Goal: Information Seeking & Learning: Learn about a topic

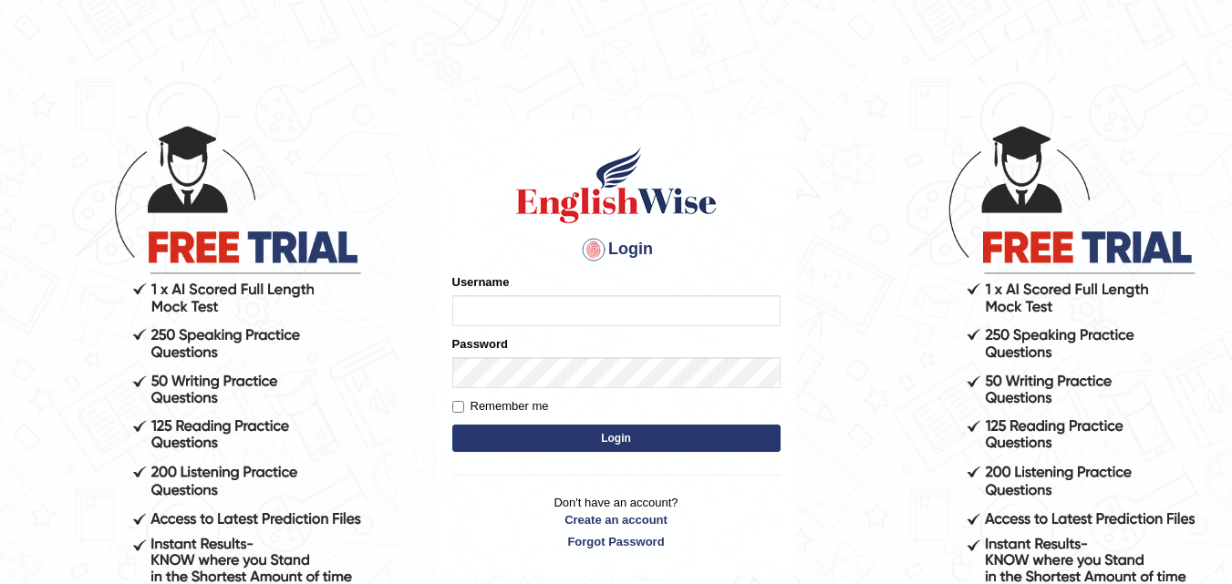
type input "h_123"
click at [623, 440] on button "Login" at bounding box center [616, 438] width 328 height 27
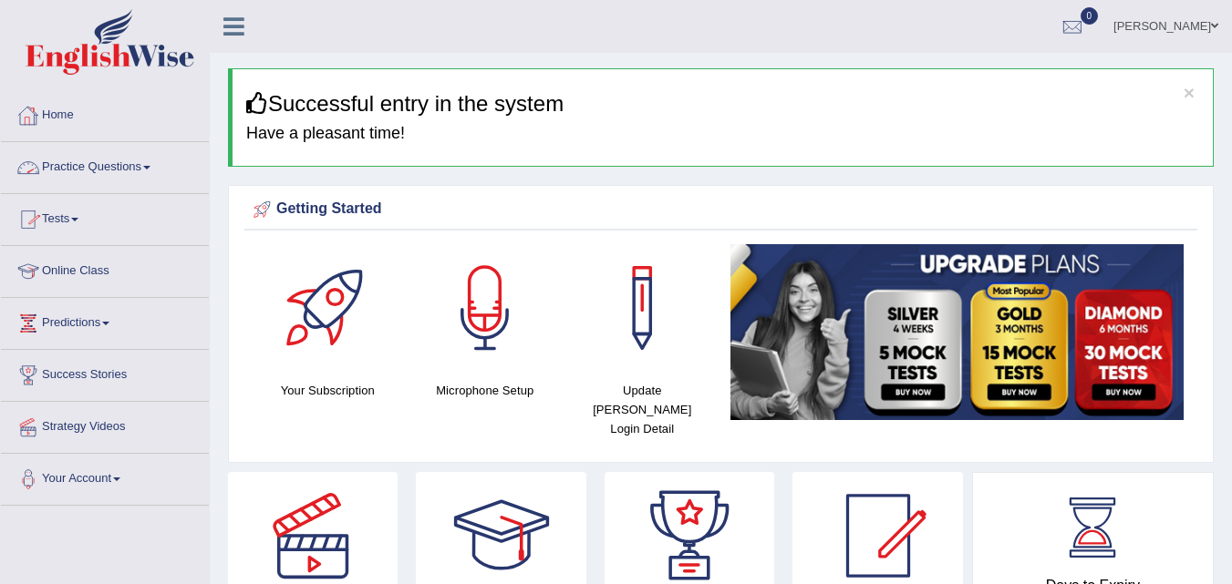
click at [150, 179] on link "Practice Questions" at bounding box center [105, 165] width 208 height 46
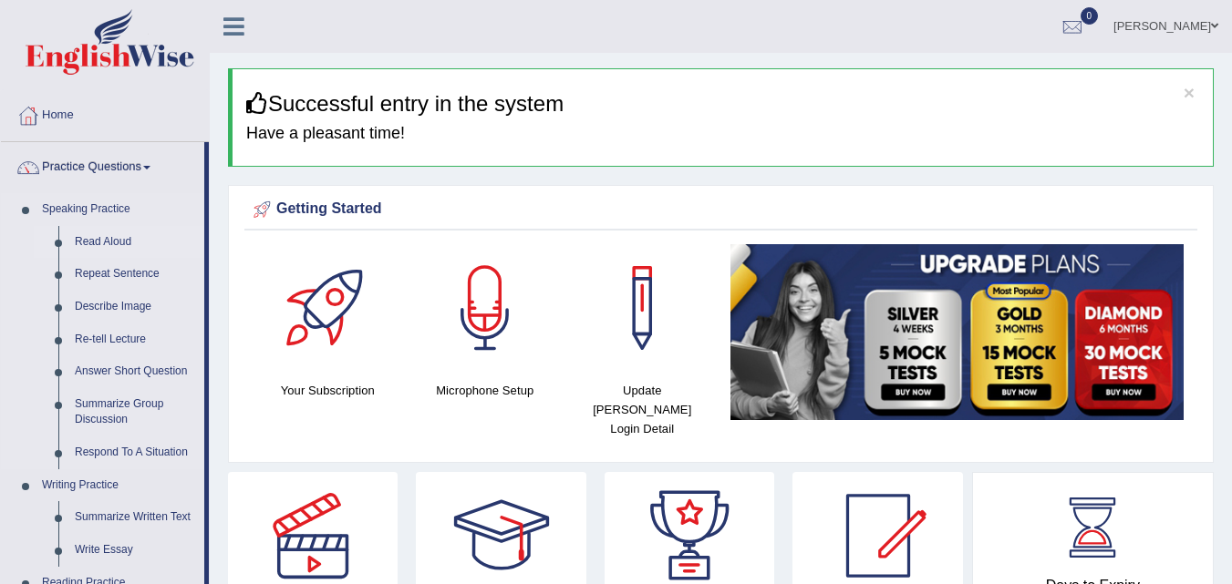
click at [116, 238] on link "Read Aloud" at bounding box center [136, 242] width 138 height 33
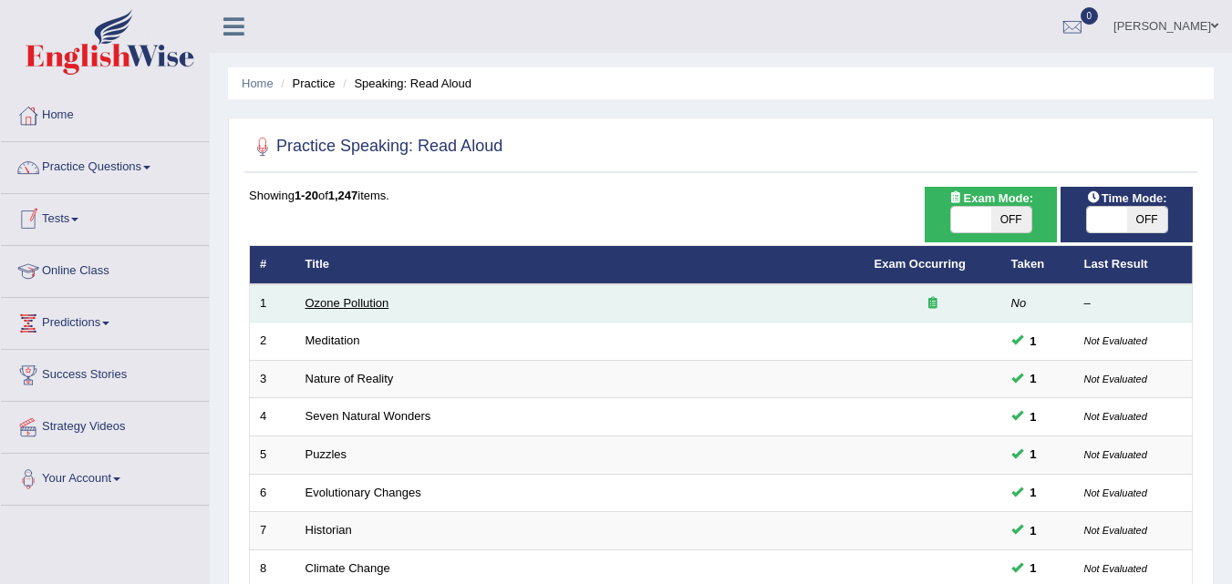
click at [338, 308] on link "Ozone Pollution" at bounding box center [347, 303] width 84 height 14
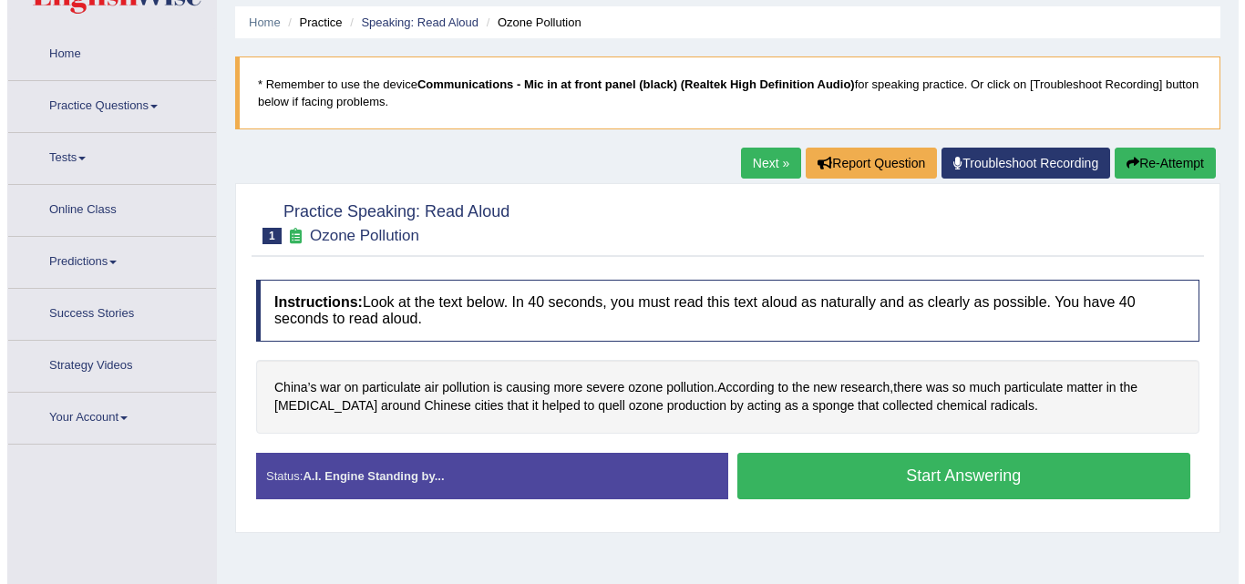
scroll to position [151, 0]
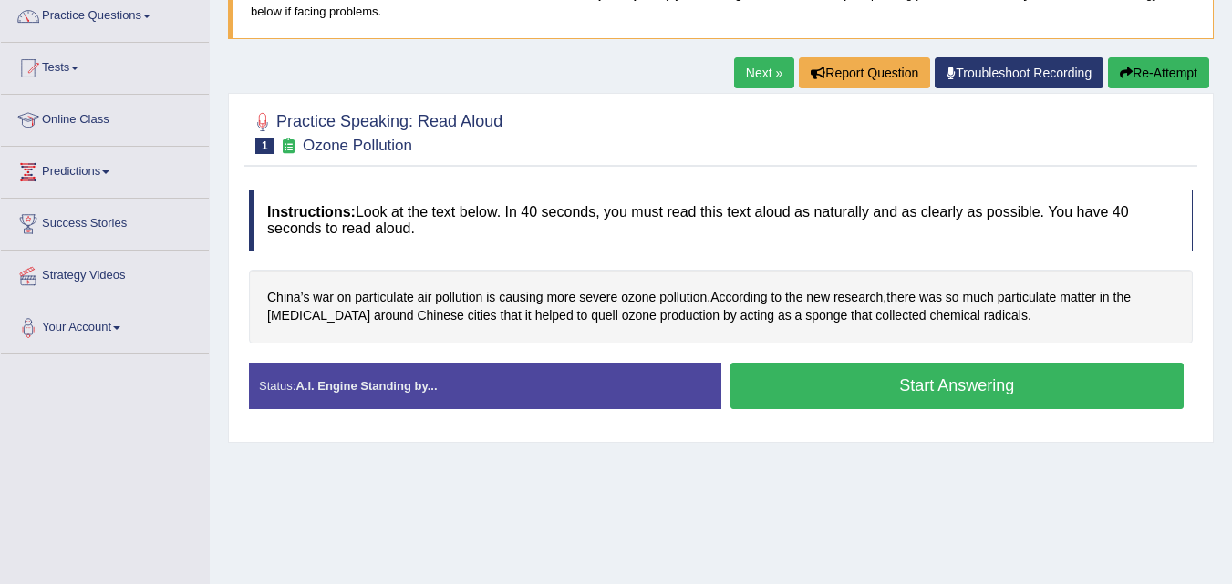
click at [806, 377] on button "Start Answering" at bounding box center [957, 386] width 454 height 47
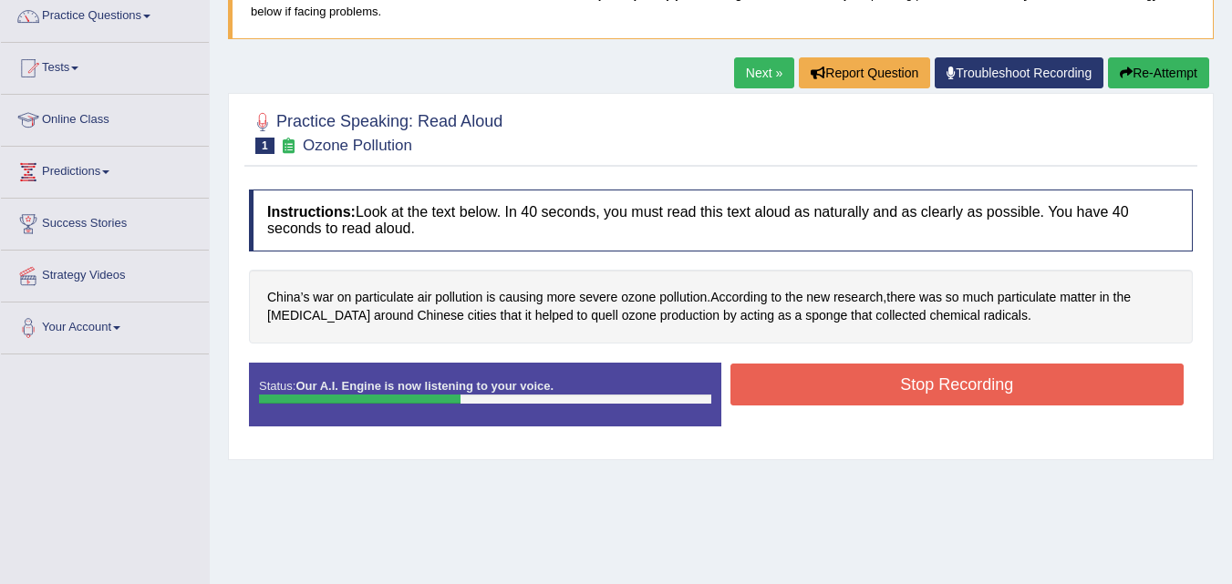
click at [806, 377] on button "Stop Recording" at bounding box center [957, 385] width 454 height 42
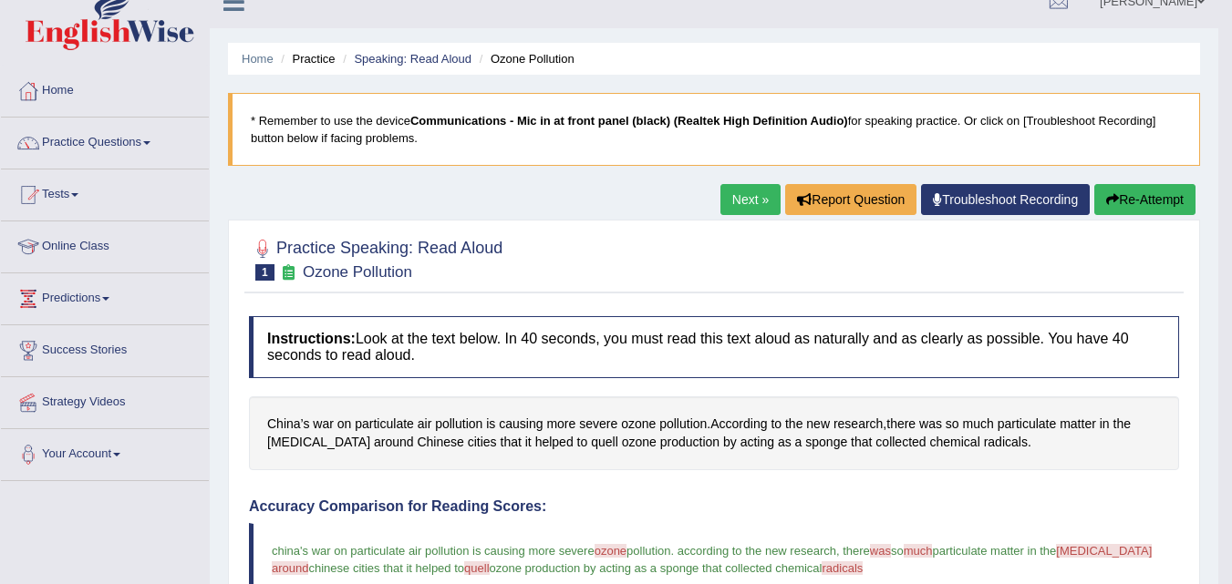
scroll to position [0, 0]
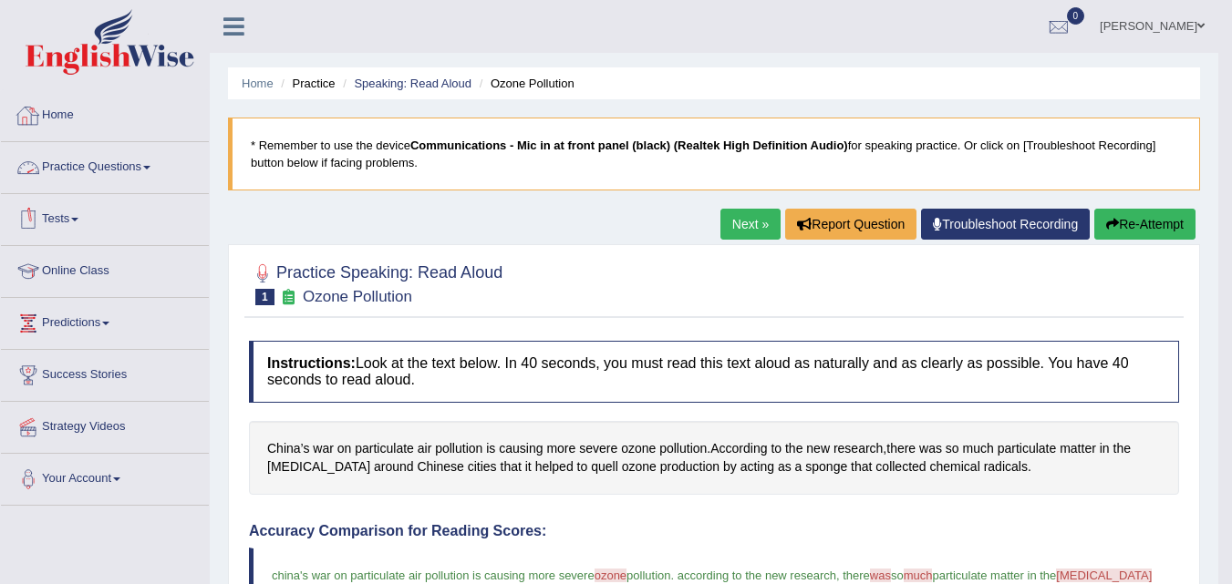
click at [110, 181] on link "Practice Questions" at bounding box center [105, 165] width 208 height 46
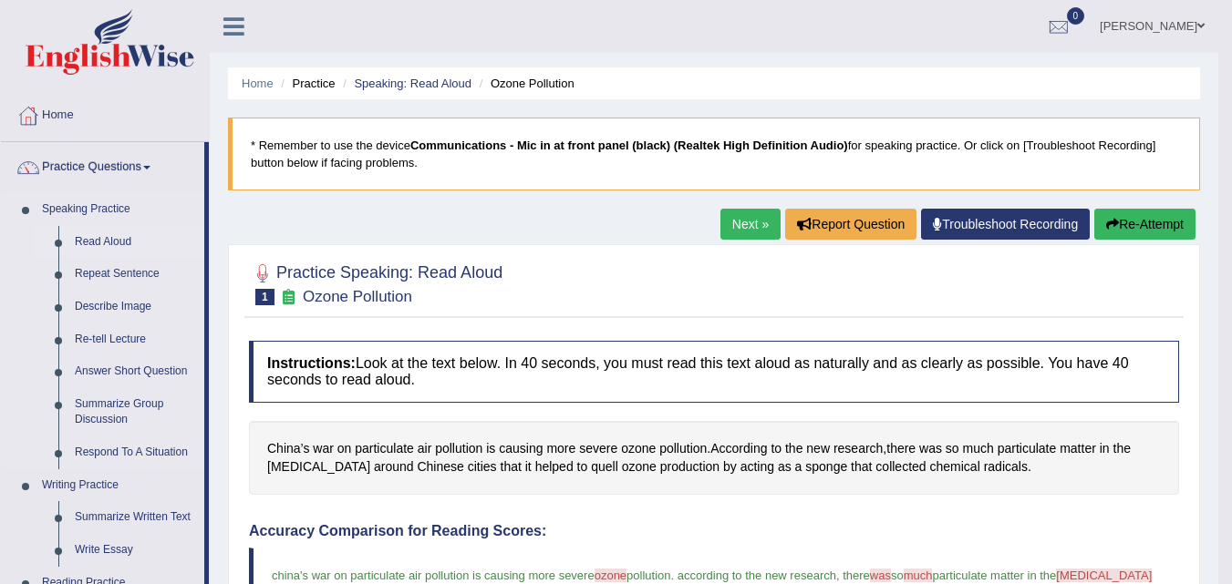
click at [103, 233] on link "Read Aloud" at bounding box center [136, 242] width 138 height 33
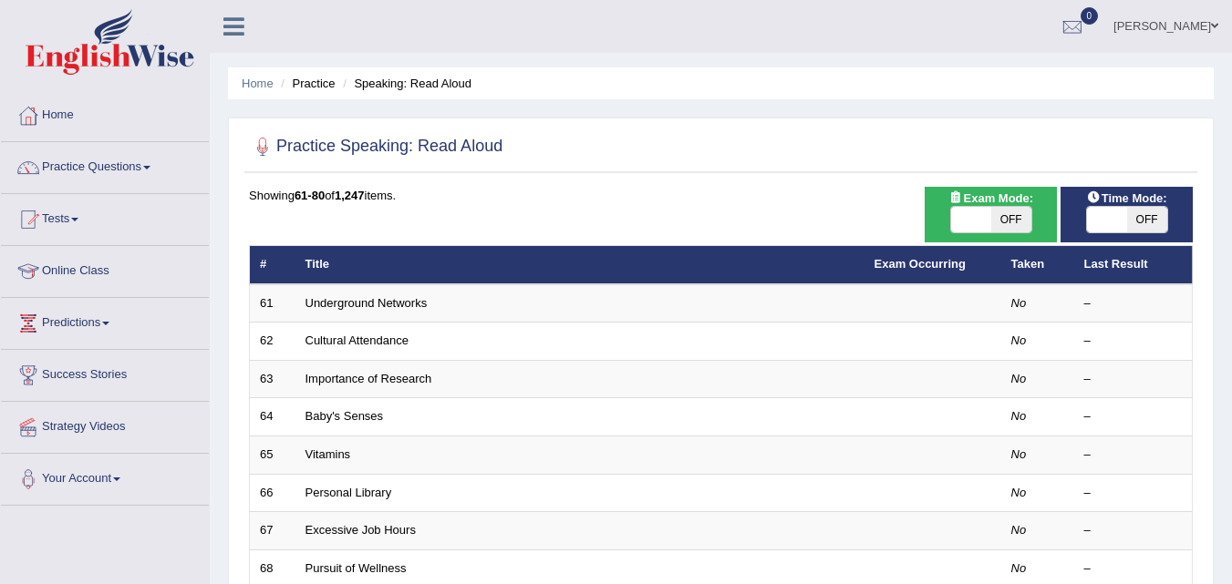
scroll to position [72, 0]
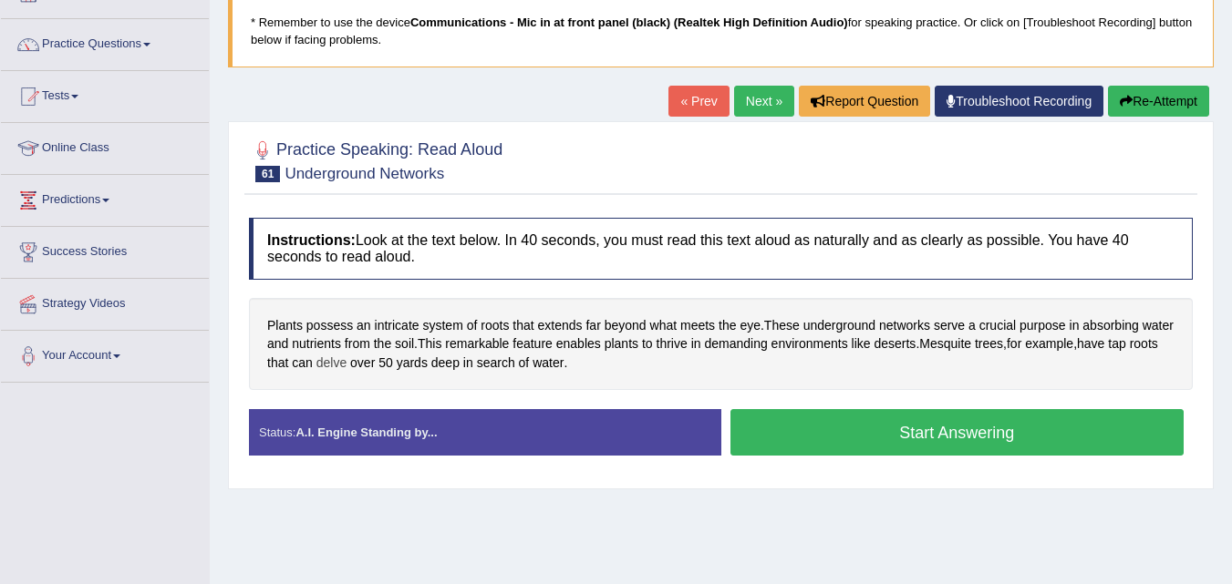
click at [346, 367] on span "delve" at bounding box center [331, 363] width 30 height 19
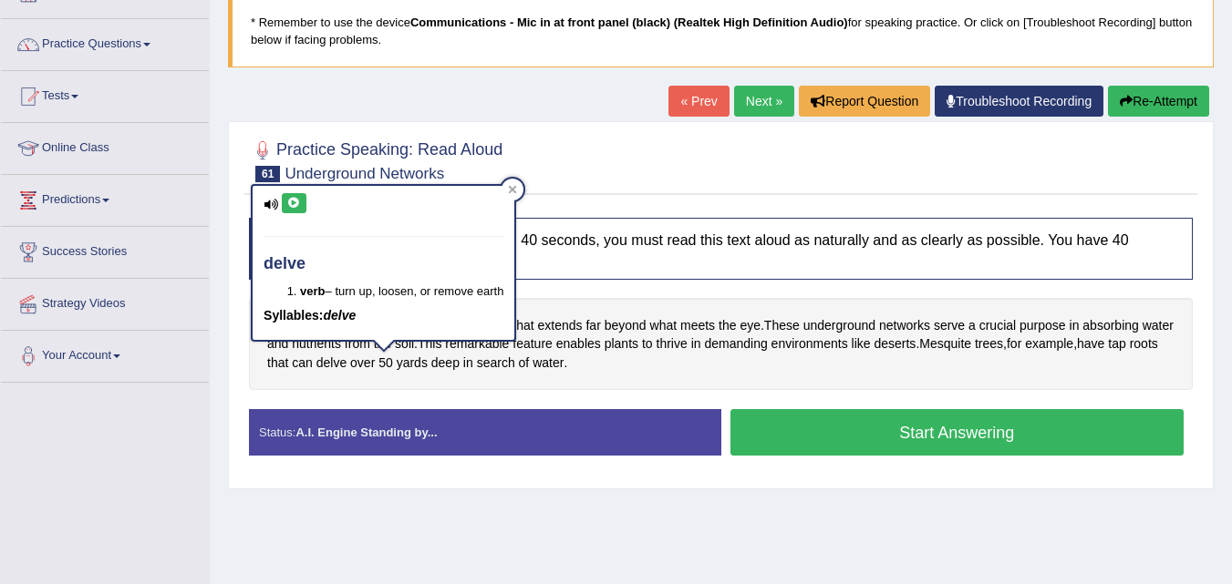
click at [287, 196] on button at bounding box center [294, 203] width 25 height 20
click at [296, 206] on icon at bounding box center [294, 203] width 14 height 11
click at [517, 185] on icon at bounding box center [512, 189] width 9 height 9
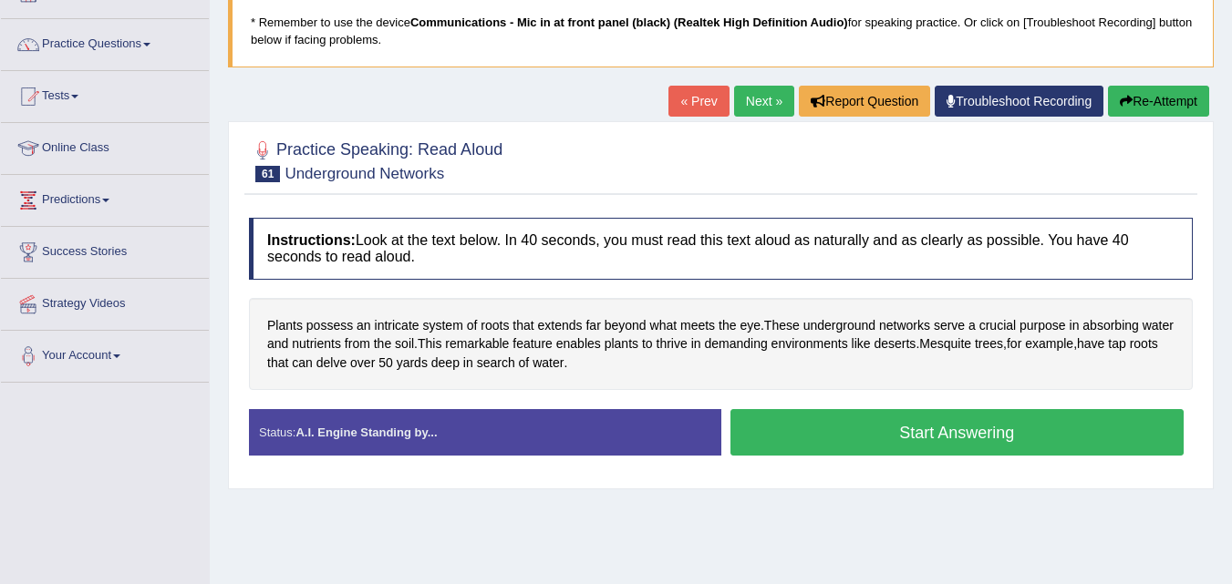
click at [783, 424] on button "Start Answering" at bounding box center [957, 432] width 454 height 47
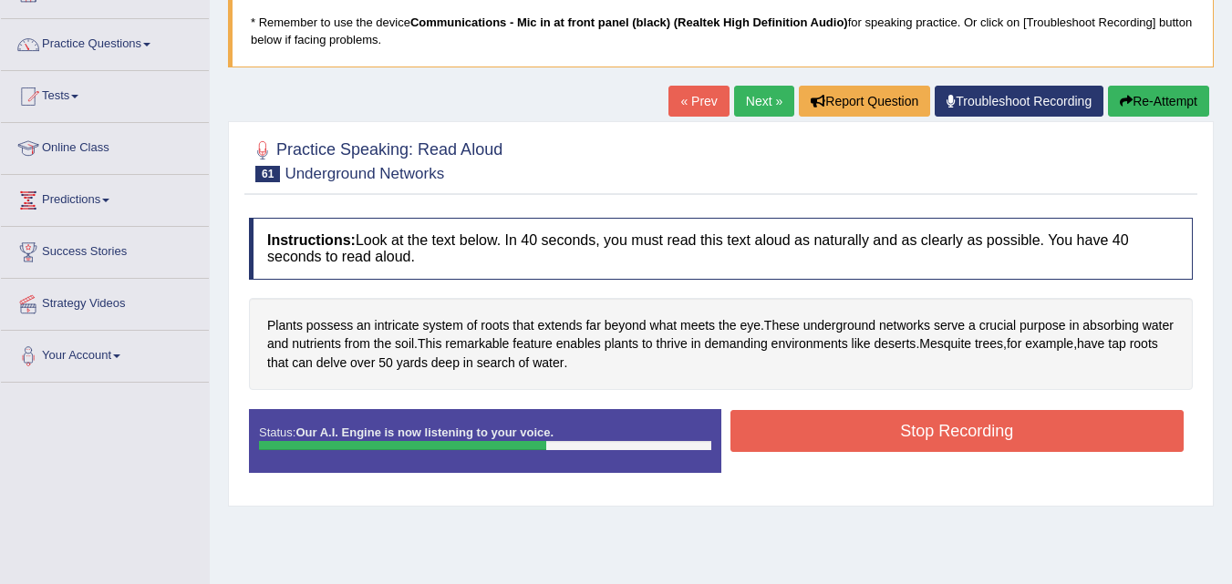
click at [783, 424] on button "Stop Recording" at bounding box center [957, 431] width 454 height 42
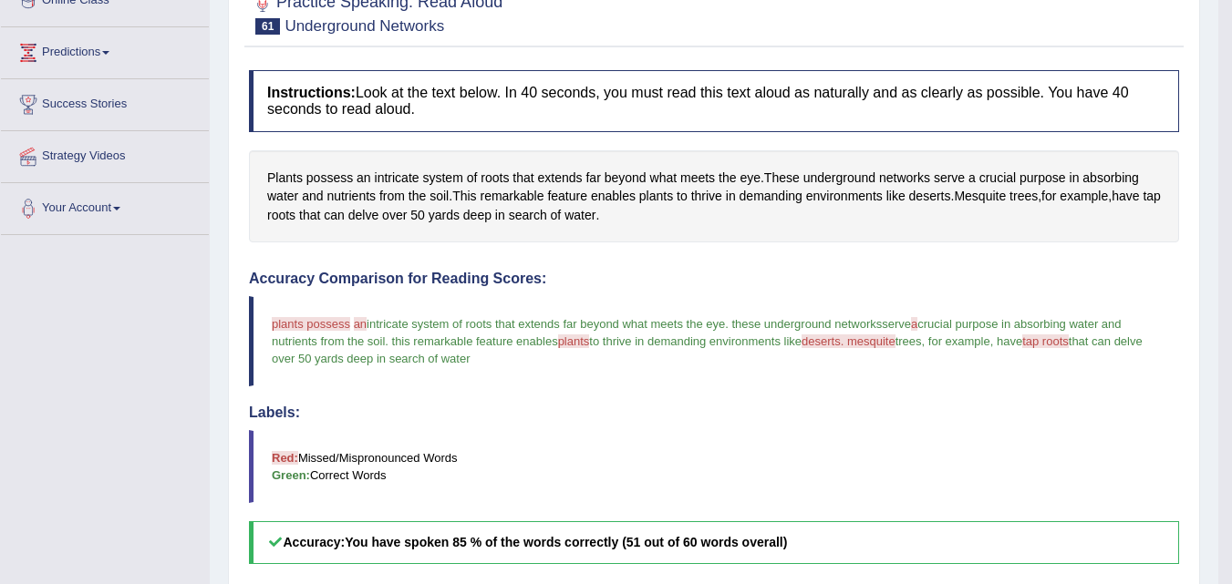
scroll to position [125, 0]
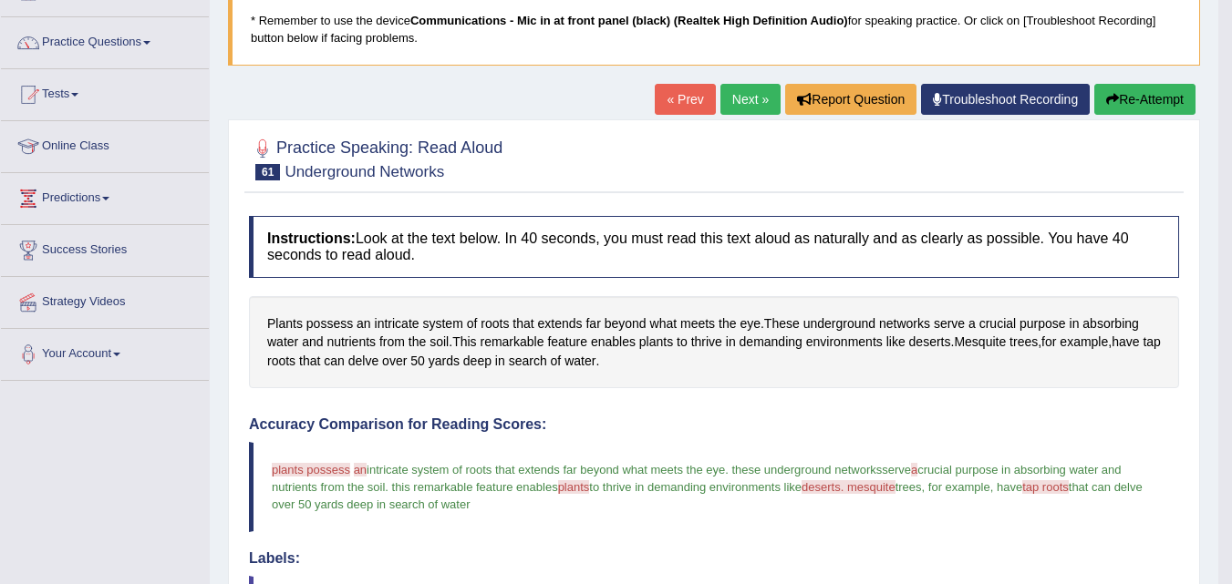
click at [748, 105] on link "Next »" at bounding box center [750, 99] width 60 height 31
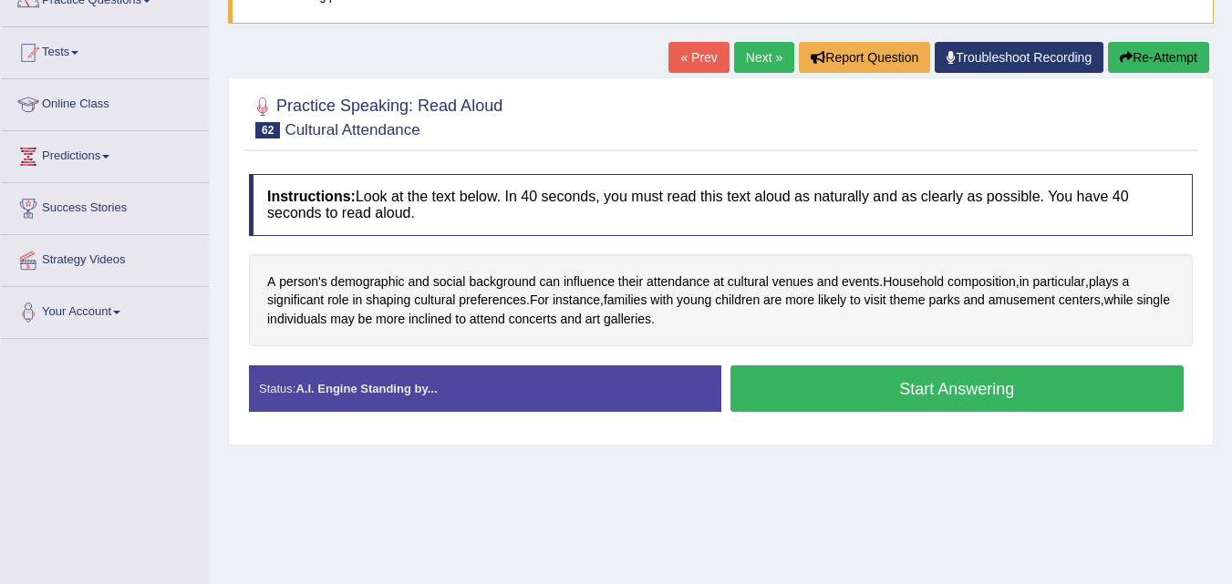
click at [797, 395] on button "Start Answering" at bounding box center [957, 389] width 454 height 47
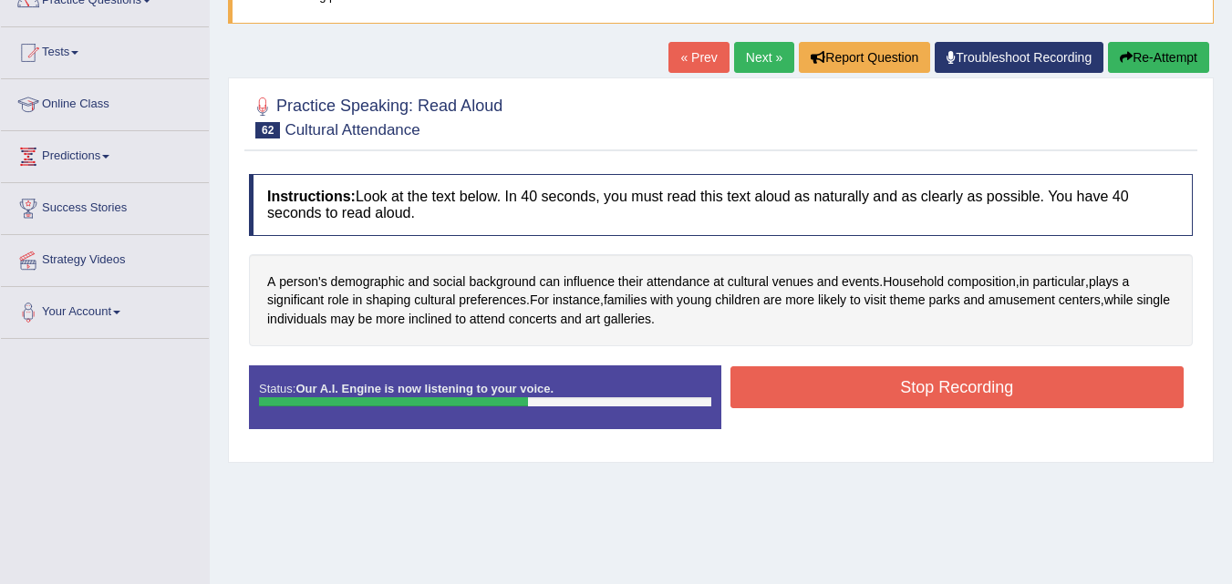
click at [797, 395] on button "Stop Recording" at bounding box center [957, 388] width 454 height 42
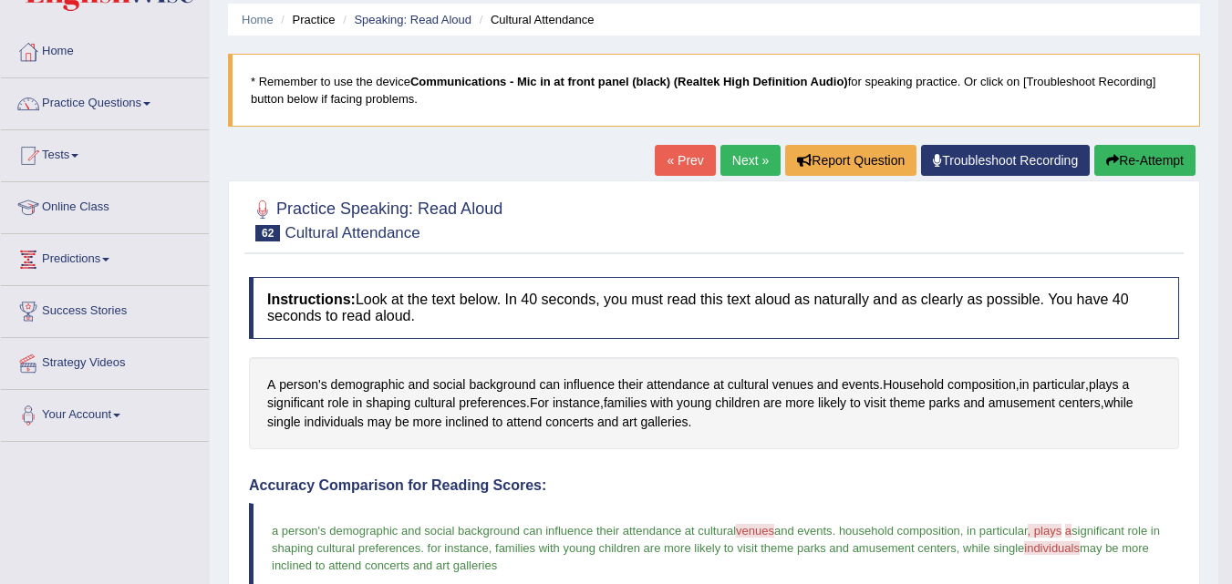
scroll to position [189, 0]
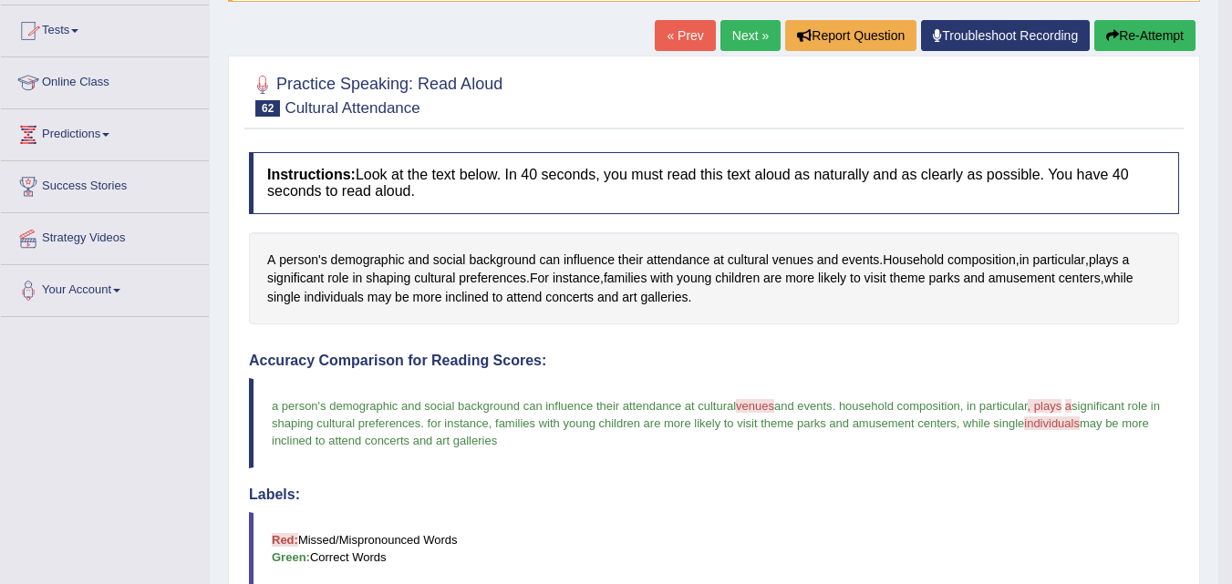
click at [751, 23] on link "Next »" at bounding box center [750, 35] width 60 height 31
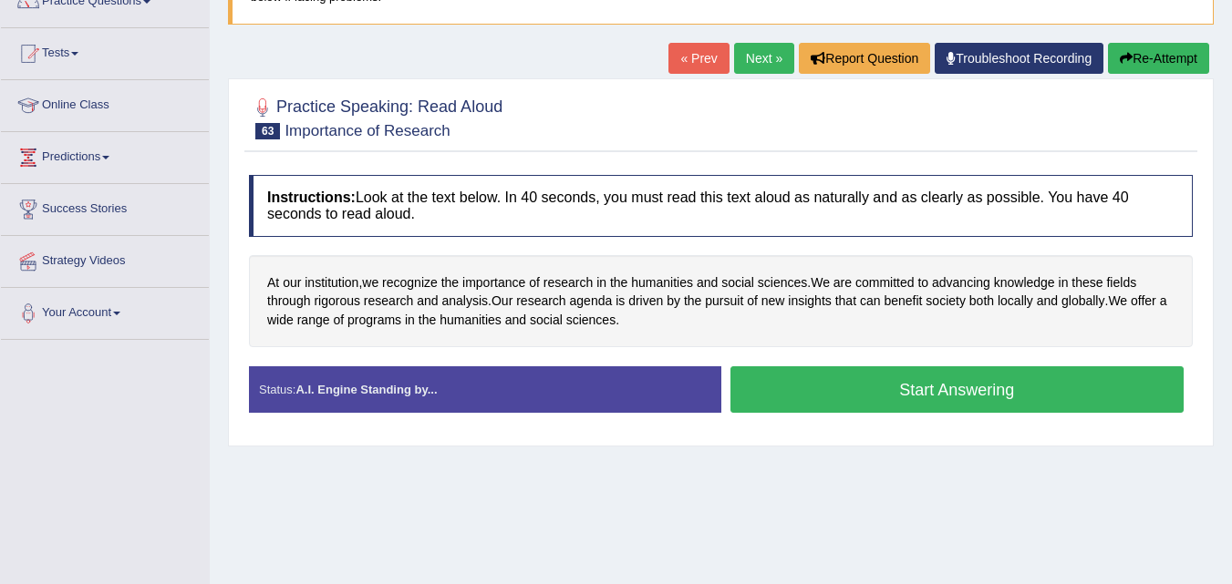
click at [782, 405] on button "Start Answering" at bounding box center [957, 390] width 454 height 47
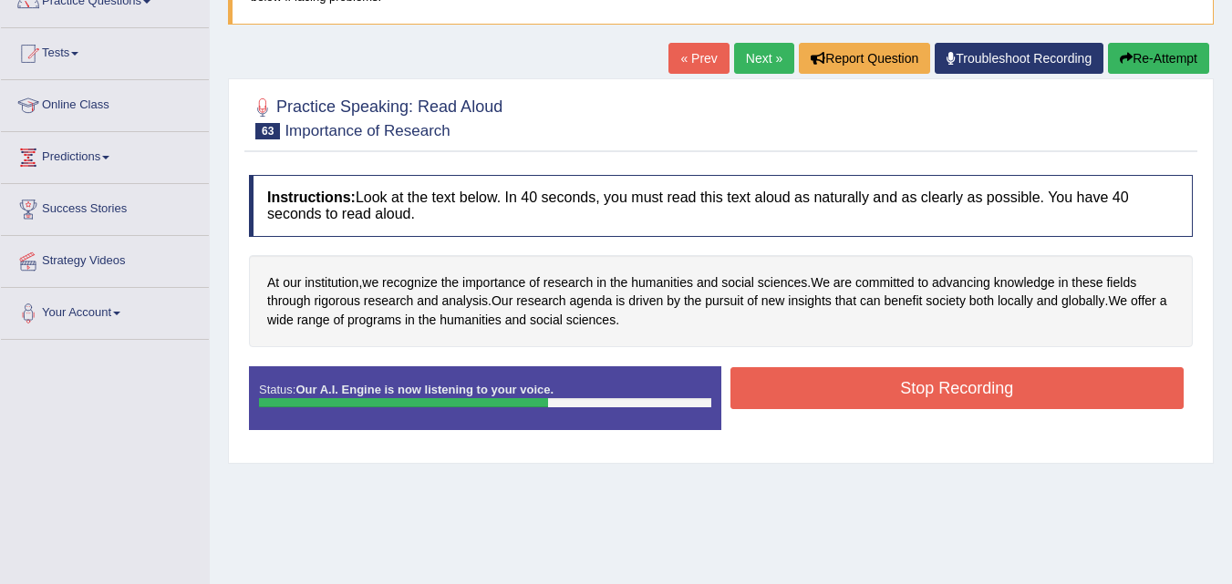
click at [782, 405] on button "Stop Recording" at bounding box center [957, 388] width 454 height 42
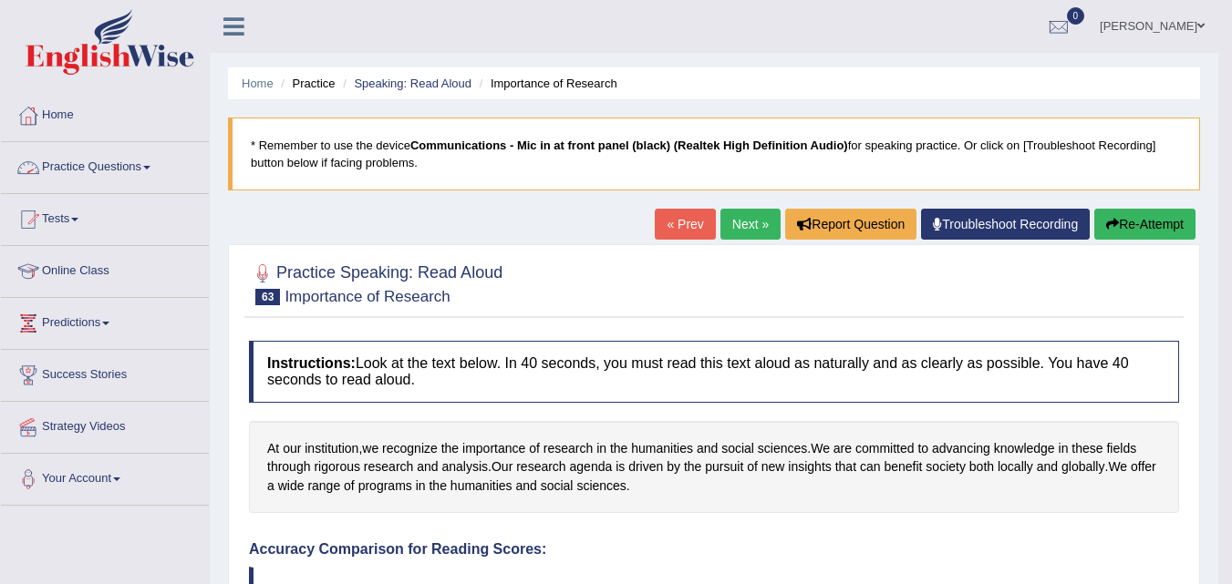
click at [132, 165] on link "Practice Questions" at bounding box center [105, 165] width 208 height 46
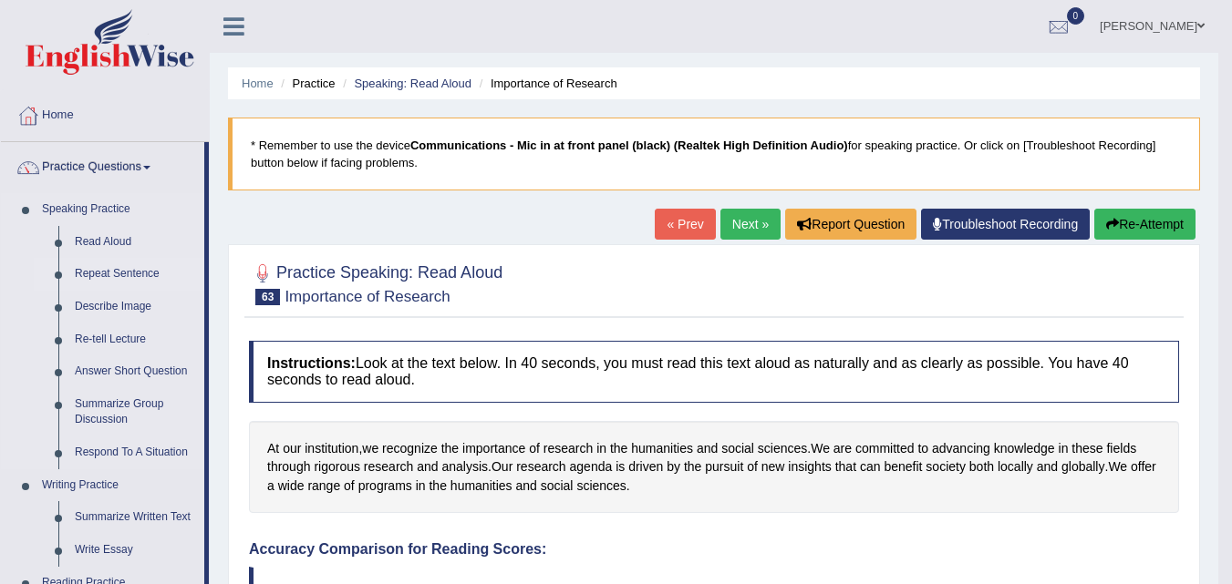
click at [127, 269] on link "Repeat Sentence" at bounding box center [136, 274] width 138 height 33
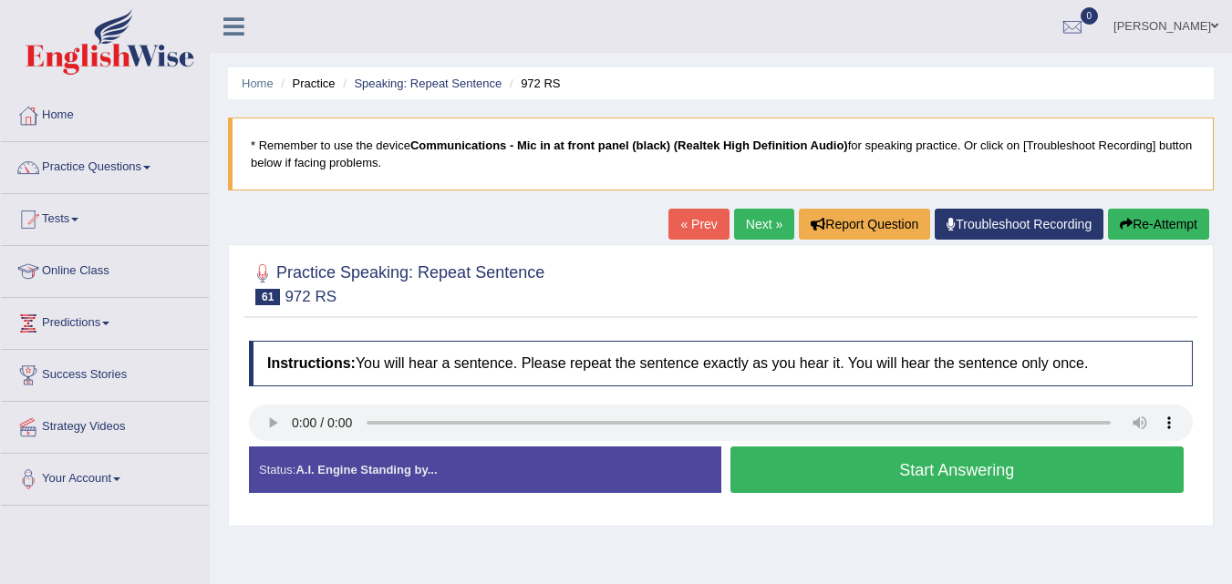
click at [809, 480] on button "Start Answering" at bounding box center [957, 470] width 454 height 47
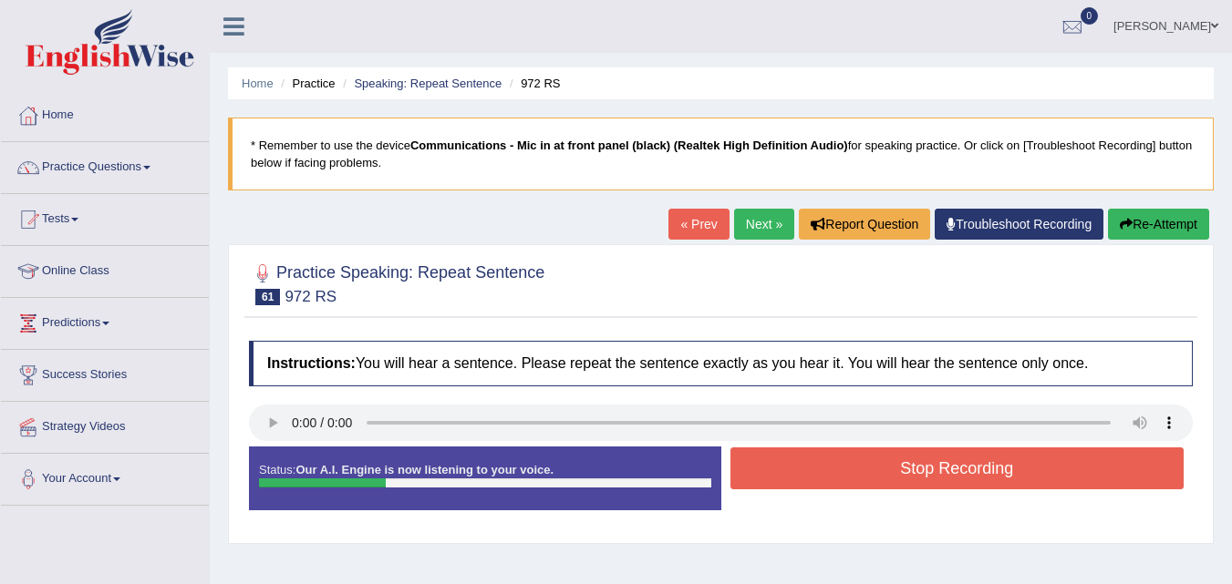
click at [809, 480] on button "Stop Recording" at bounding box center [957, 469] width 454 height 42
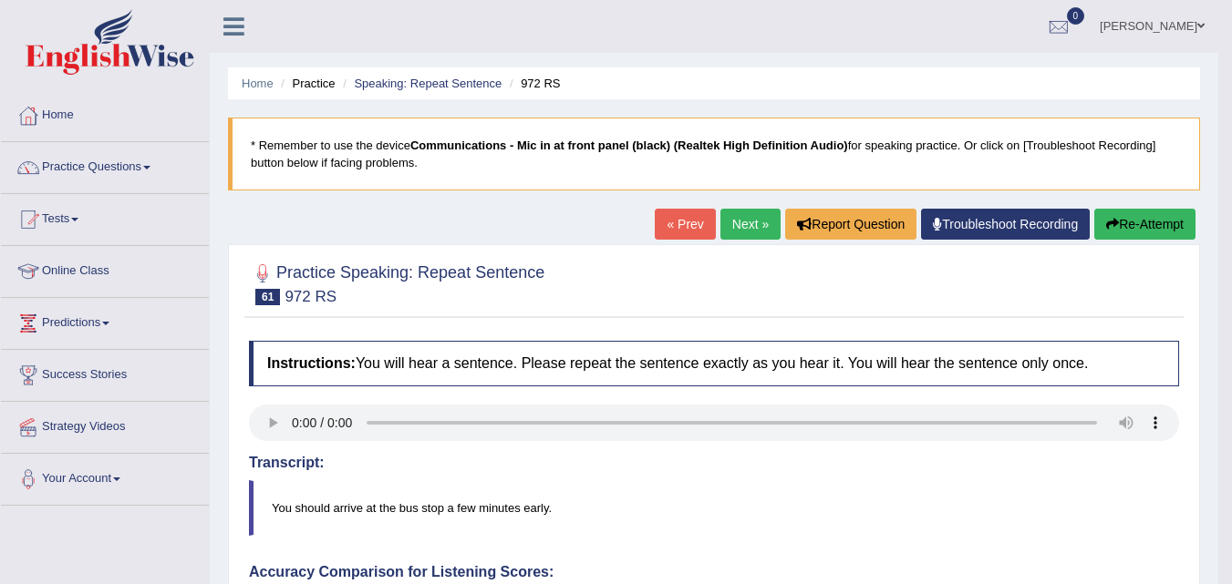
click at [745, 232] on link "Next »" at bounding box center [750, 224] width 60 height 31
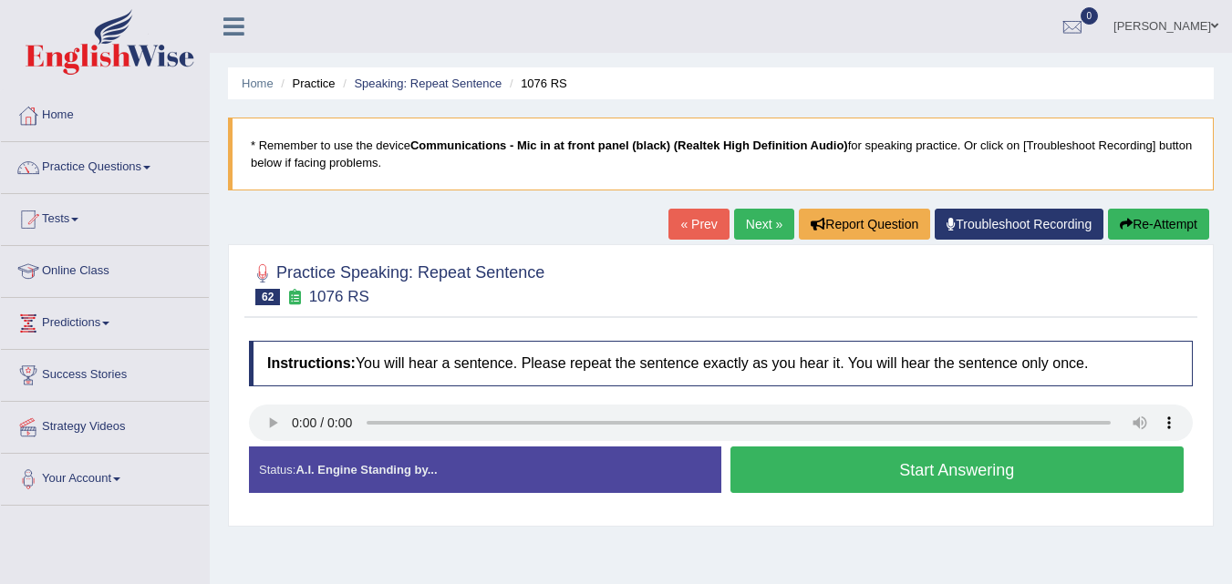
click at [760, 481] on button "Start Answering" at bounding box center [957, 470] width 454 height 47
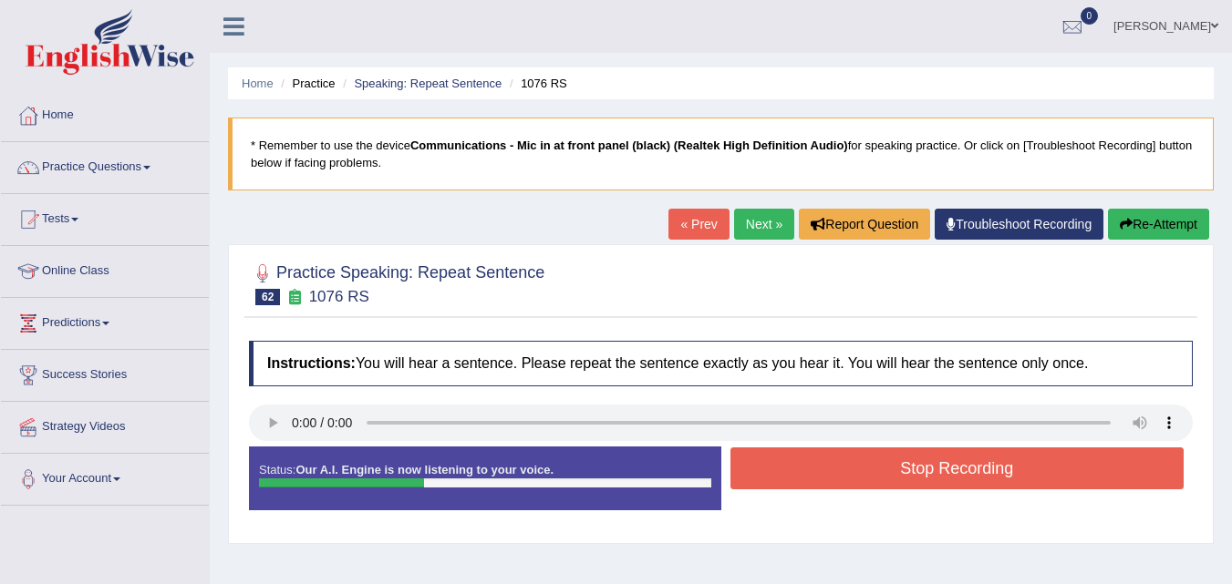
click at [760, 481] on button "Stop Recording" at bounding box center [957, 469] width 454 height 42
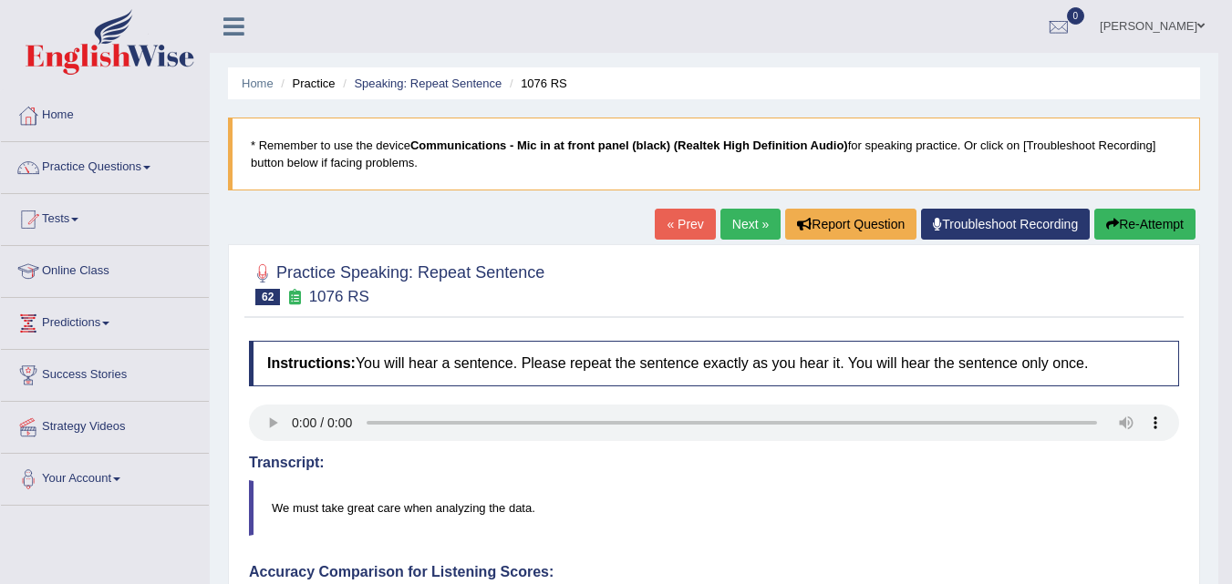
click at [758, 235] on link "Next »" at bounding box center [750, 224] width 60 height 31
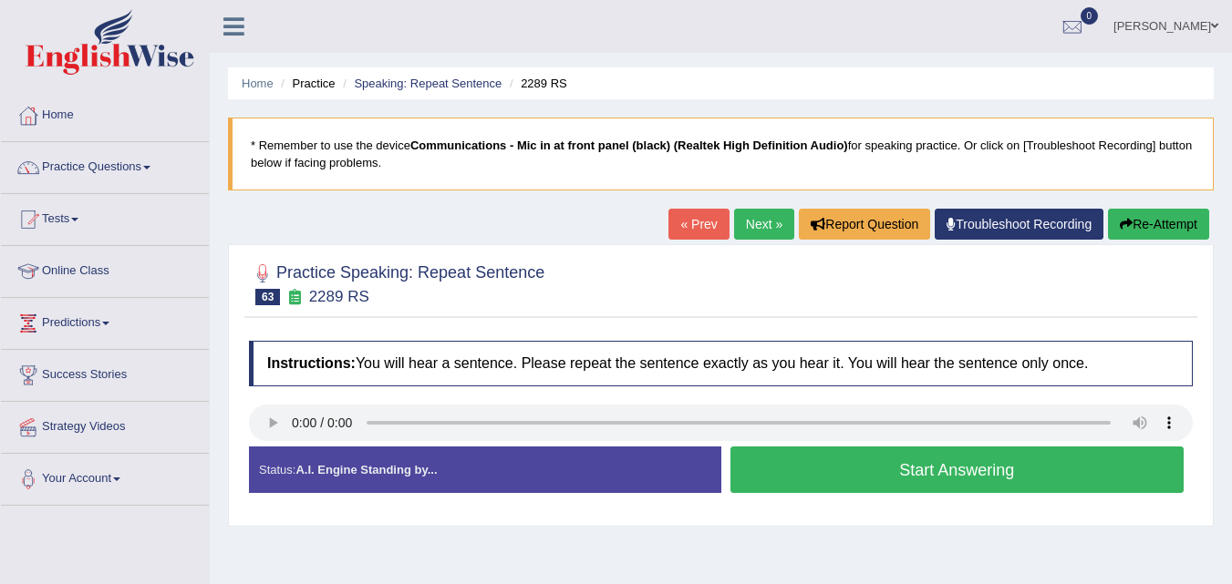
click at [775, 484] on button "Start Answering" at bounding box center [957, 470] width 454 height 47
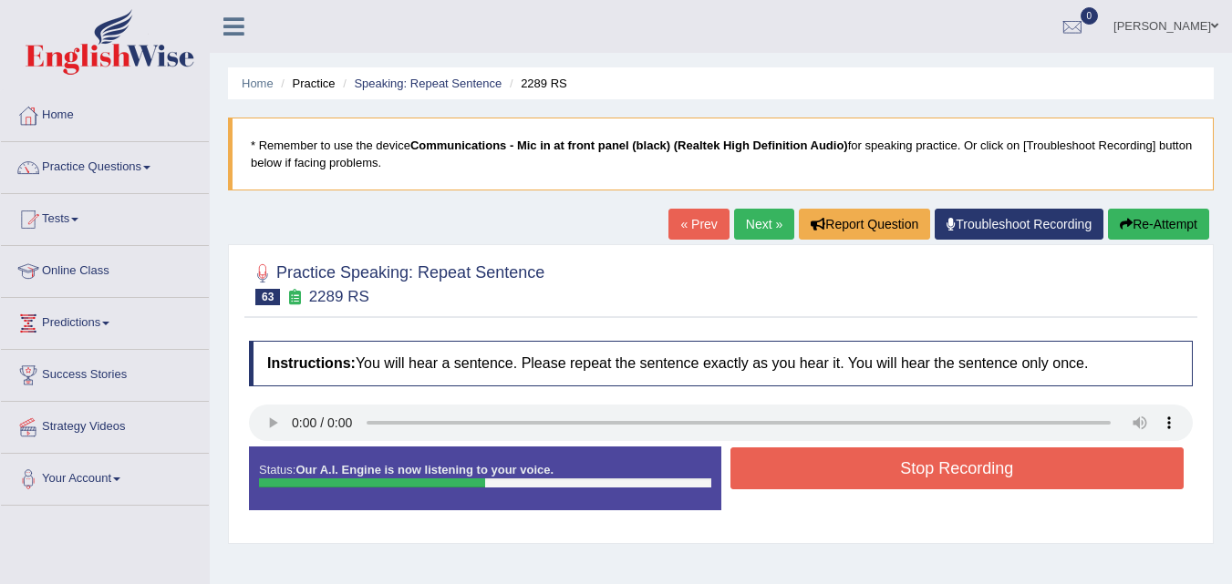
click at [775, 484] on button "Stop Recording" at bounding box center [957, 469] width 454 height 42
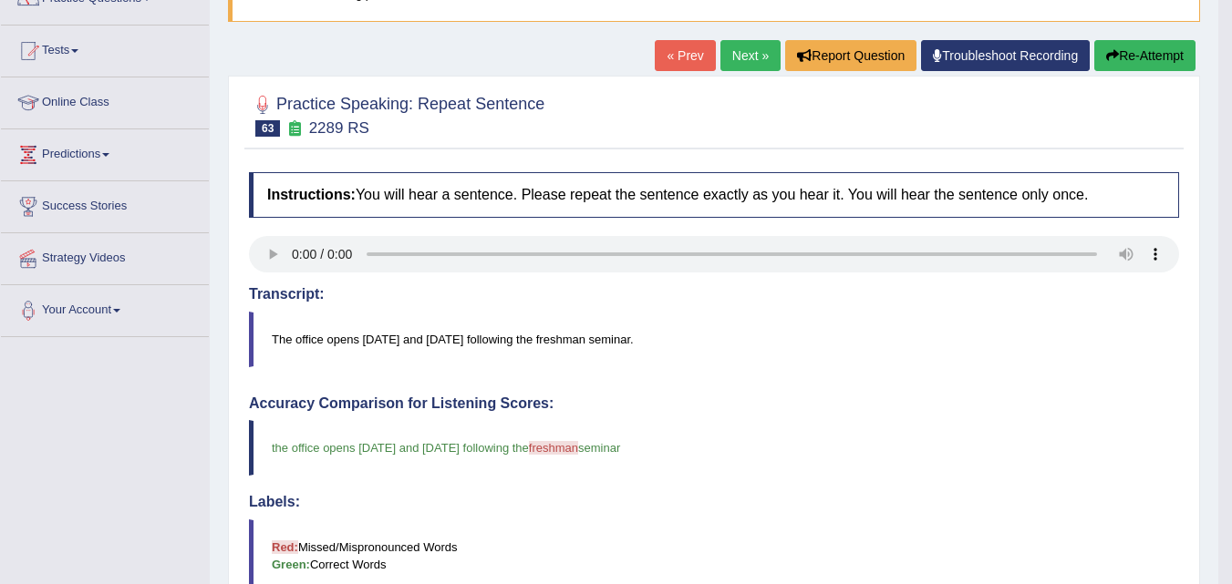
scroll to position [168, 0]
click at [726, 54] on link "Next »" at bounding box center [750, 56] width 60 height 31
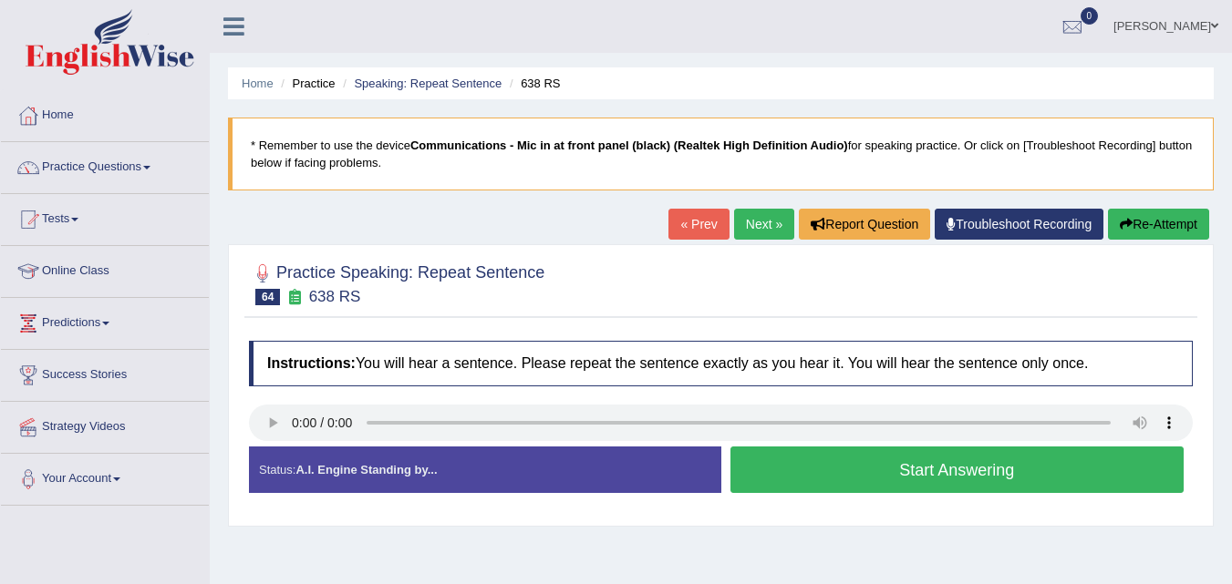
click at [810, 471] on button "Start Answering" at bounding box center [957, 470] width 454 height 47
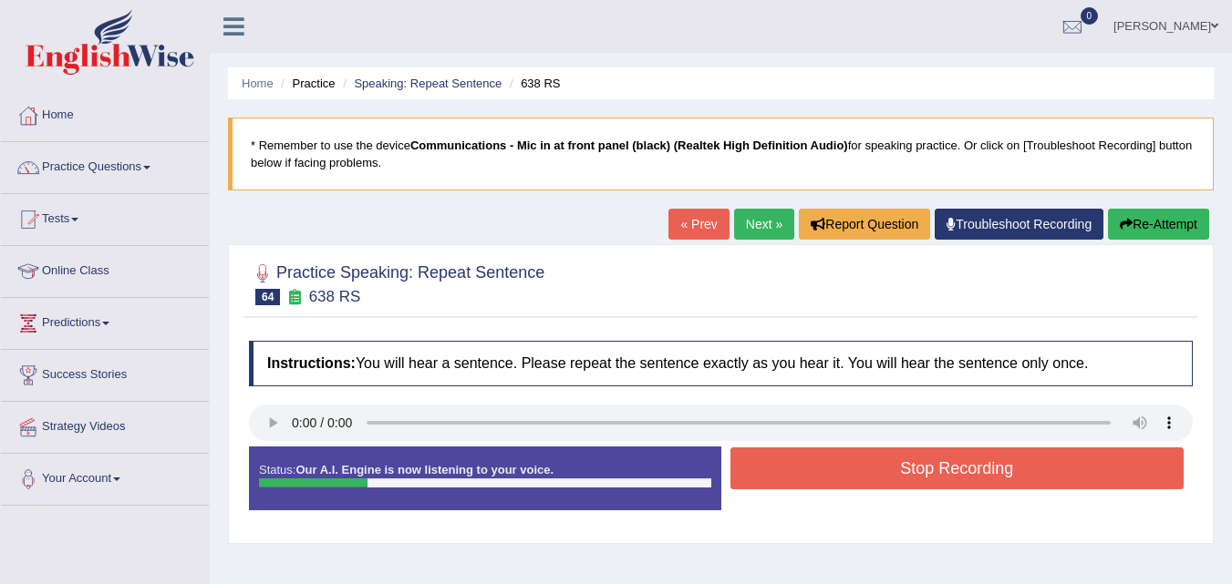
click at [810, 471] on button "Stop Recording" at bounding box center [957, 469] width 454 height 42
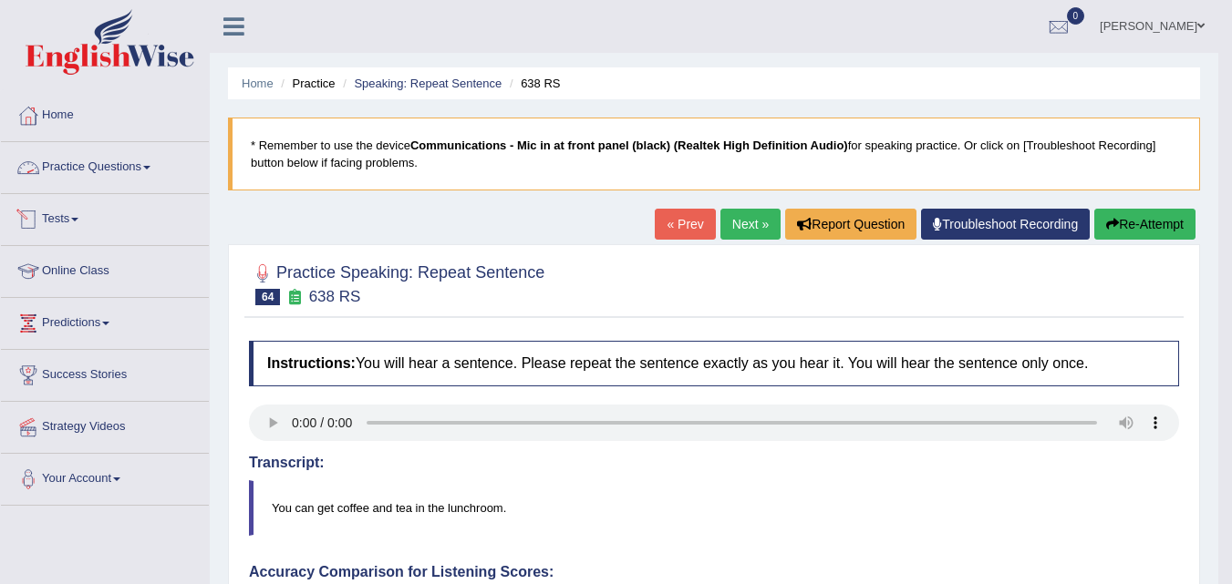
click at [141, 168] on link "Practice Questions" at bounding box center [105, 165] width 208 height 46
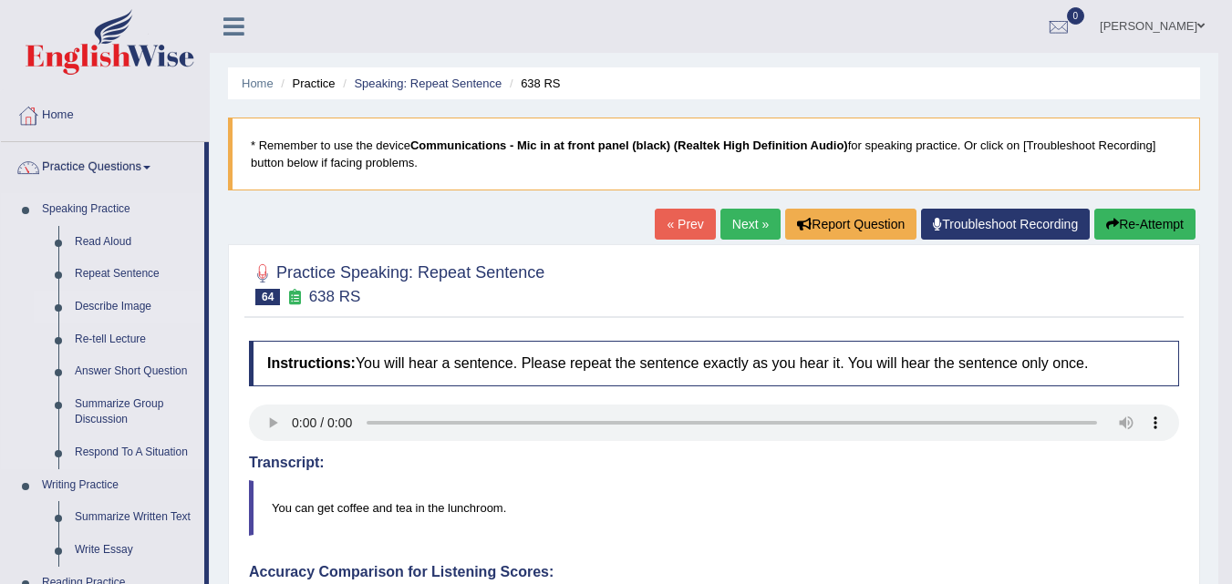
click at [122, 305] on link "Describe Image" at bounding box center [136, 307] width 138 height 33
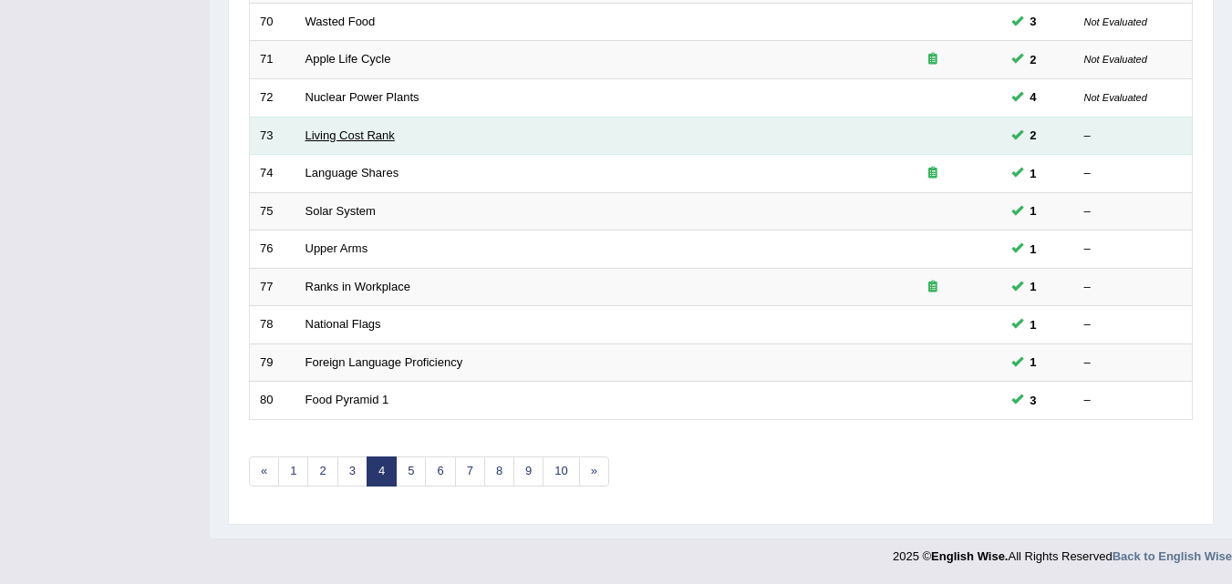
click at [313, 138] on link "Living Cost Rank" at bounding box center [349, 136] width 89 height 14
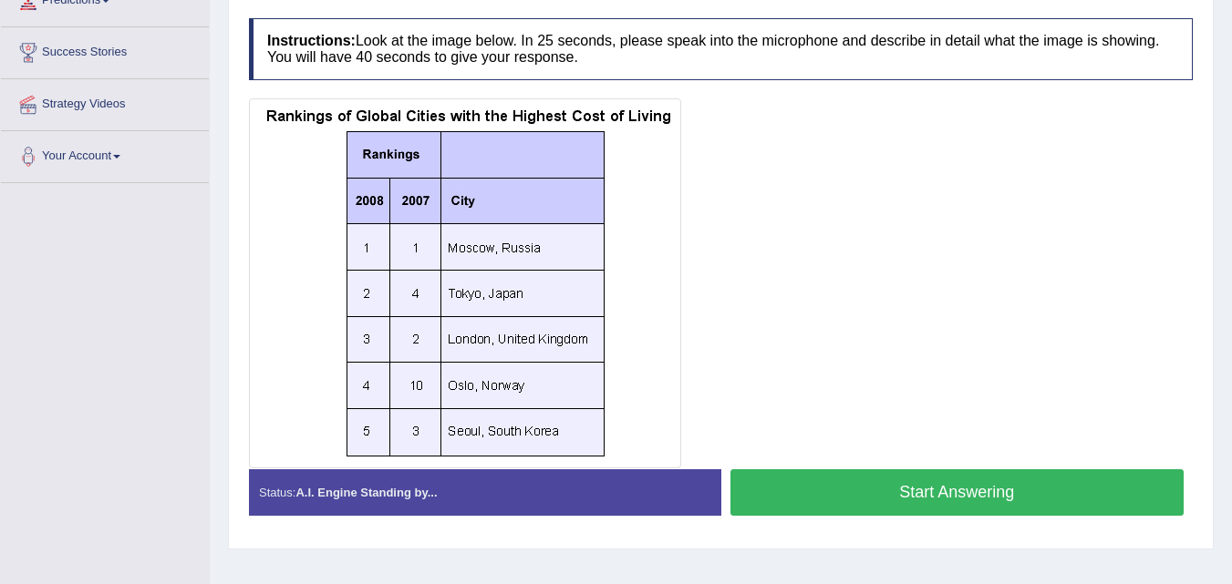
scroll to position [338, 0]
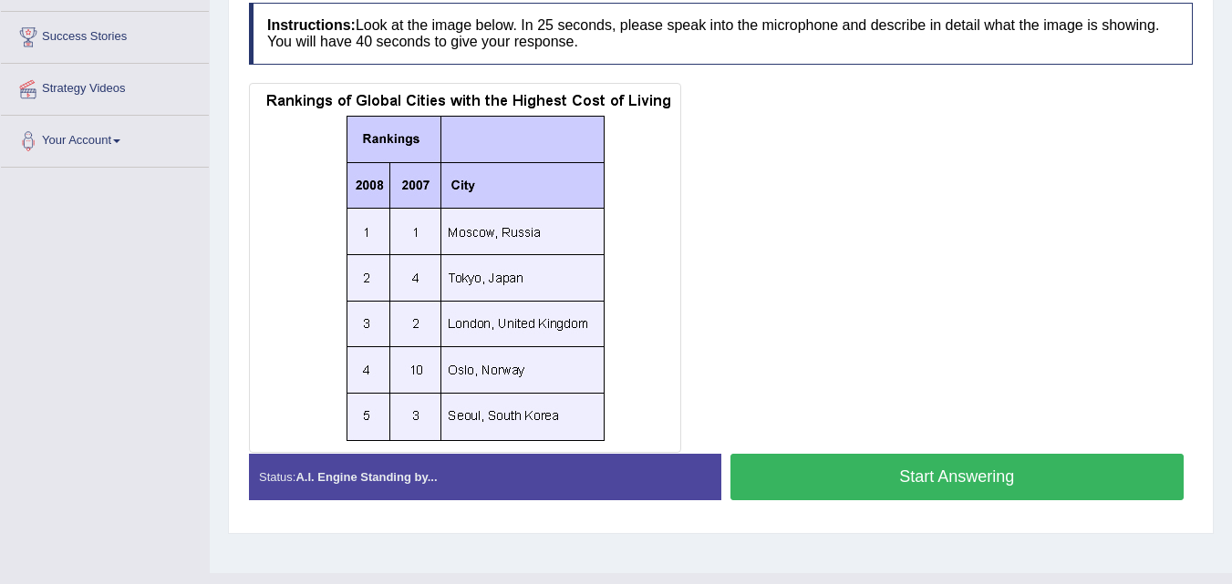
click at [833, 475] on button "Start Answering" at bounding box center [957, 477] width 454 height 47
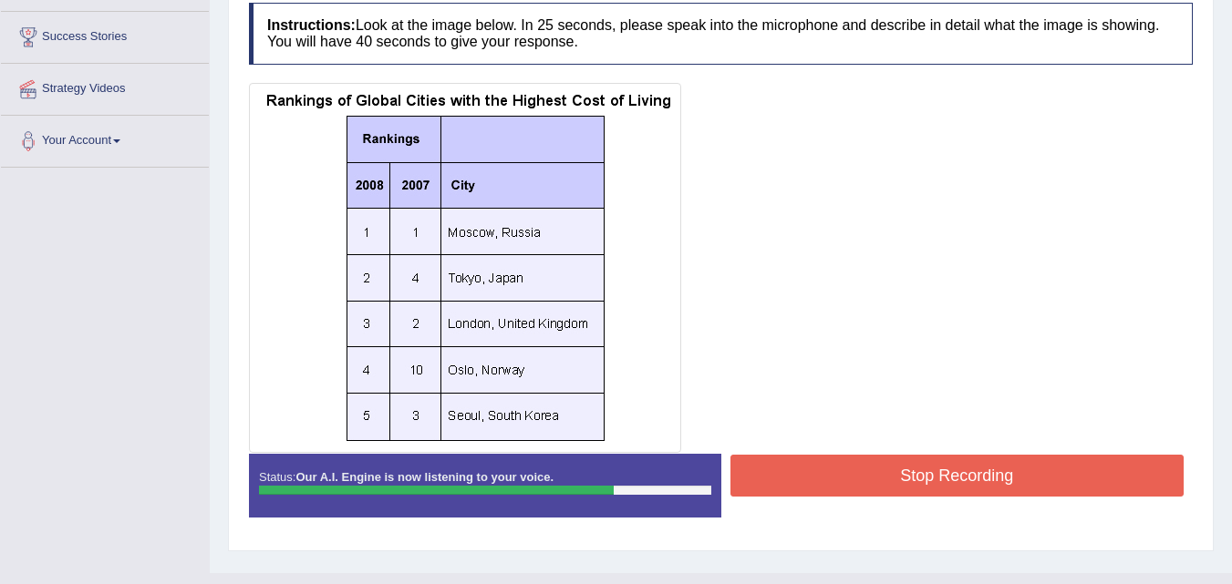
click at [833, 475] on button "Stop Recording" at bounding box center [957, 476] width 454 height 42
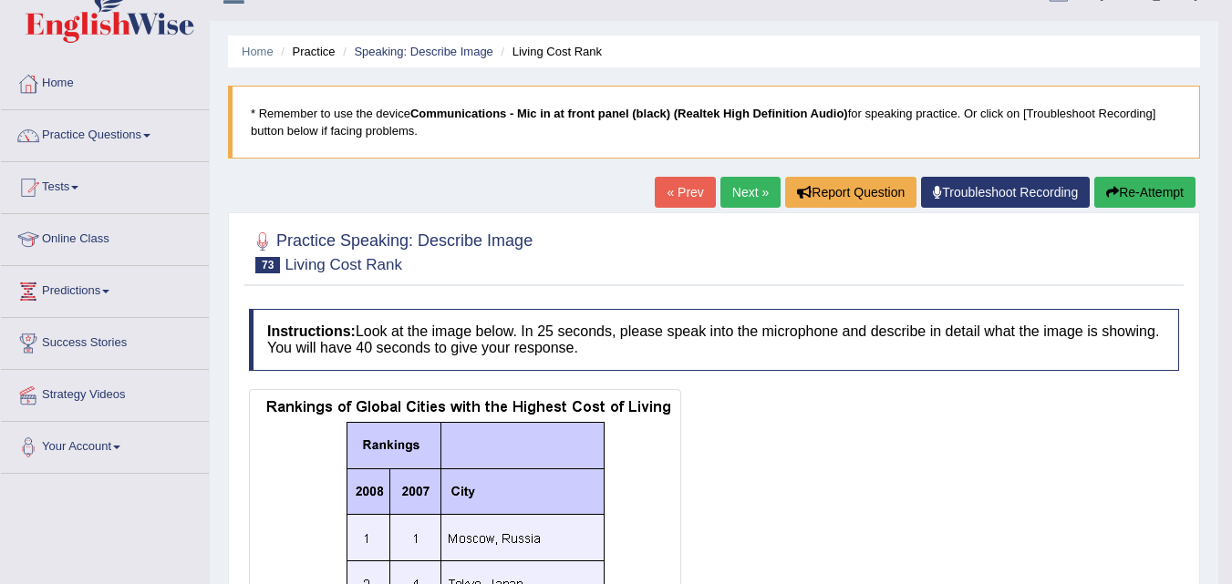
scroll to position [0, 0]
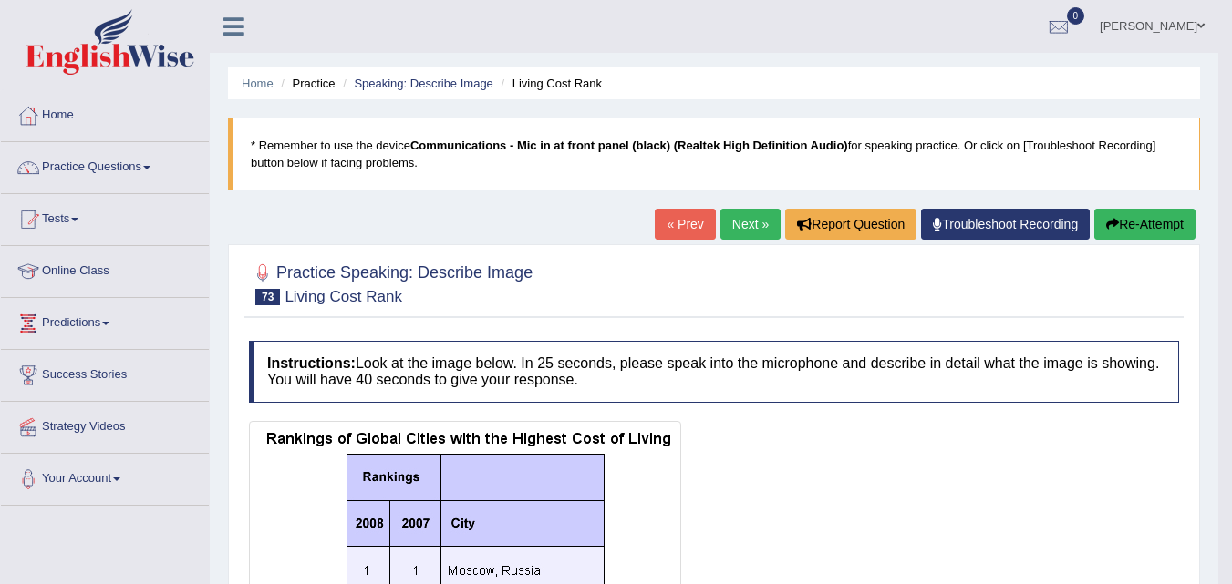
click at [729, 216] on link "Next »" at bounding box center [750, 224] width 60 height 31
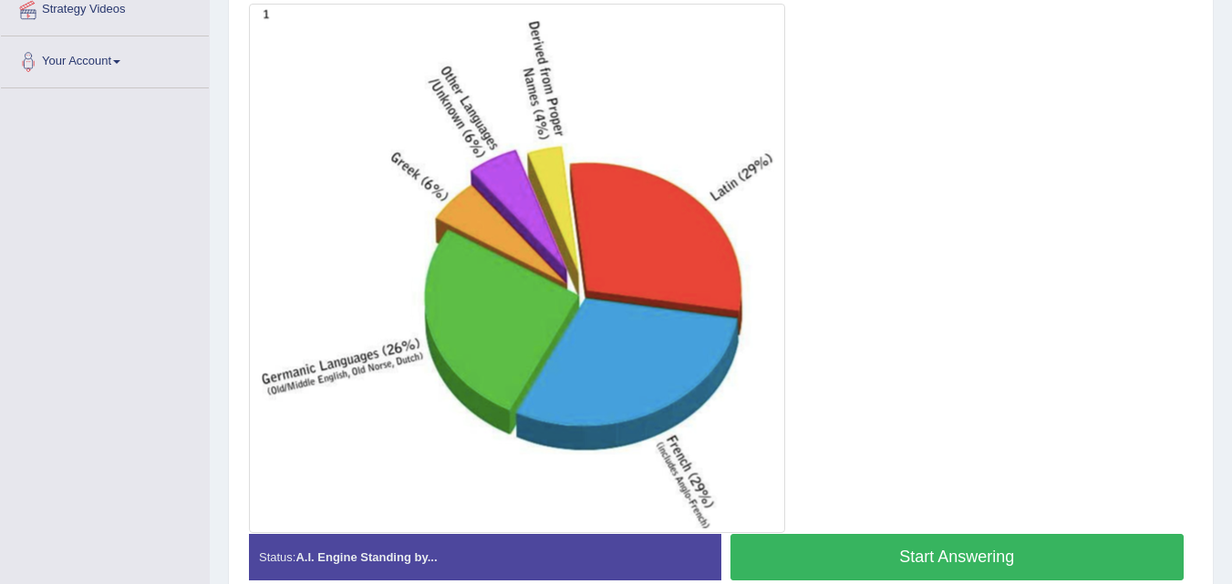
click at [790, 568] on button "Start Answering" at bounding box center [957, 557] width 454 height 47
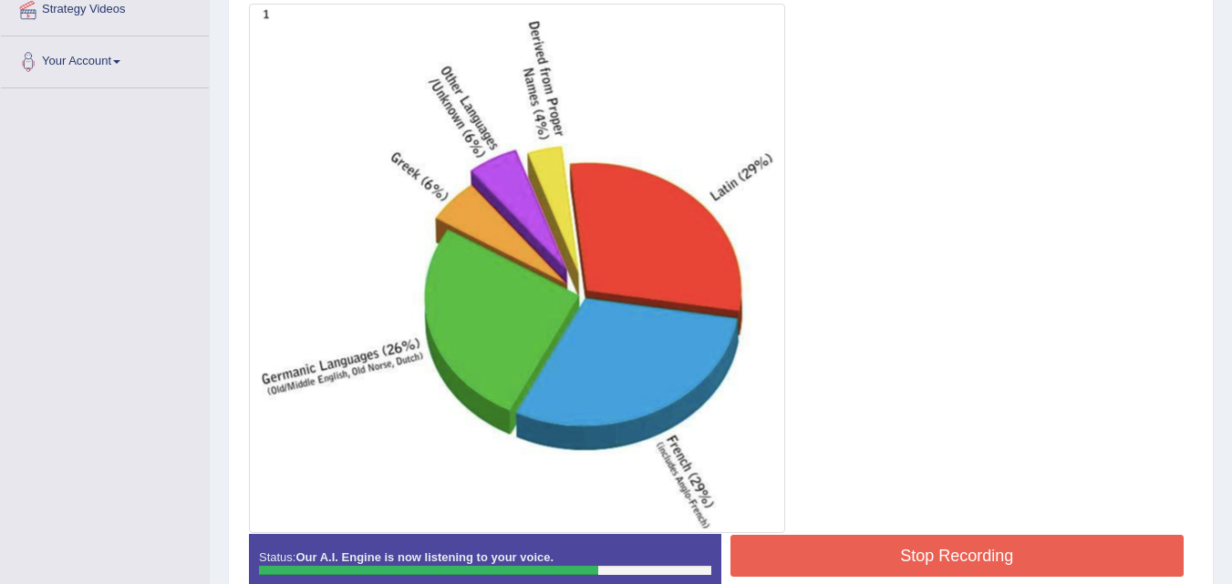
click at [790, 568] on button "Stop Recording" at bounding box center [957, 556] width 454 height 42
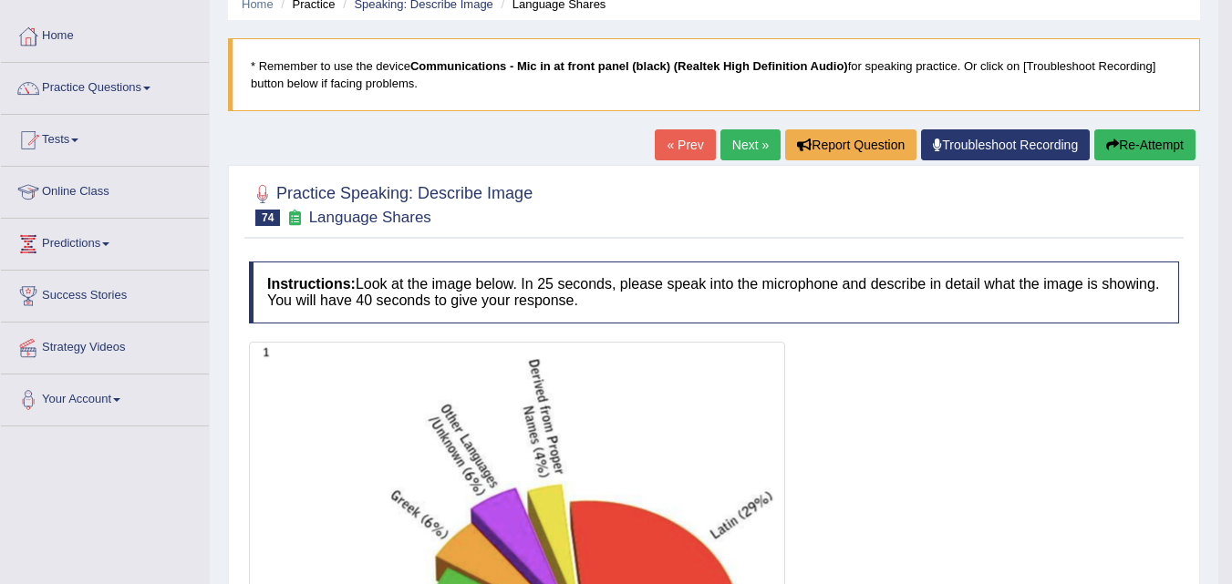
scroll to position [61, 0]
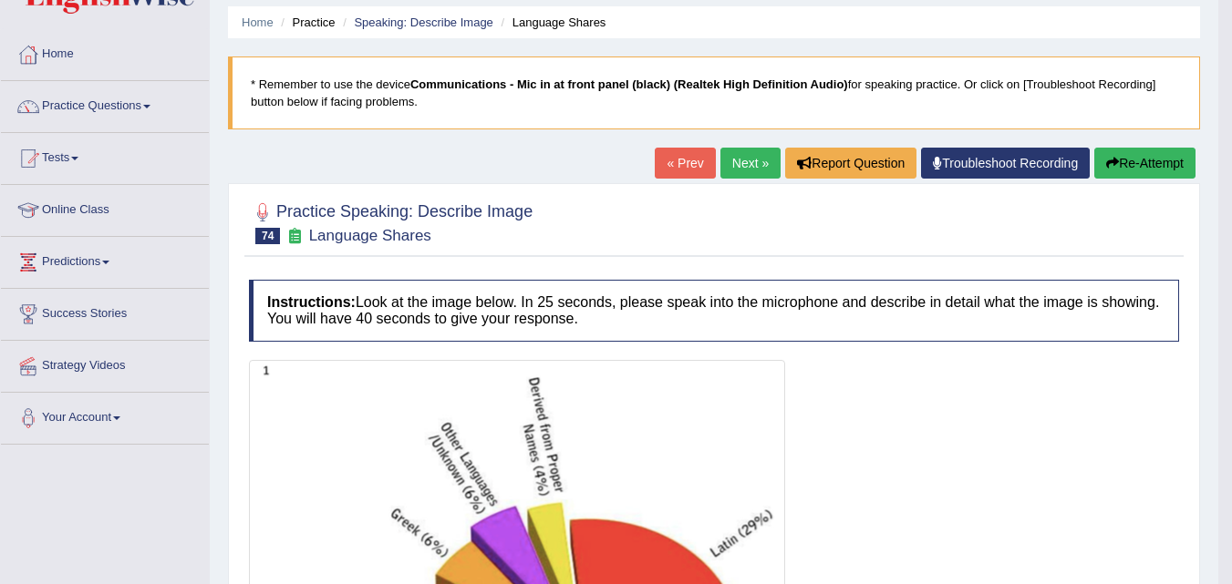
click at [732, 159] on link "Next »" at bounding box center [750, 163] width 60 height 31
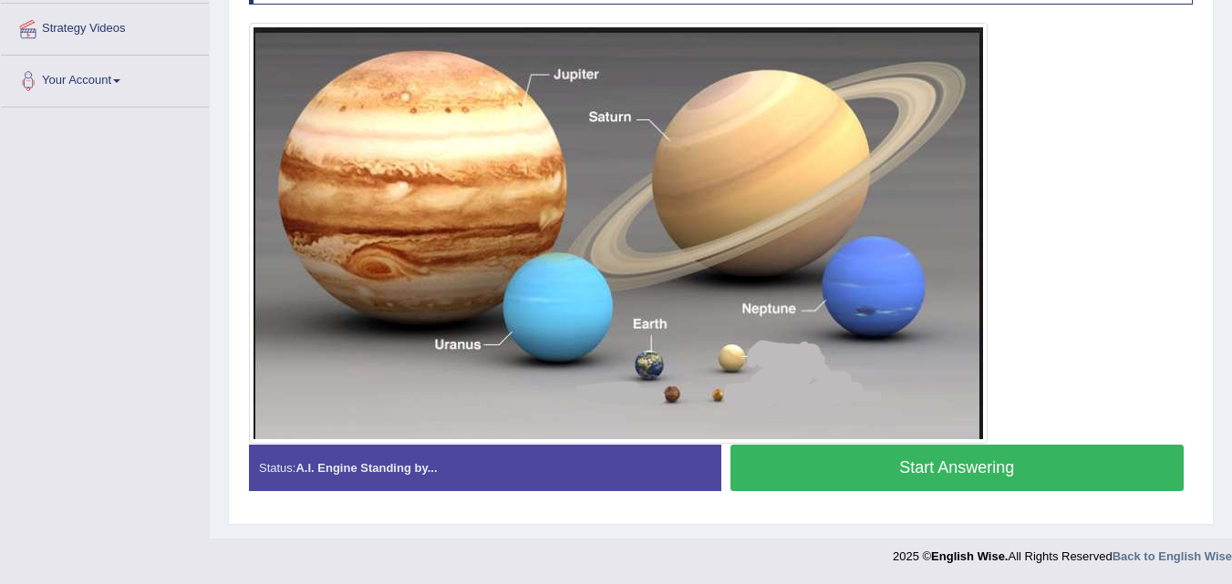
scroll to position [398, 0]
click at [765, 475] on button "Start Answering" at bounding box center [957, 468] width 454 height 47
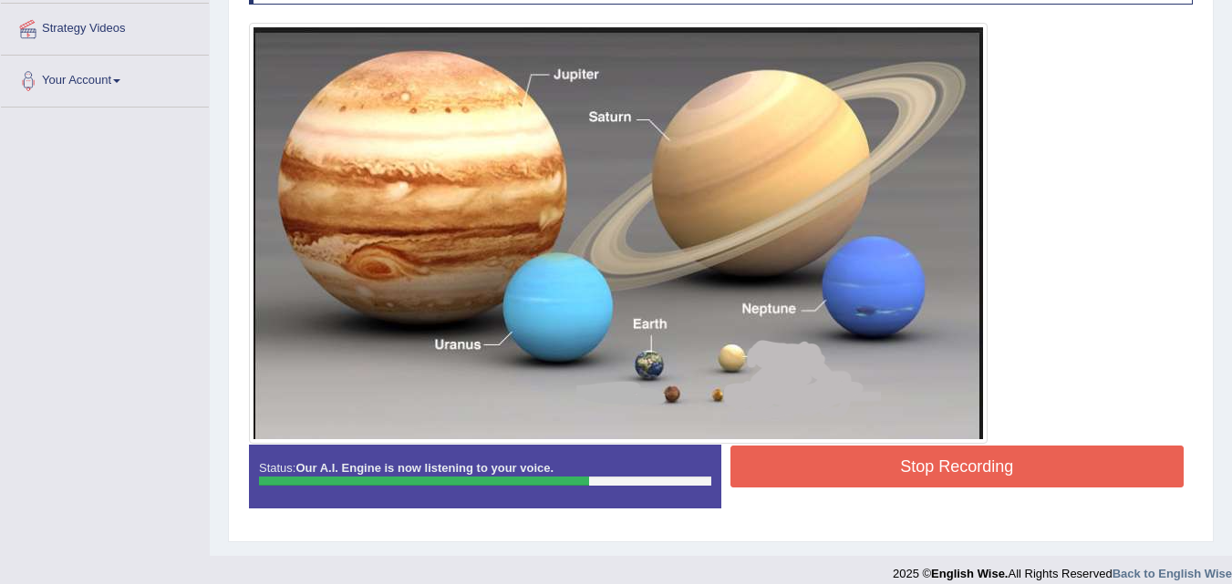
click at [765, 475] on button "Stop Recording" at bounding box center [957, 467] width 454 height 42
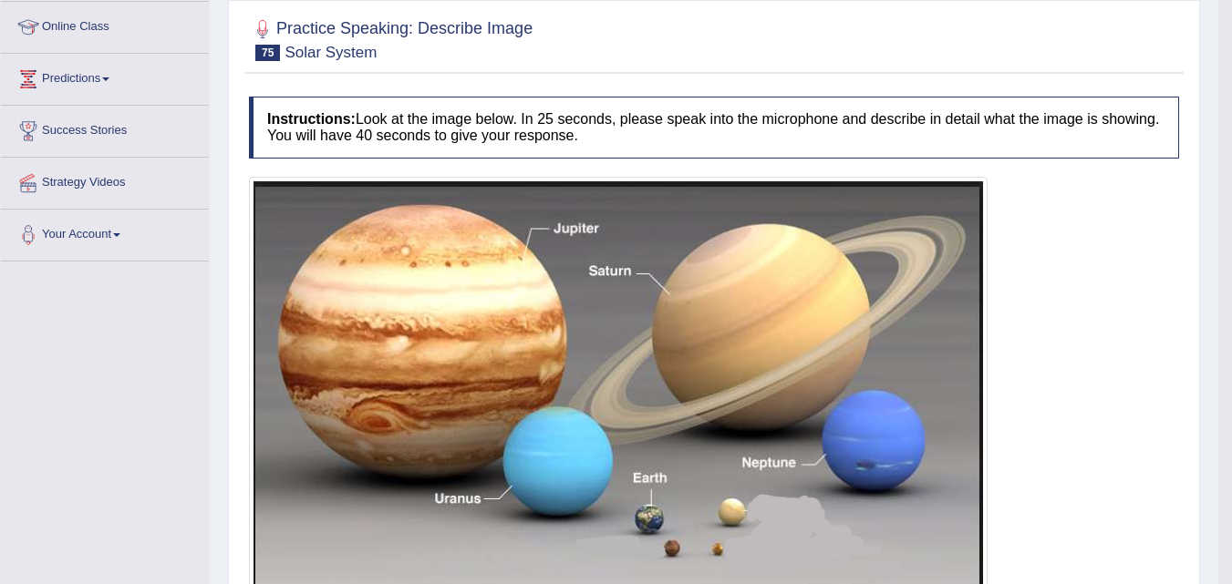
scroll to position [198, 0]
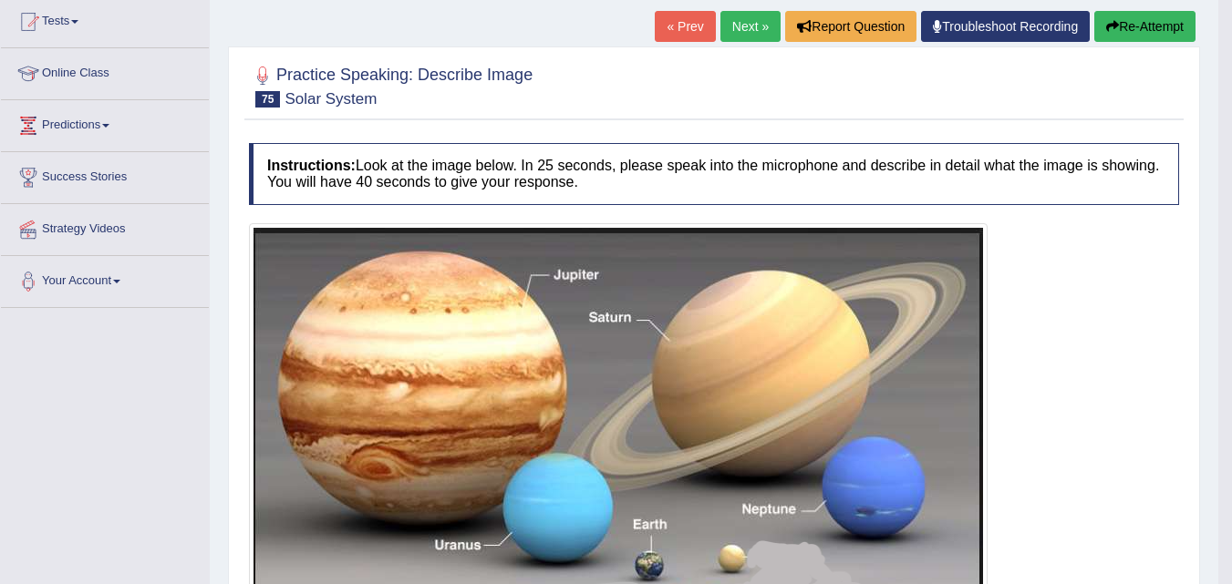
click at [1114, 21] on icon "button" at bounding box center [1112, 26] width 13 height 13
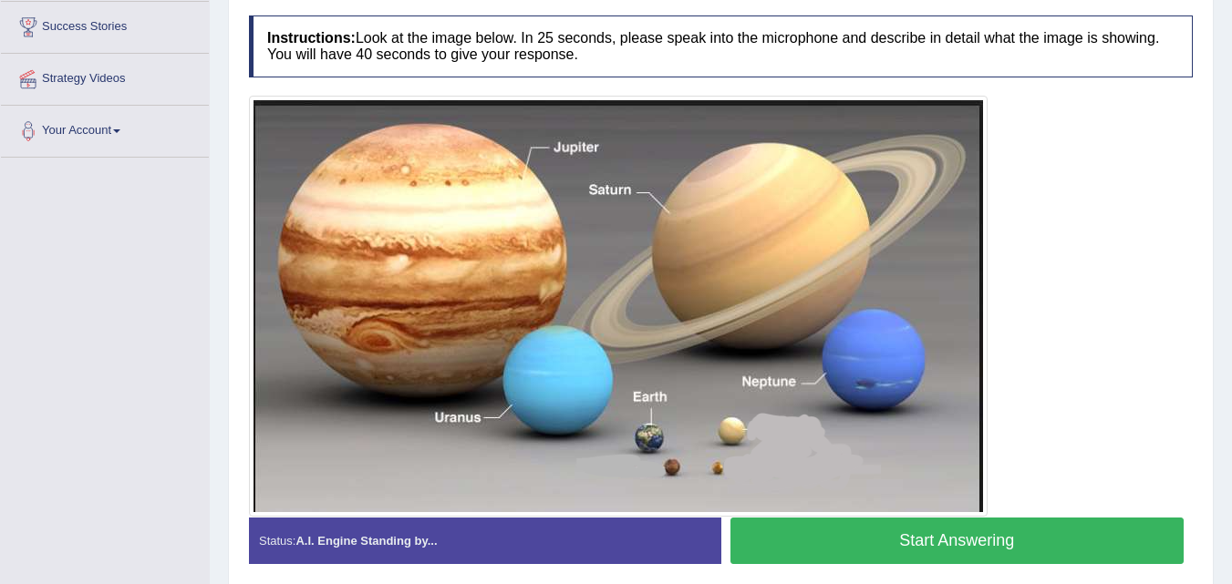
scroll to position [348, 0]
click at [787, 543] on button "Start Answering" at bounding box center [957, 541] width 454 height 47
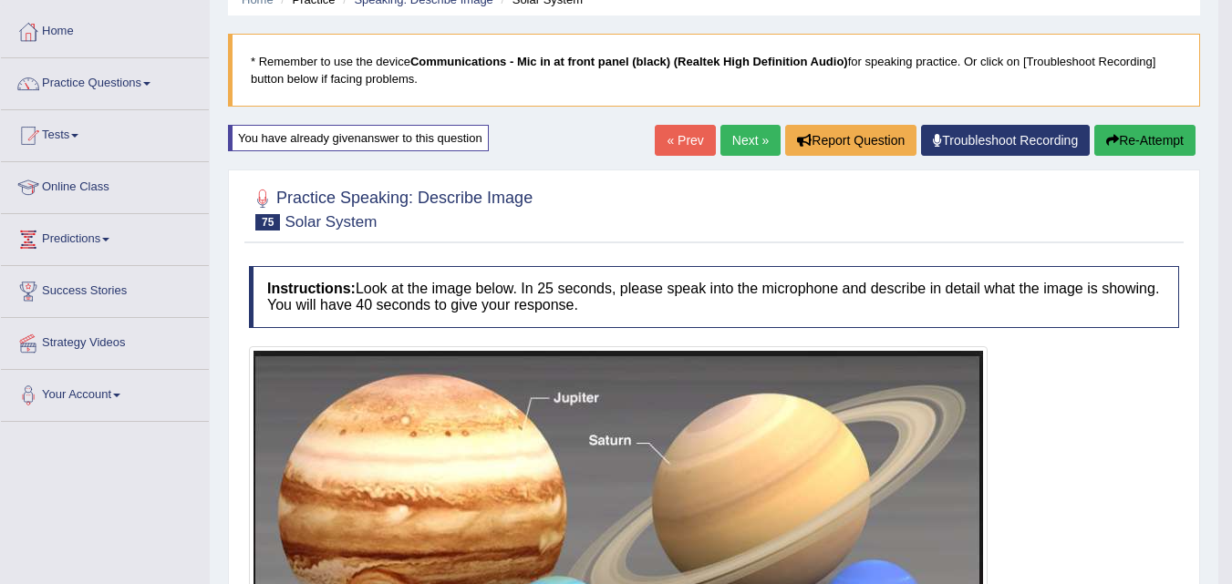
scroll to position [65, 0]
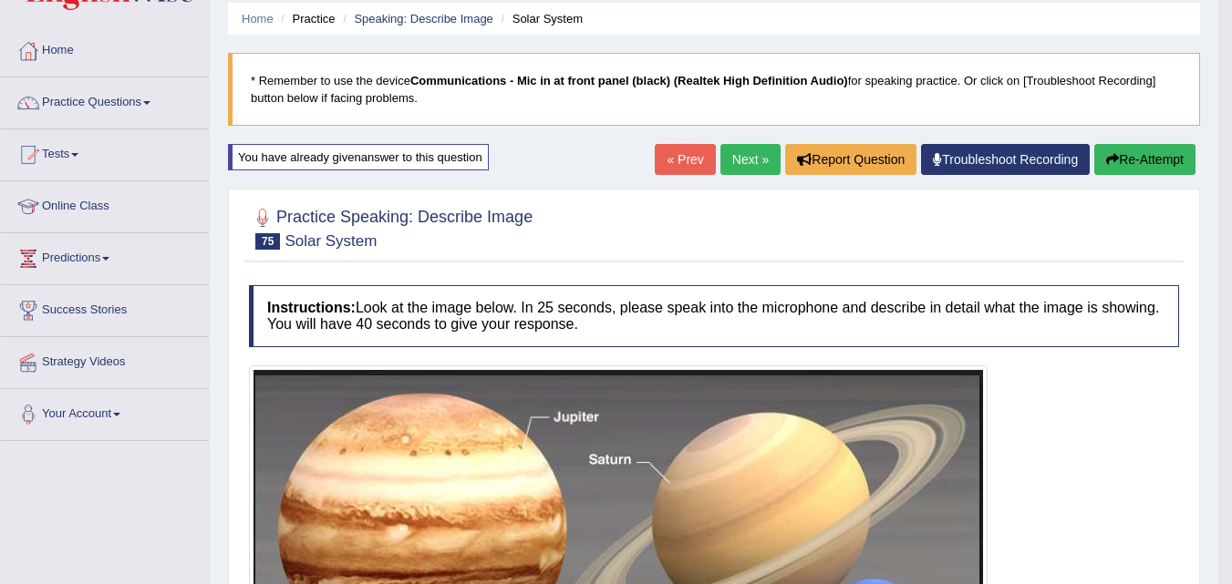
click at [720, 160] on link "Next »" at bounding box center [750, 159] width 60 height 31
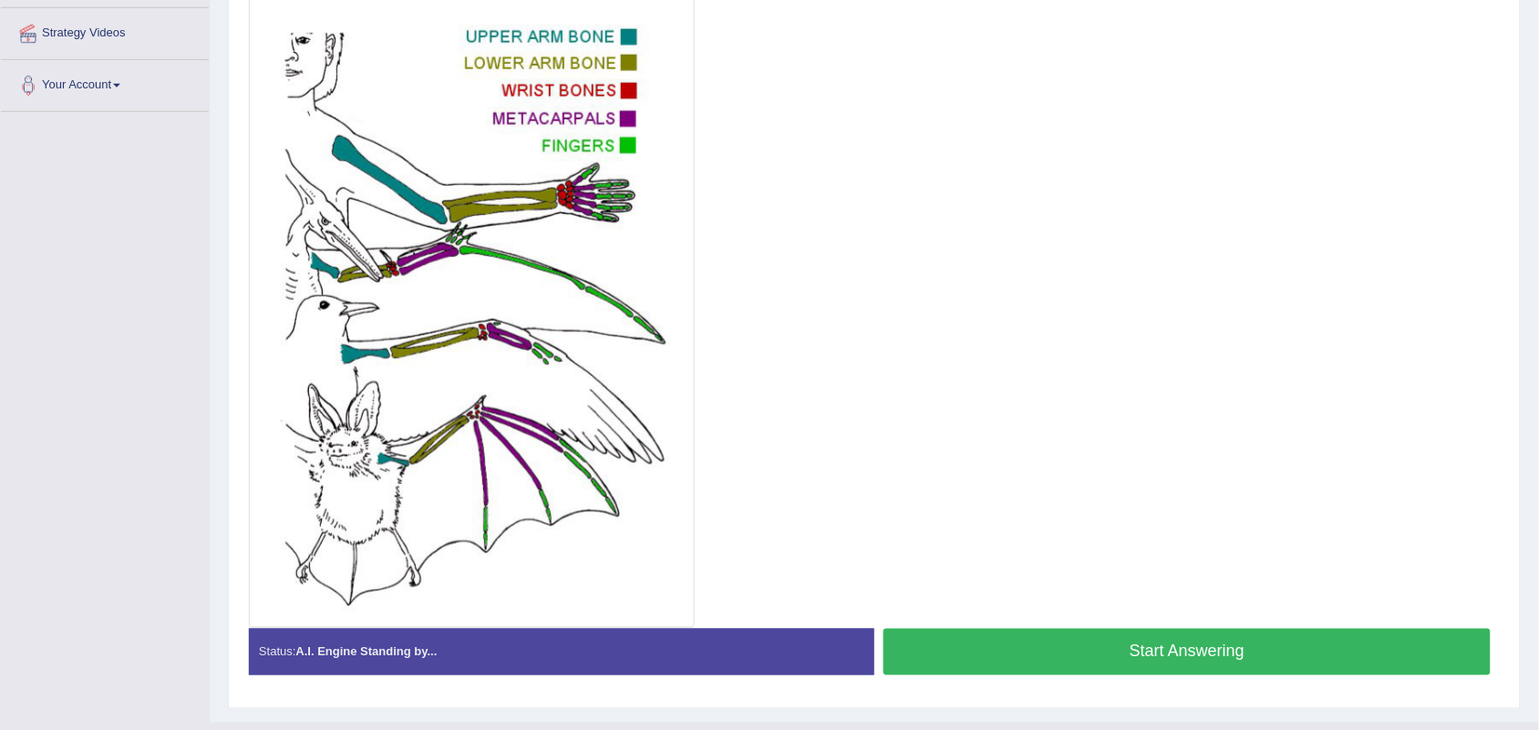
scroll to position [375, 0]
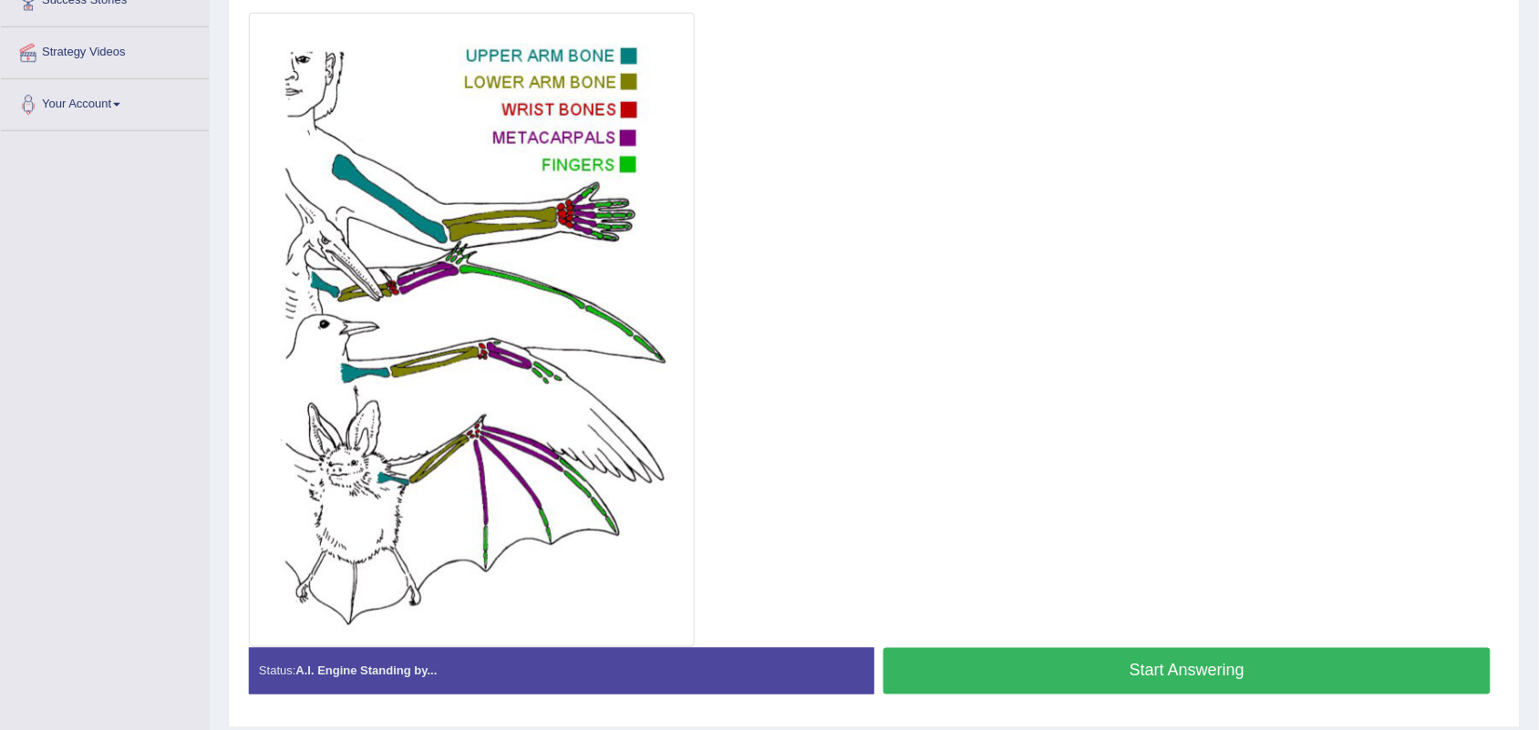
click at [953, 584] on button "Start Answering" at bounding box center [1187, 671] width 607 height 47
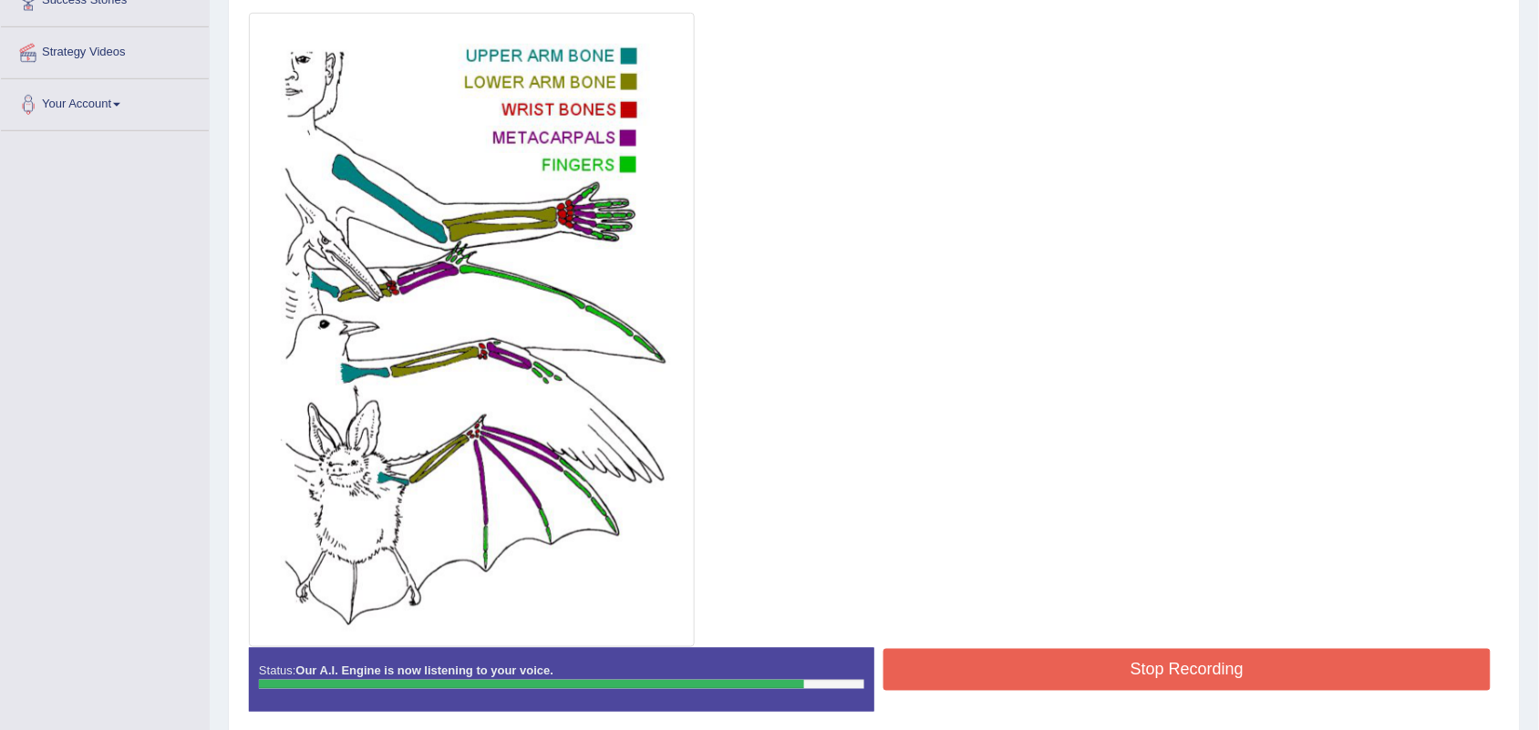
click at [953, 584] on button "Stop Recording" at bounding box center [1187, 670] width 607 height 42
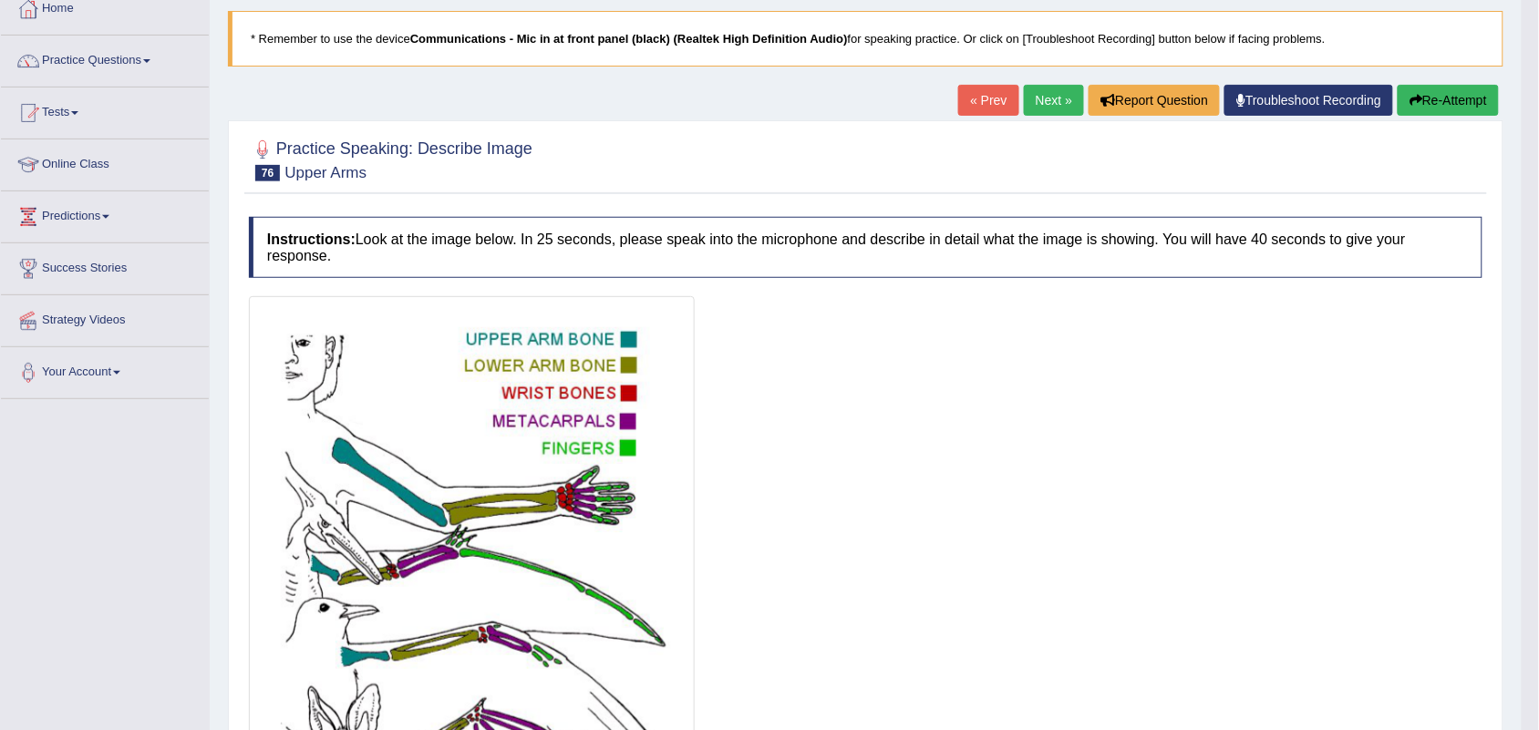
scroll to position [0, 0]
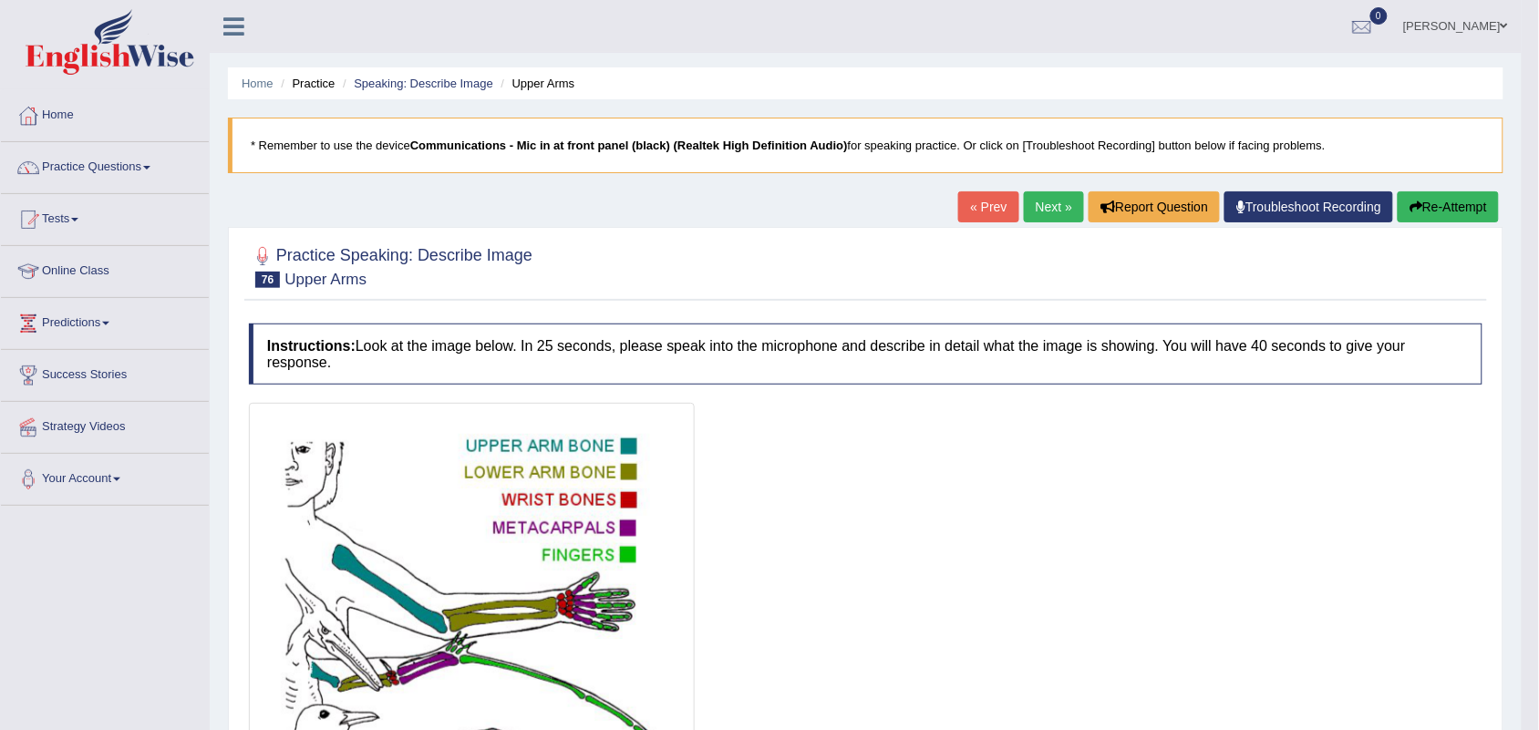
click at [1231, 211] on icon "button" at bounding box center [1416, 207] width 13 height 13
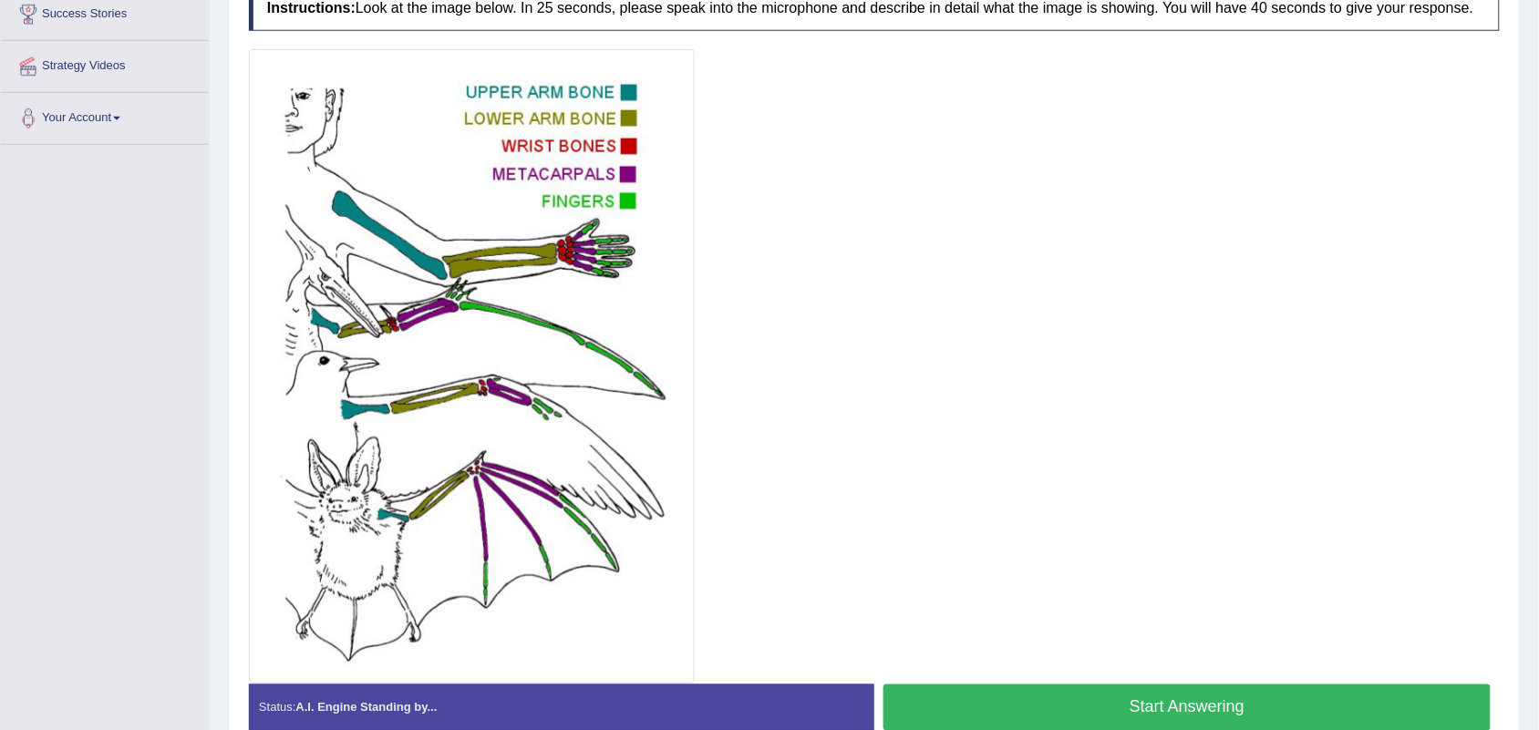
scroll to position [369, 0]
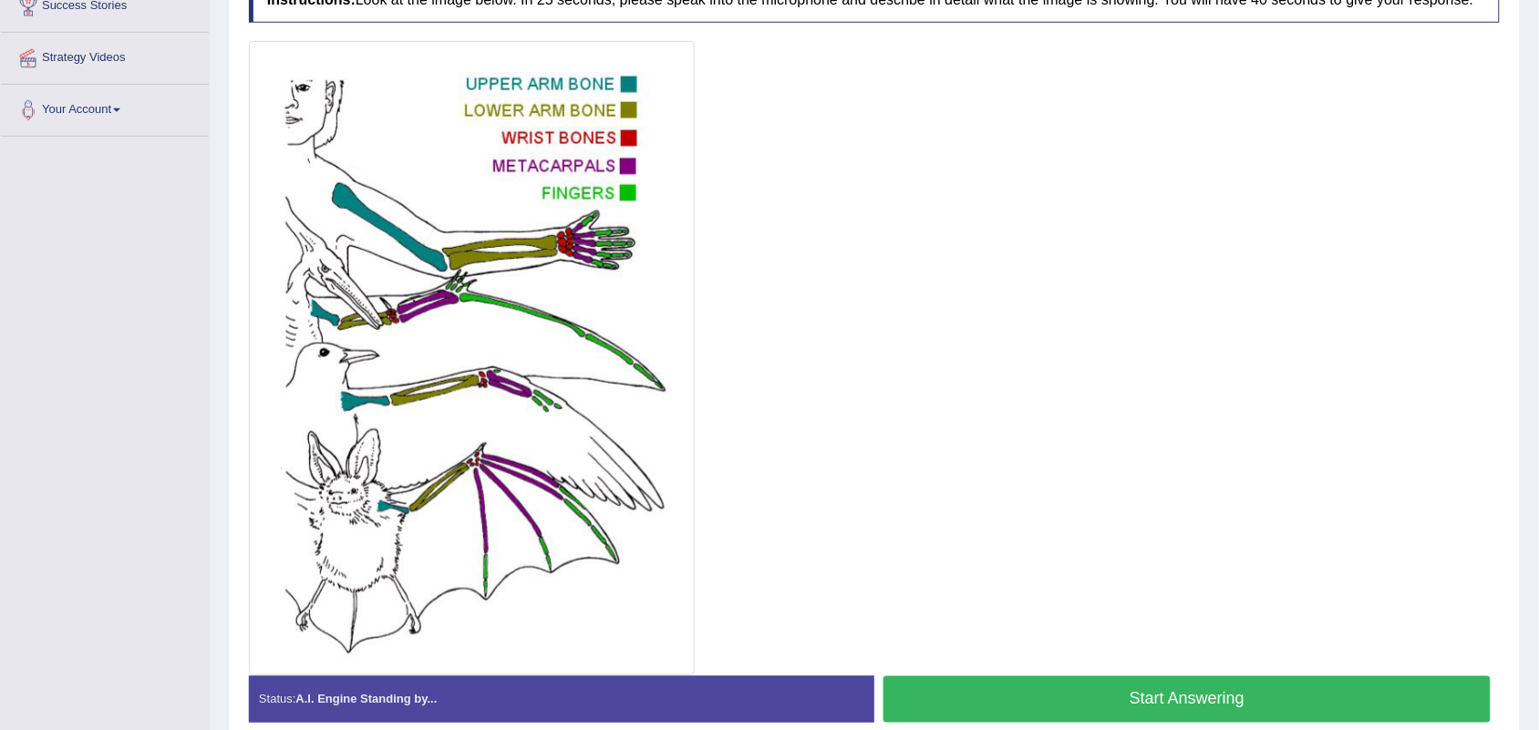
click at [1028, 702] on button "Start Answering" at bounding box center [1187, 700] width 607 height 47
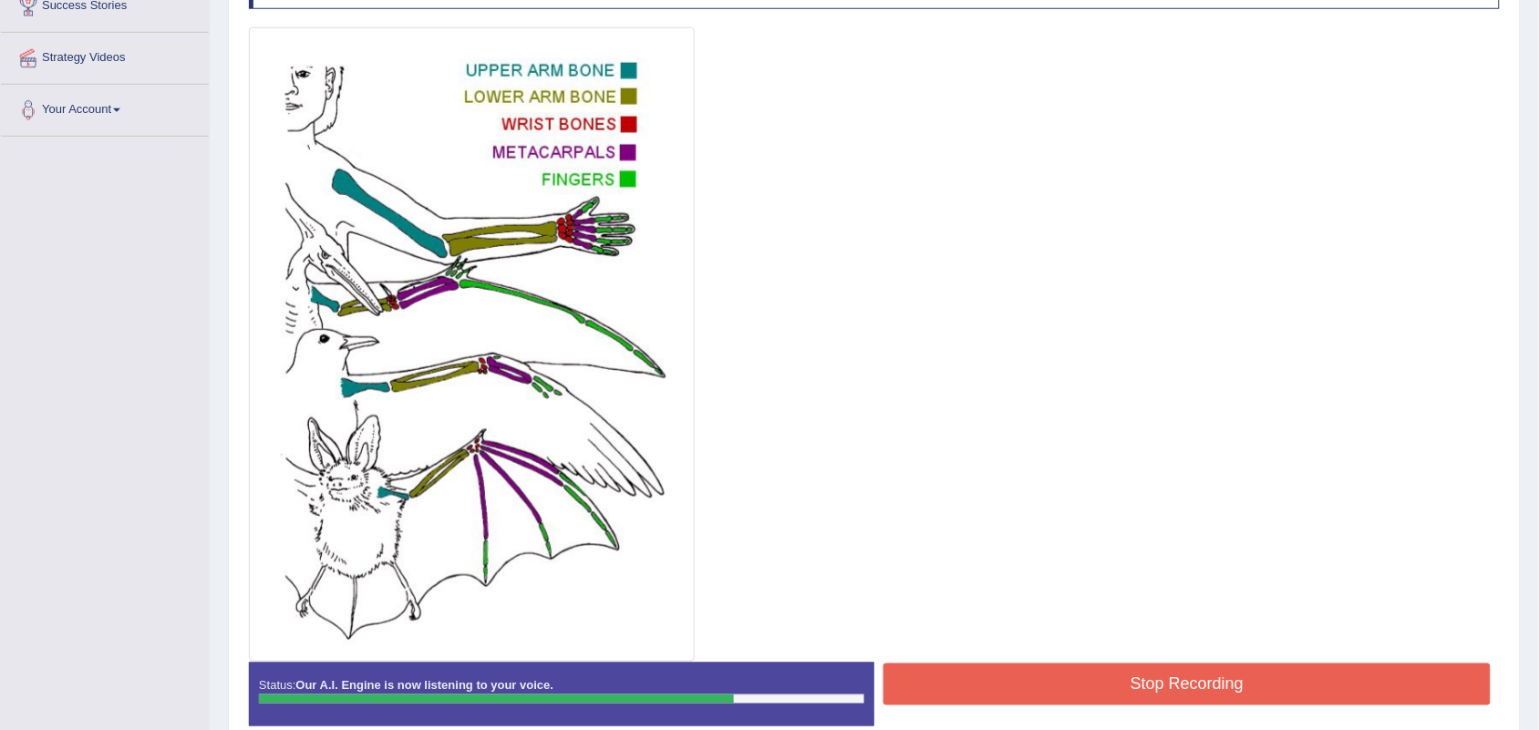
click at [1028, 702] on button "Stop Recording" at bounding box center [1187, 685] width 607 height 42
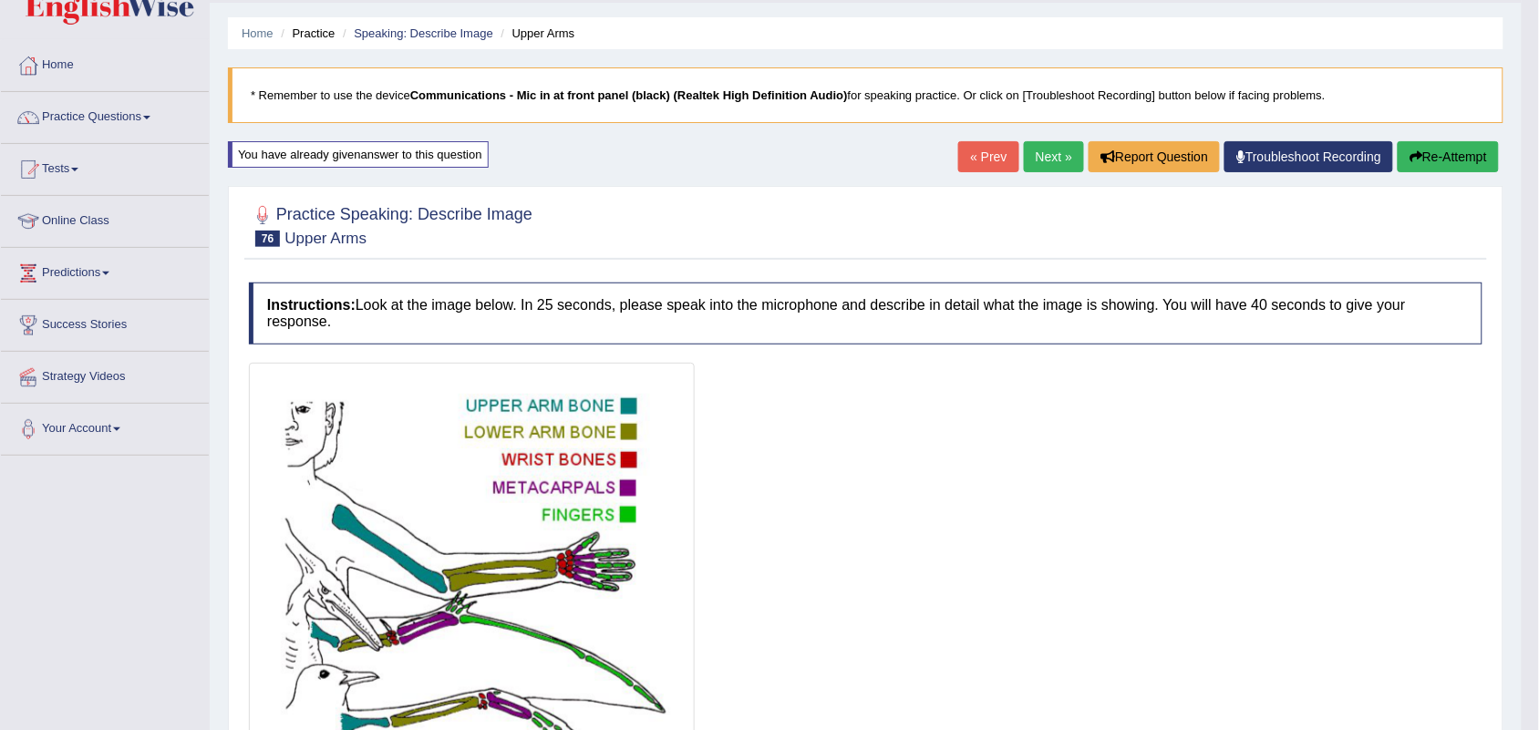
scroll to position [29, 0]
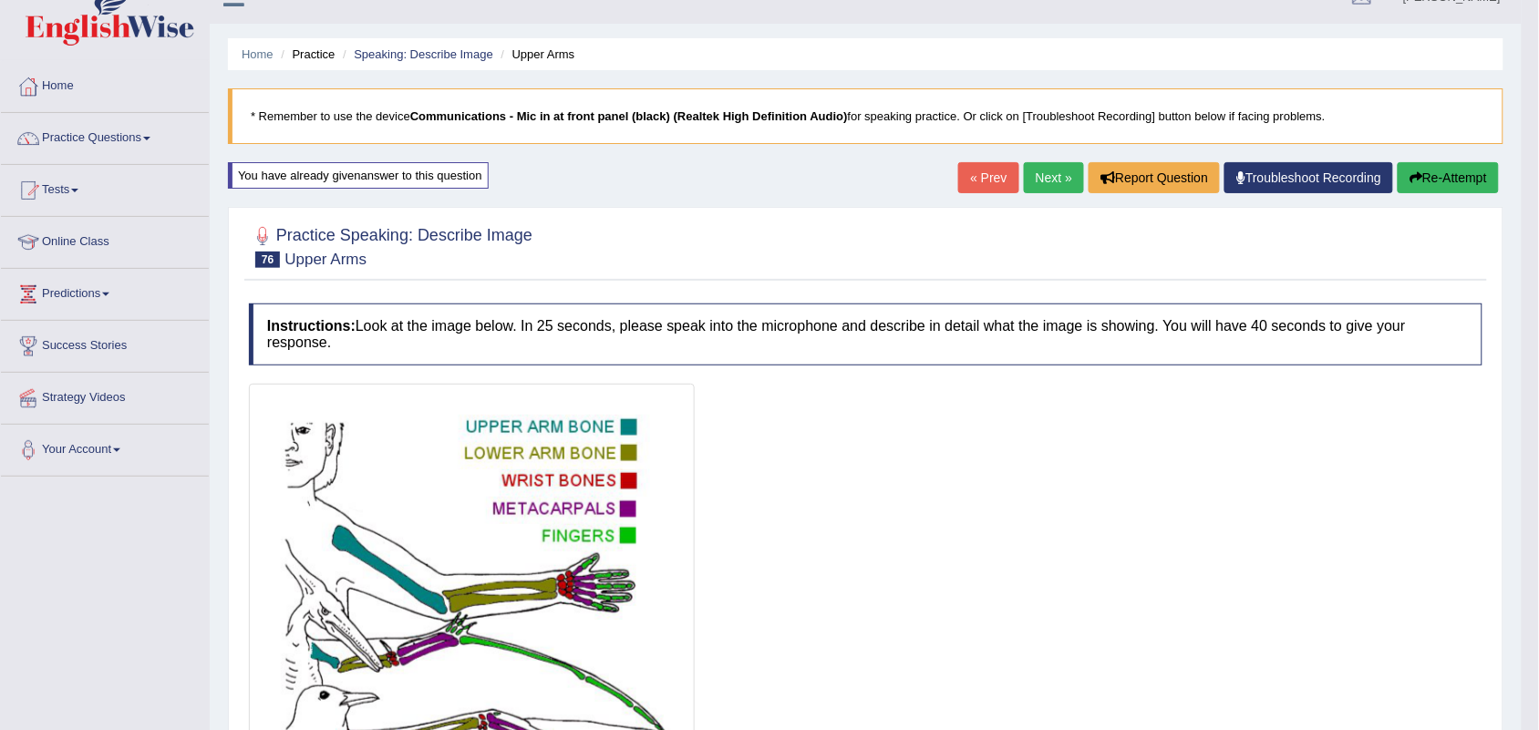
click at [1051, 178] on link "Next »" at bounding box center [1054, 177] width 60 height 31
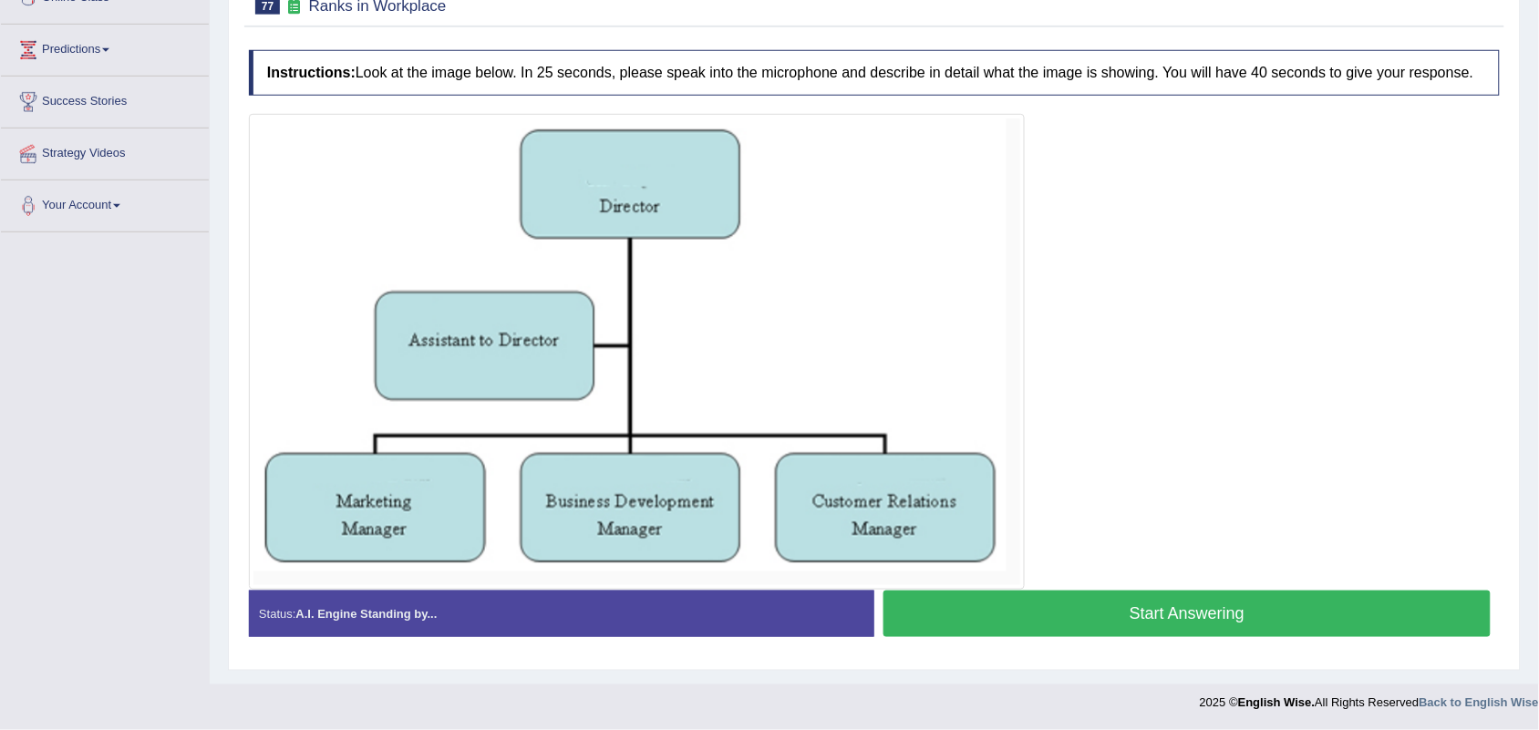
click at [989, 607] on button "Start Answering" at bounding box center [1187, 614] width 607 height 47
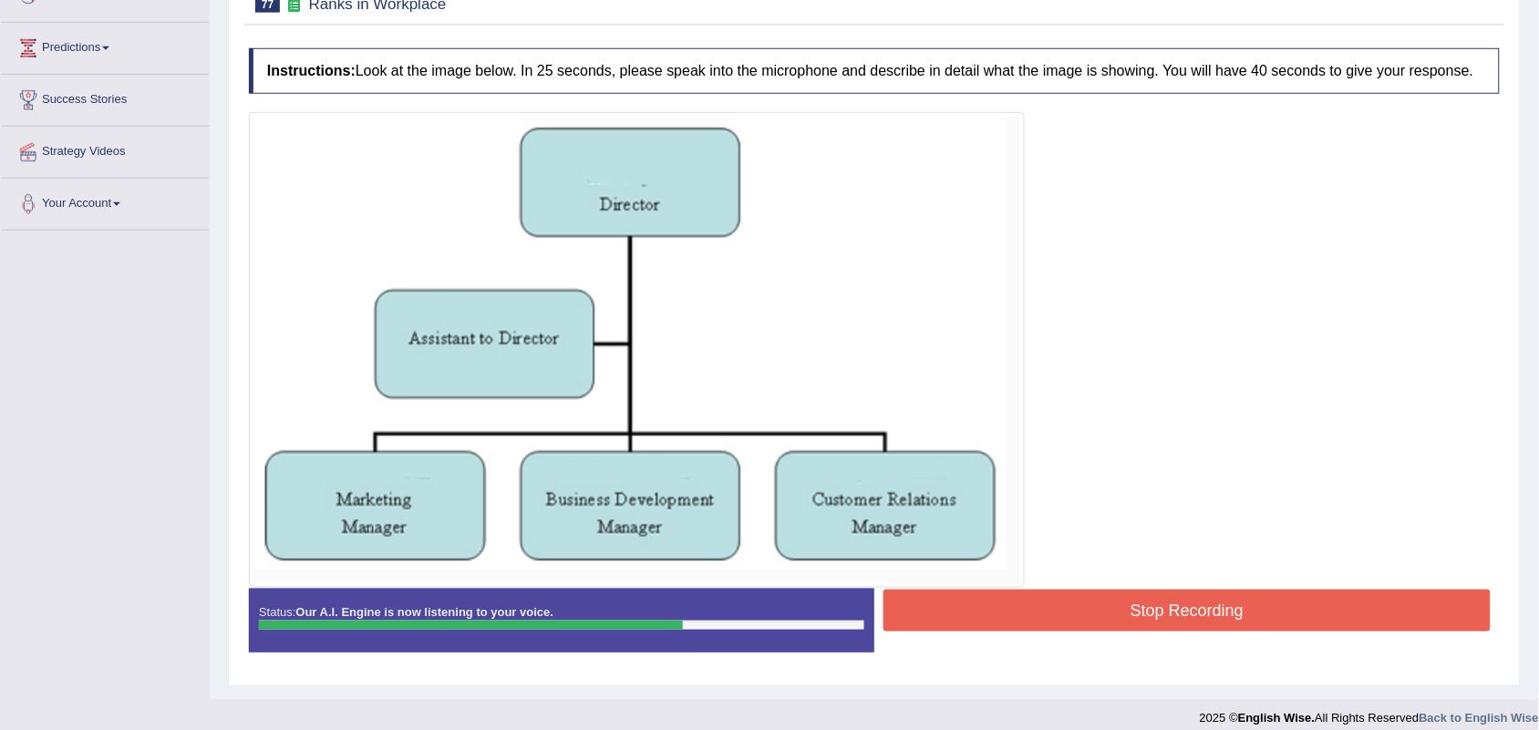
click at [989, 607] on button "Stop Recording" at bounding box center [1187, 611] width 607 height 42
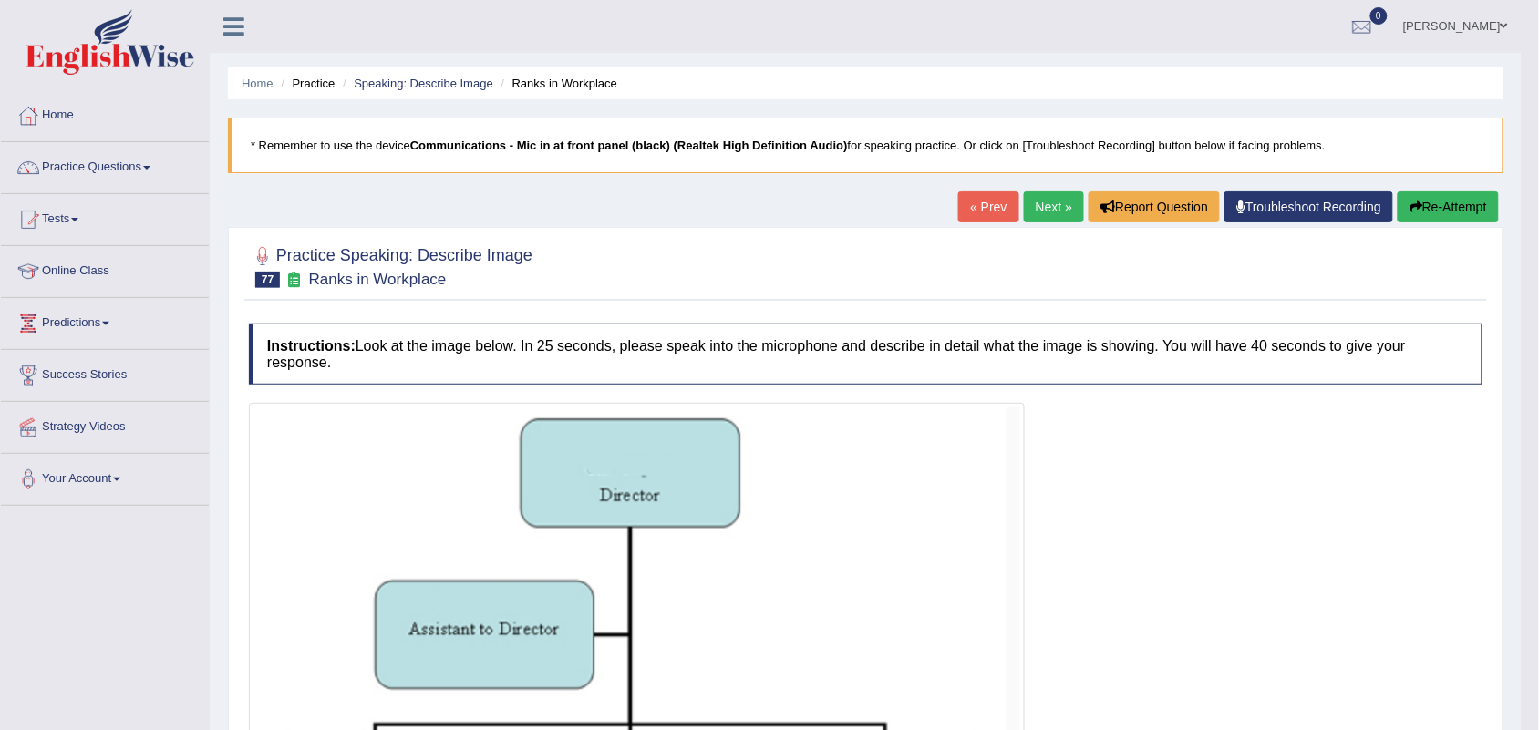
click at [1039, 208] on link "Next »" at bounding box center [1054, 206] width 60 height 31
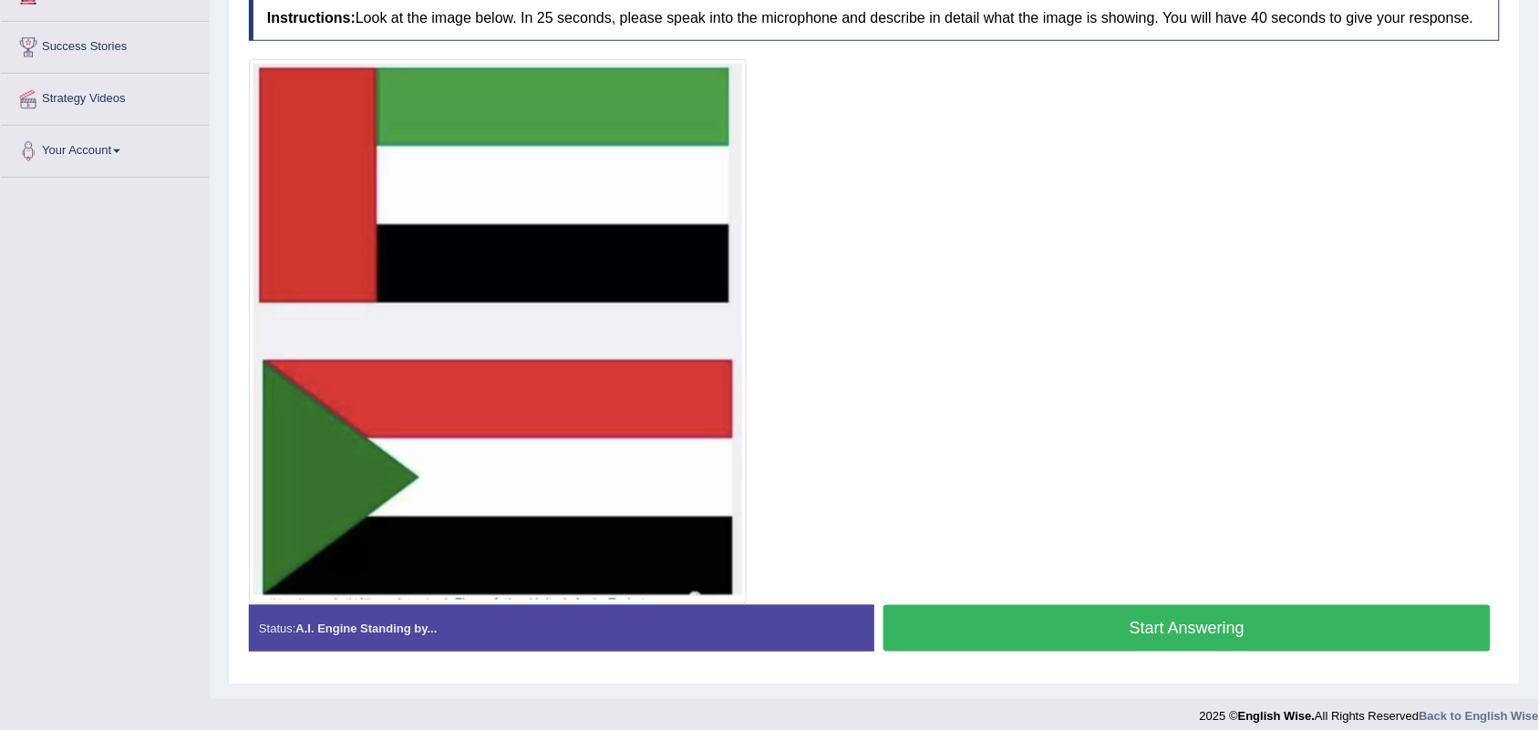
click at [1014, 616] on button "Start Answering" at bounding box center [1187, 628] width 607 height 47
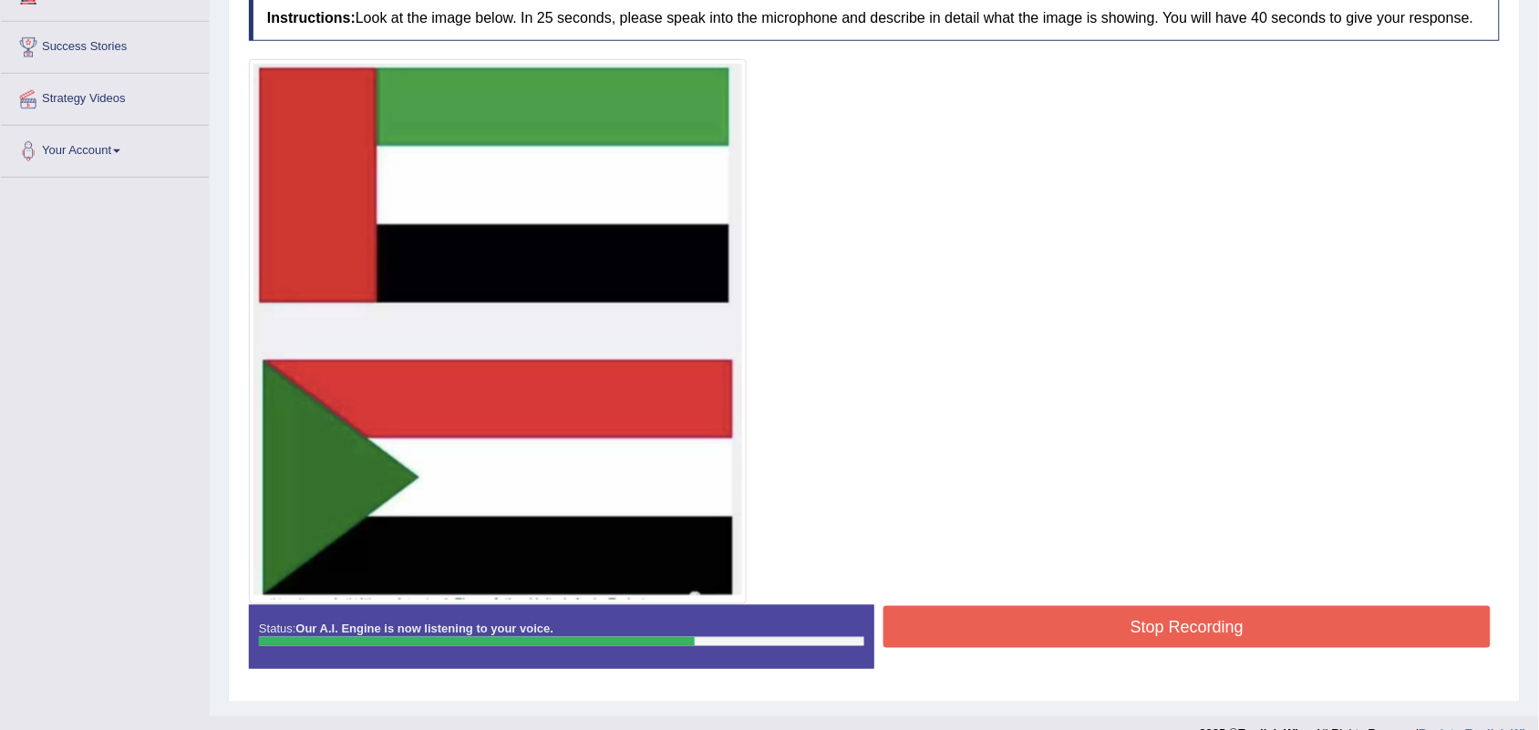
click at [1014, 616] on button "Stop Recording" at bounding box center [1187, 627] width 607 height 42
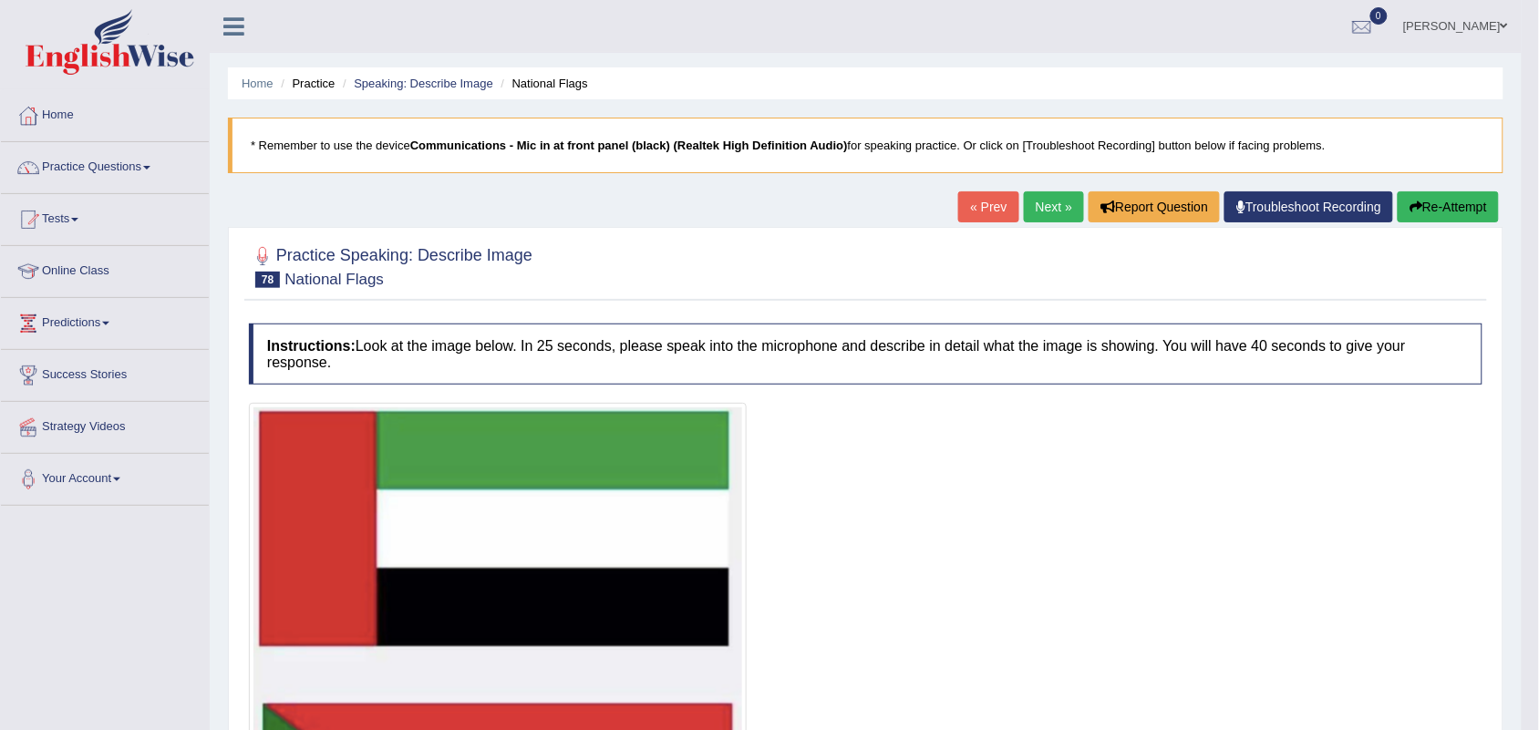
click at [1033, 194] on link "Next »" at bounding box center [1054, 206] width 60 height 31
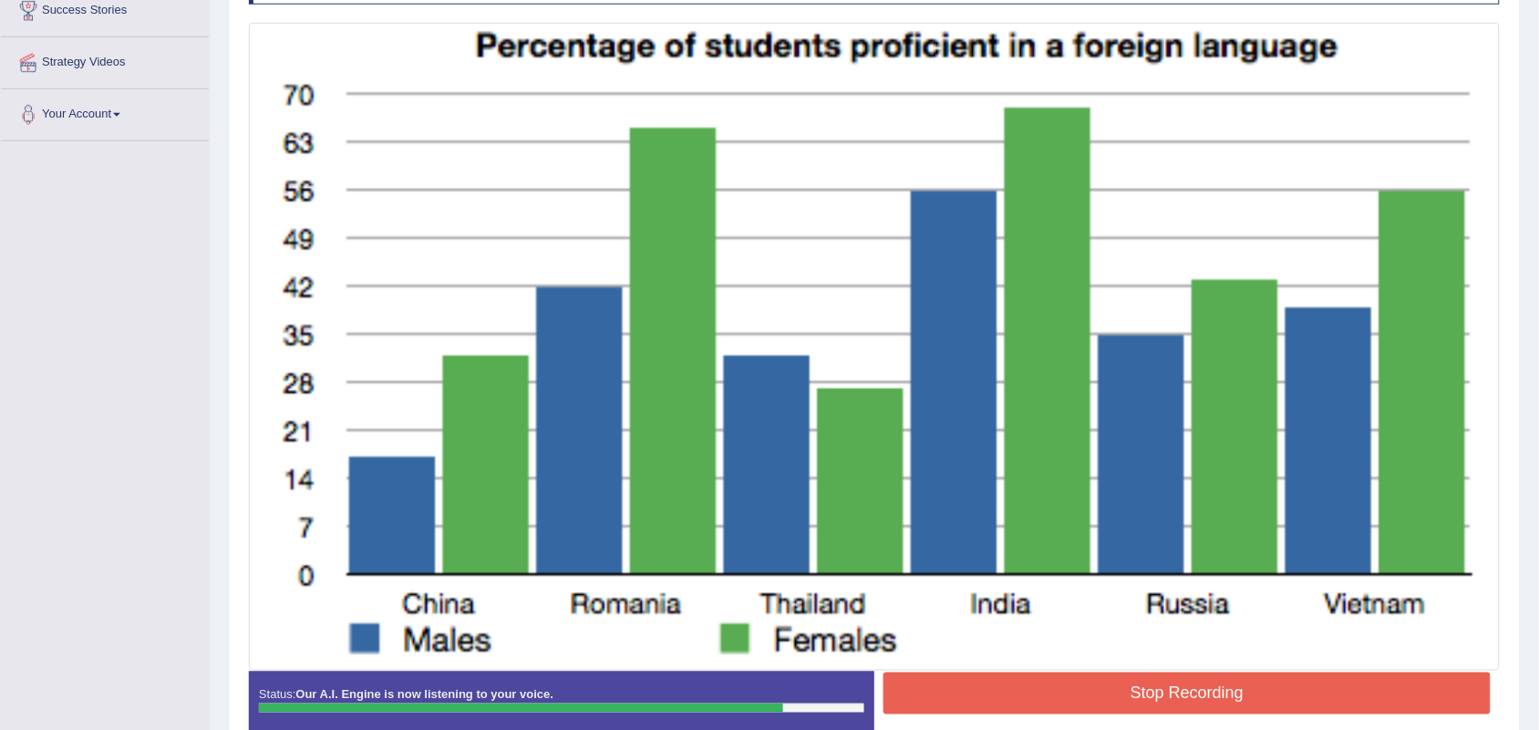
click at [1067, 707] on button "Stop Recording" at bounding box center [1187, 694] width 607 height 42
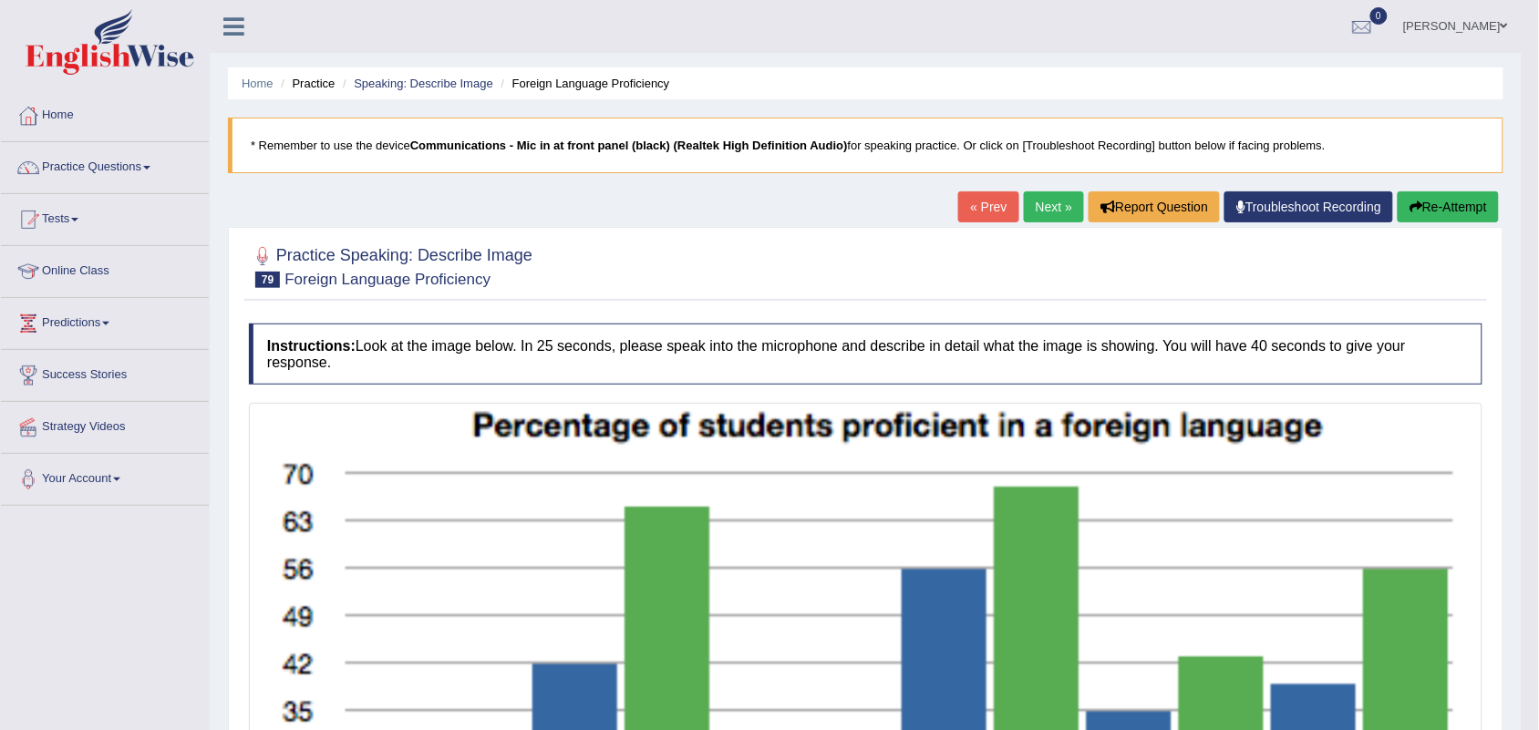
click at [1452, 214] on button "Re-Attempt" at bounding box center [1448, 206] width 101 height 31
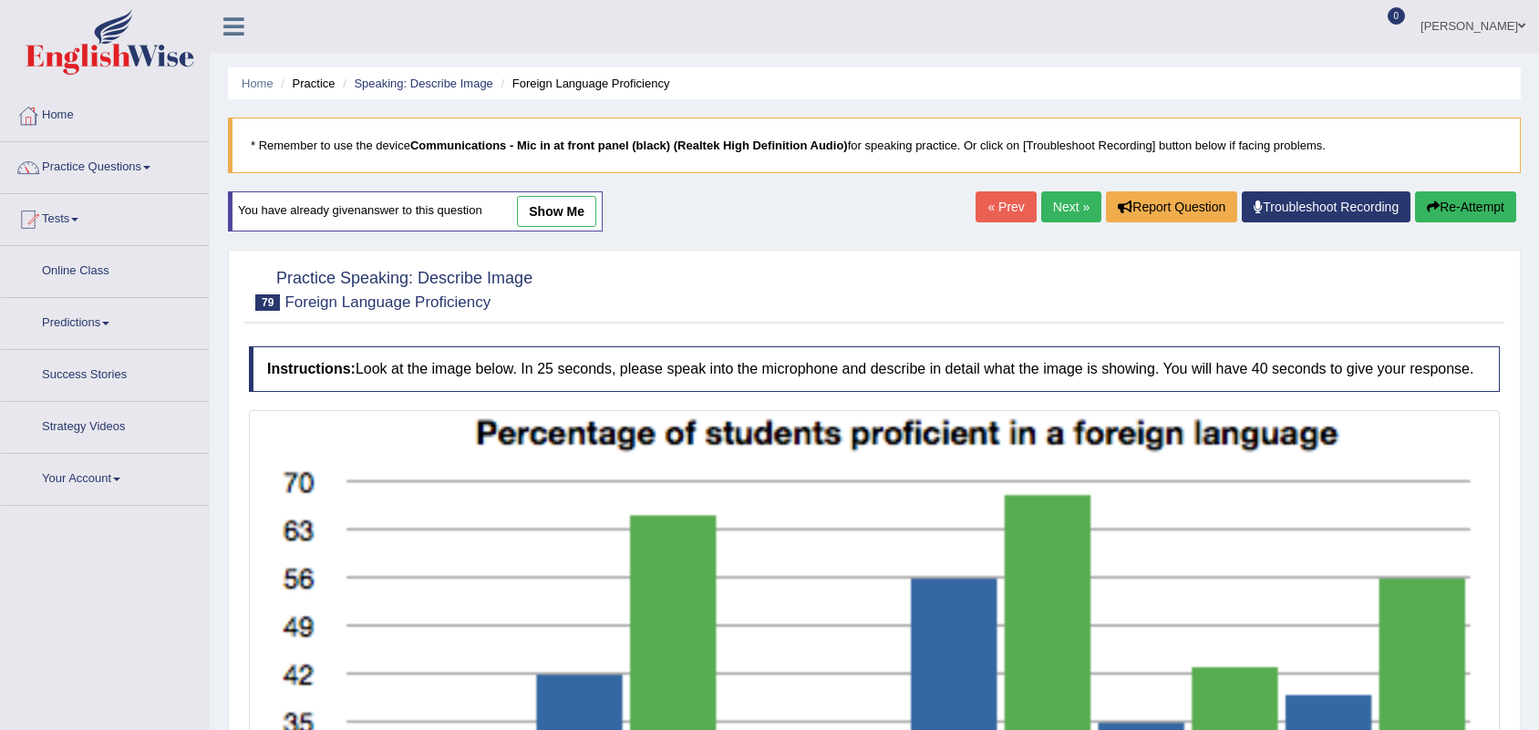
scroll to position [370, 0]
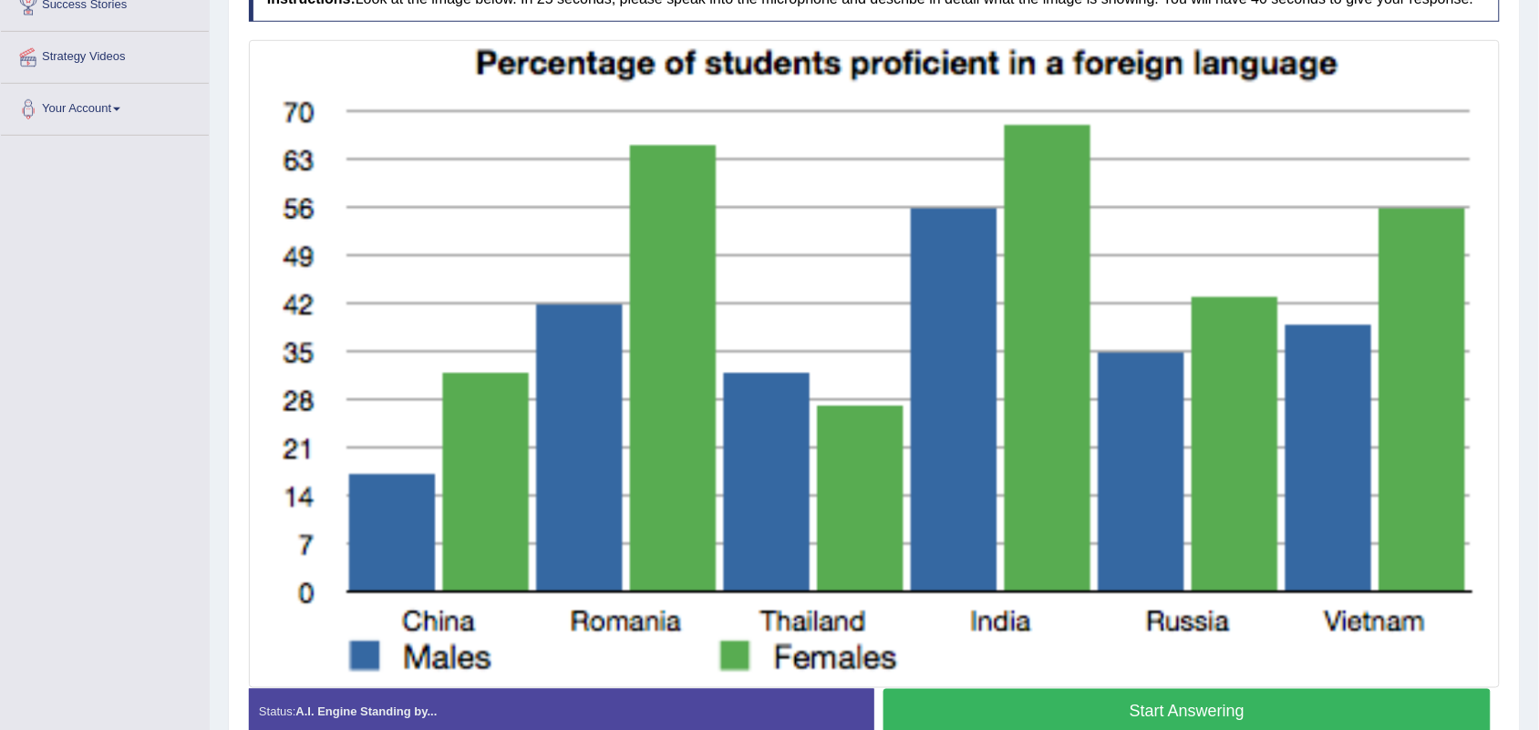
click at [1063, 703] on button "Start Answering" at bounding box center [1187, 712] width 607 height 47
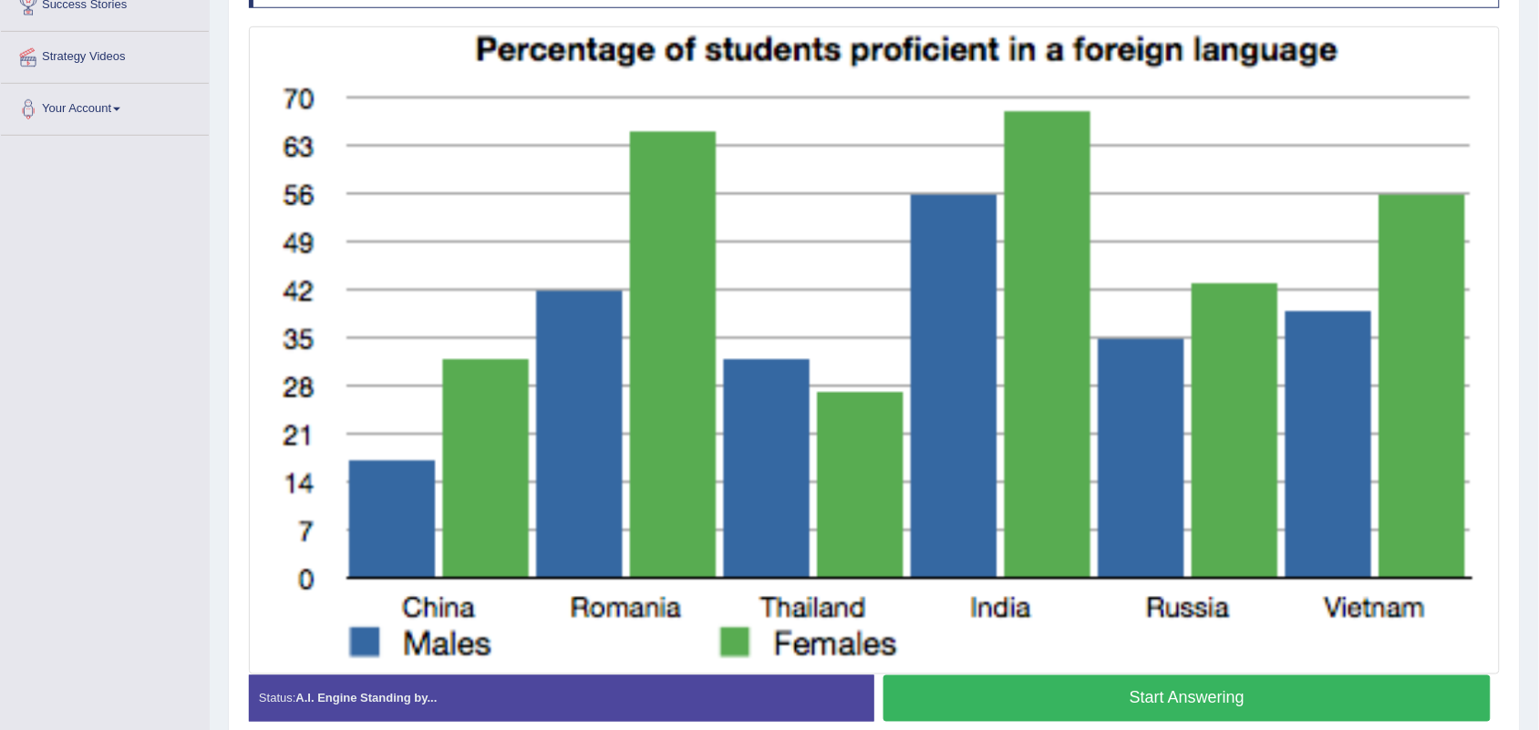
scroll to position [0, 0]
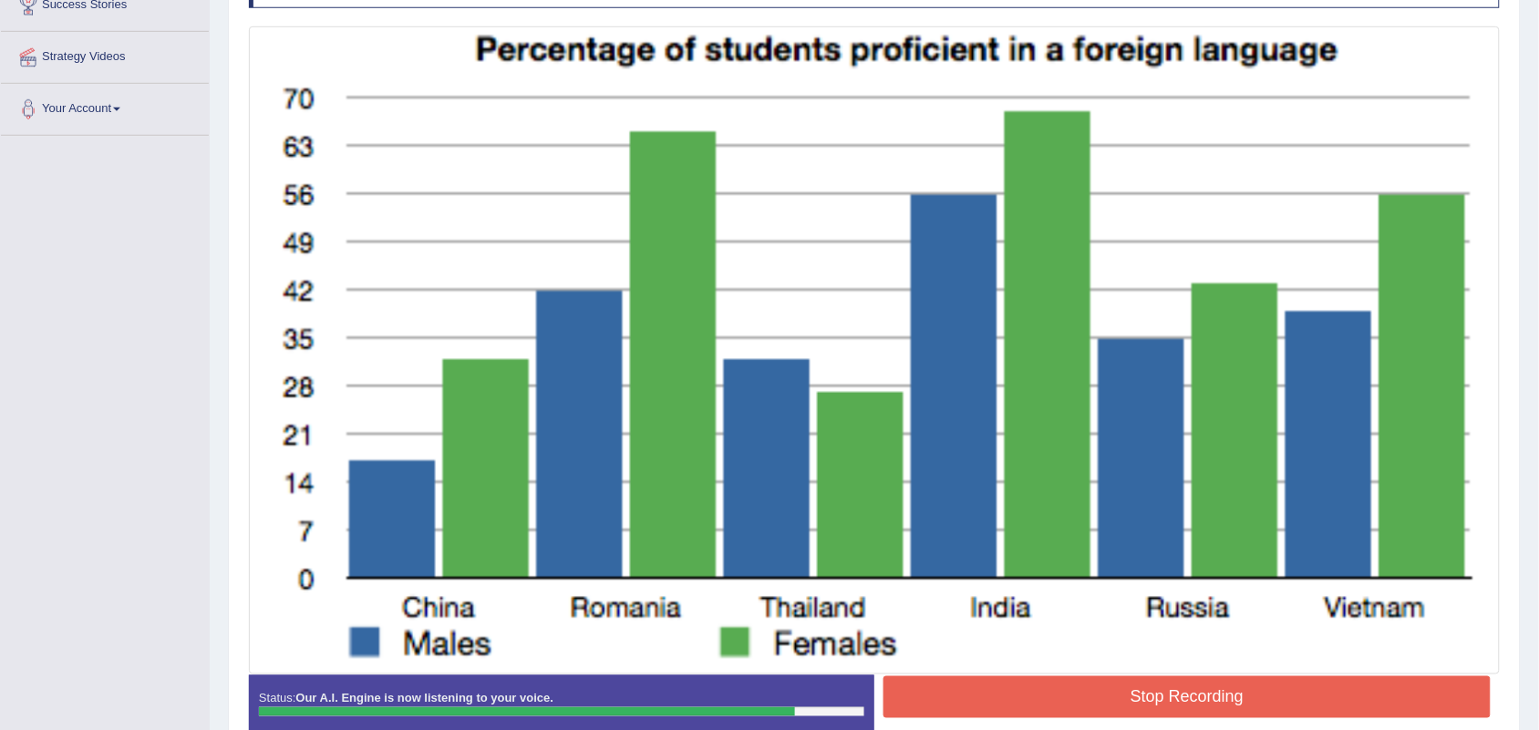
click at [1063, 703] on button "Stop Recording" at bounding box center [1187, 698] width 607 height 42
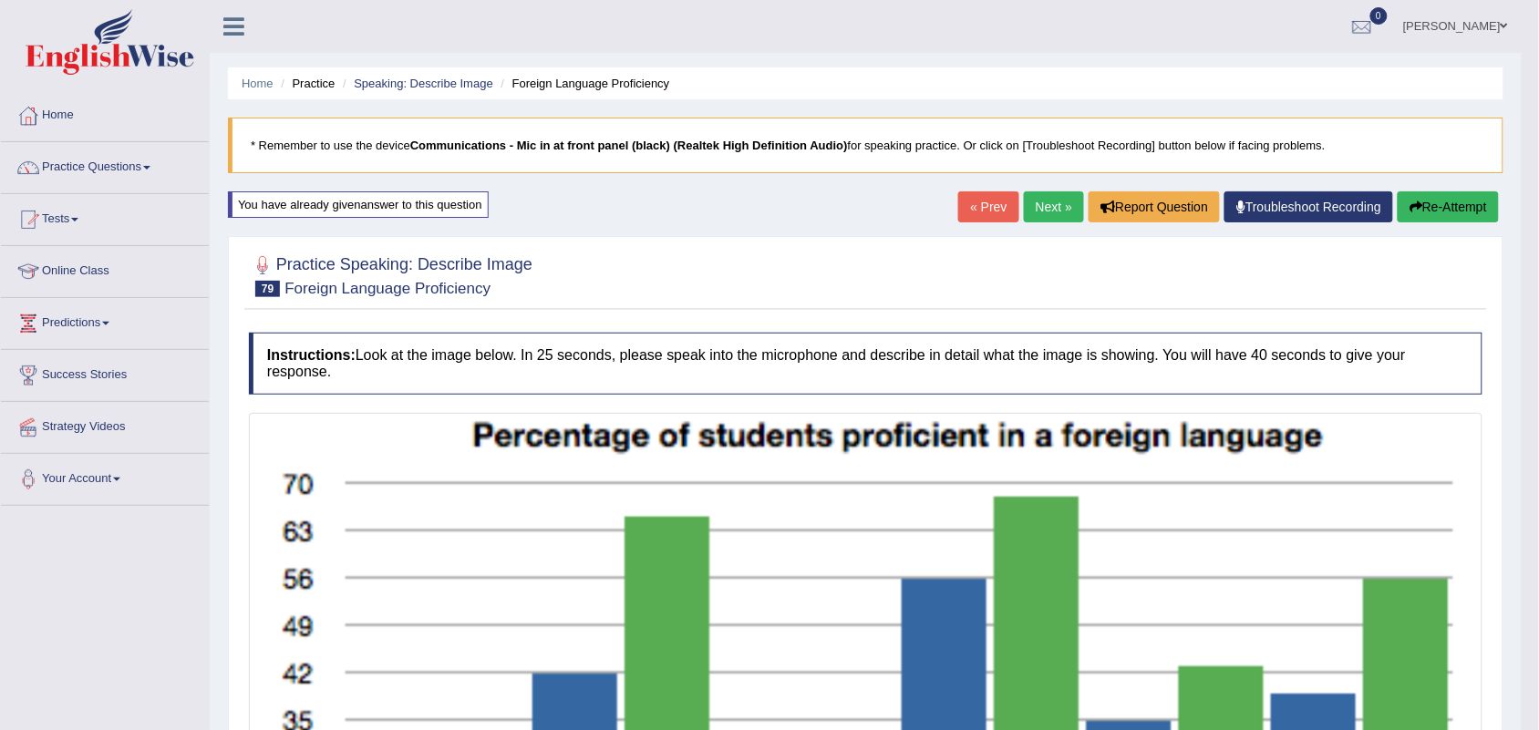
click at [1044, 194] on link "Next »" at bounding box center [1054, 206] width 60 height 31
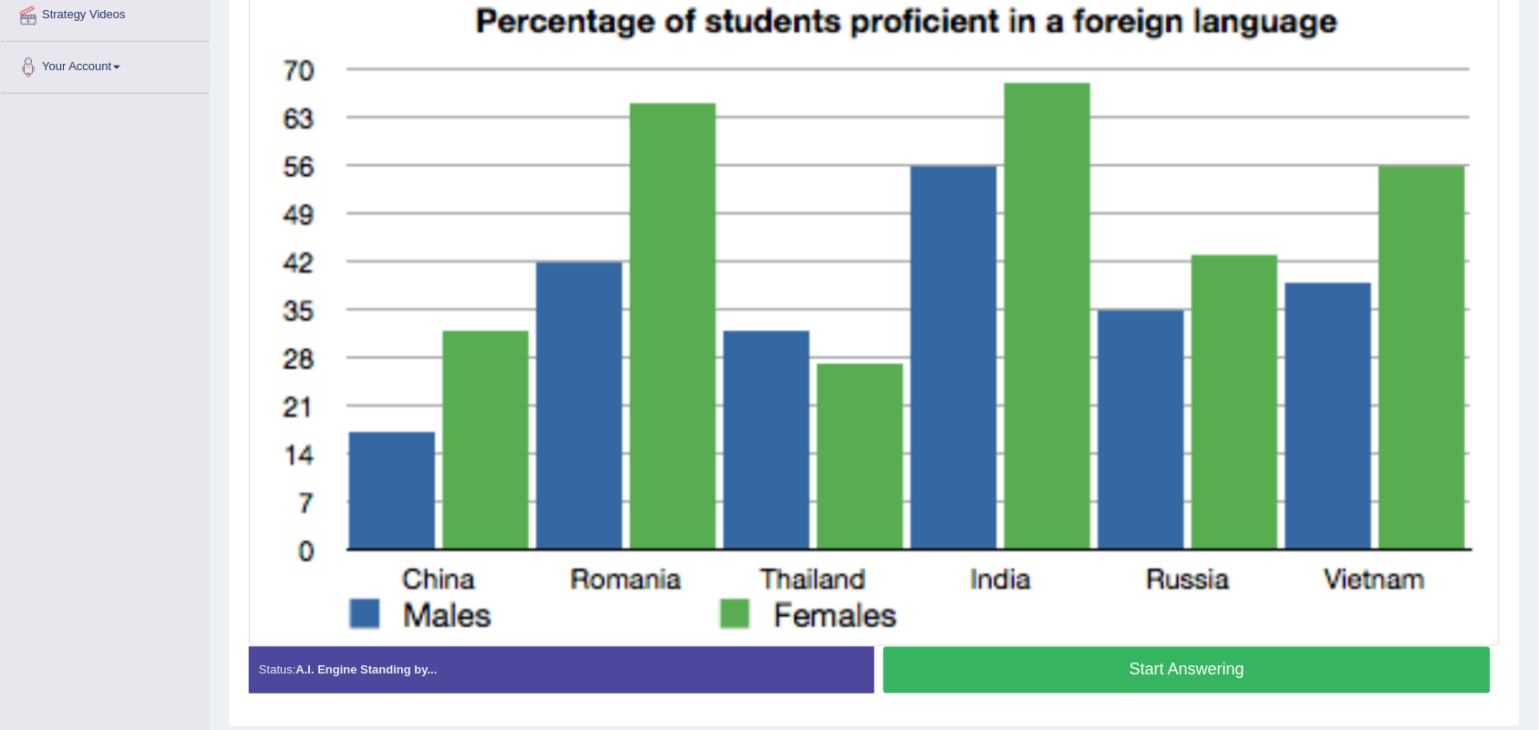
click at [1009, 663] on button "Start Answering" at bounding box center [1187, 670] width 607 height 47
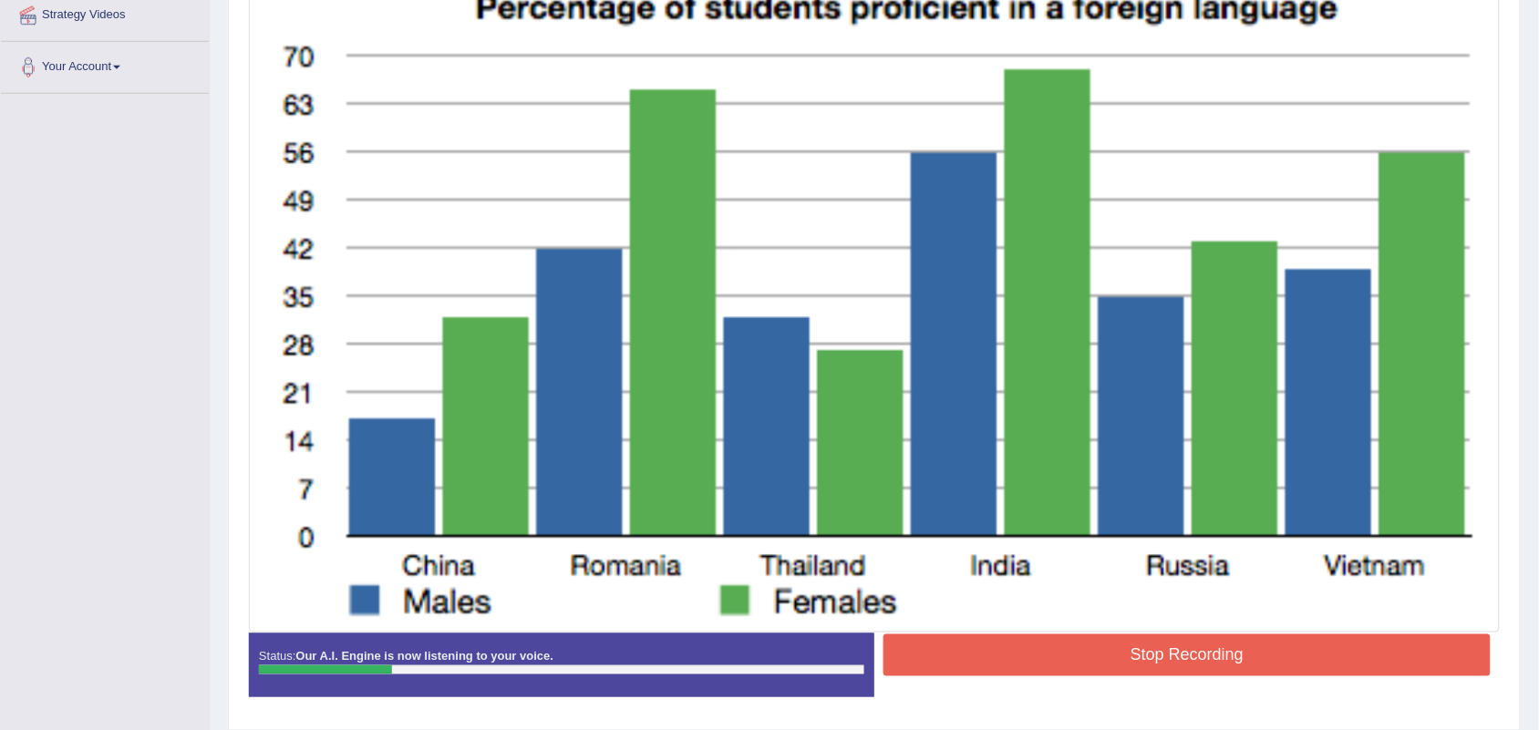
click at [1009, 663] on button "Stop Recording" at bounding box center [1187, 656] width 607 height 42
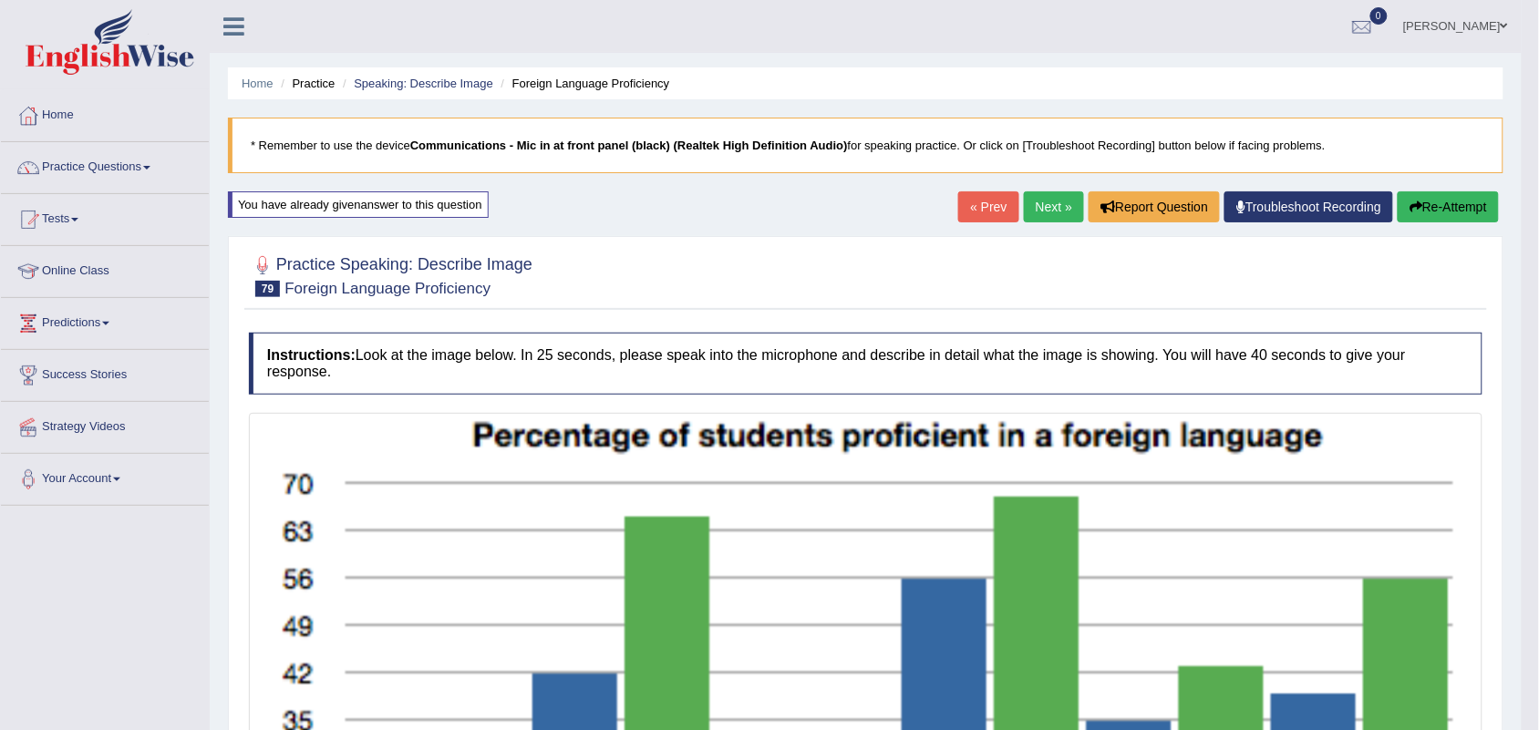
click at [1446, 210] on button "Re-Attempt" at bounding box center [1448, 206] width 101 height 31
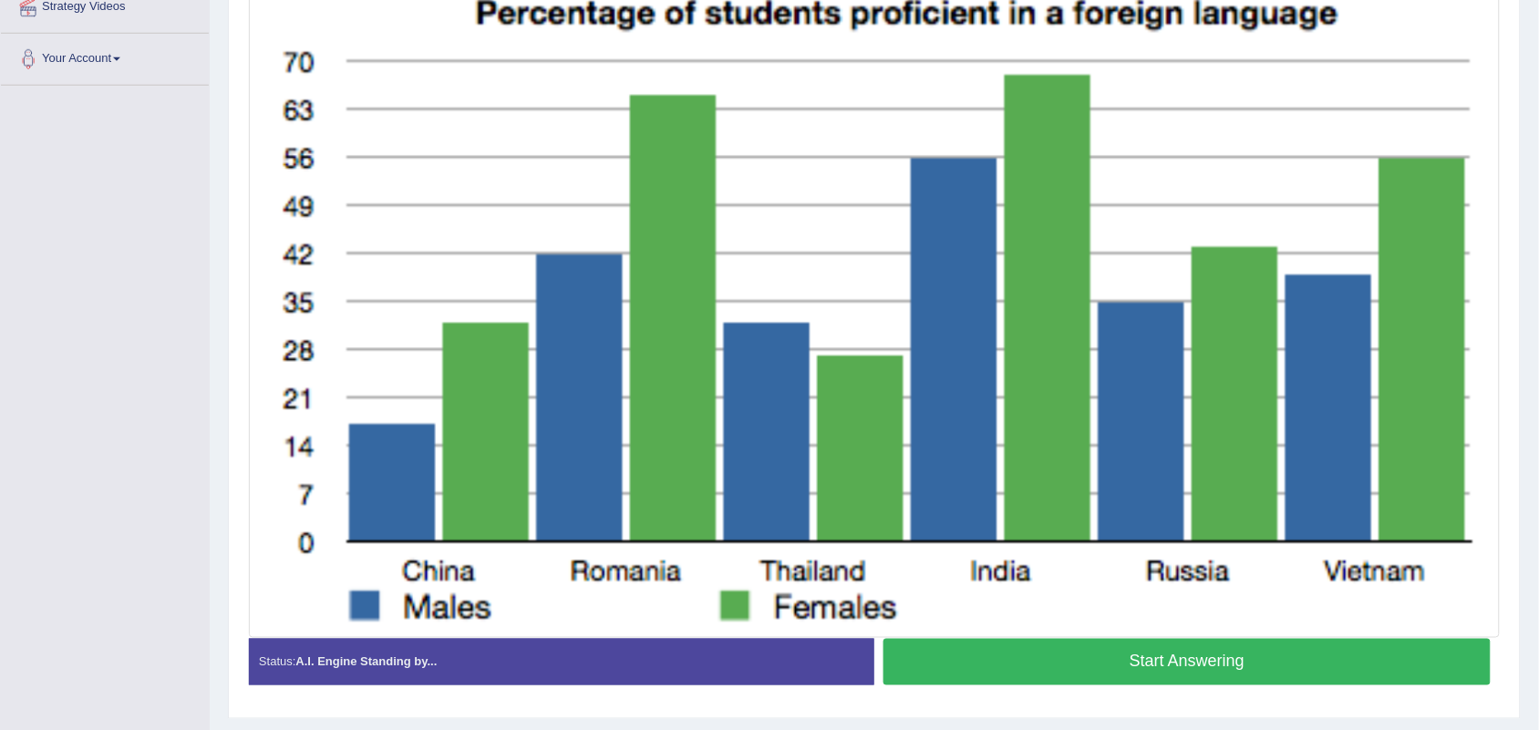
scroll to position [419, 0]
click at [1009, 648] on button "Start Answering" at bounding box center [1187, 663] width 607 height 47
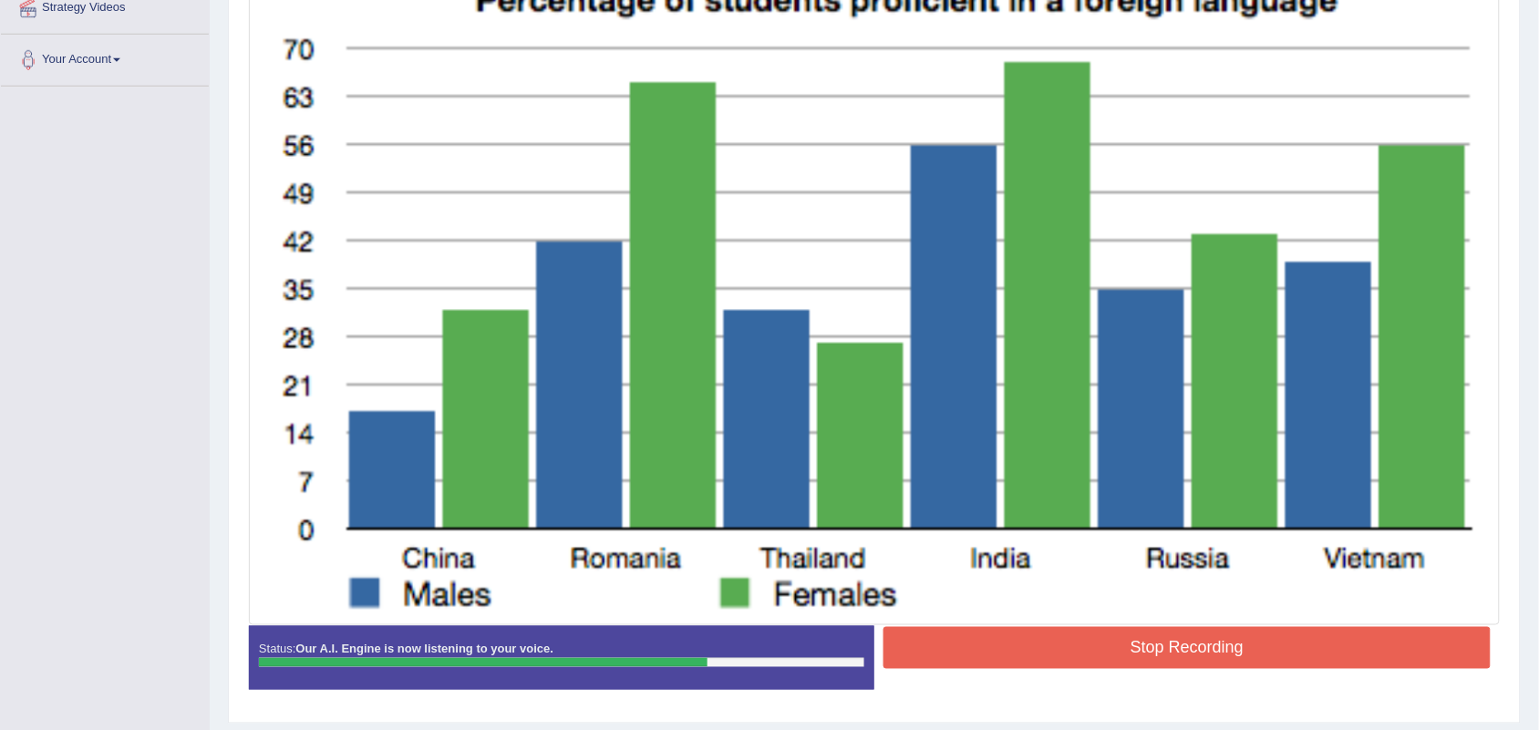
click at [1009, 648] on button "Stop Recording" at bounding box center [1187, 648] width 607 height 42
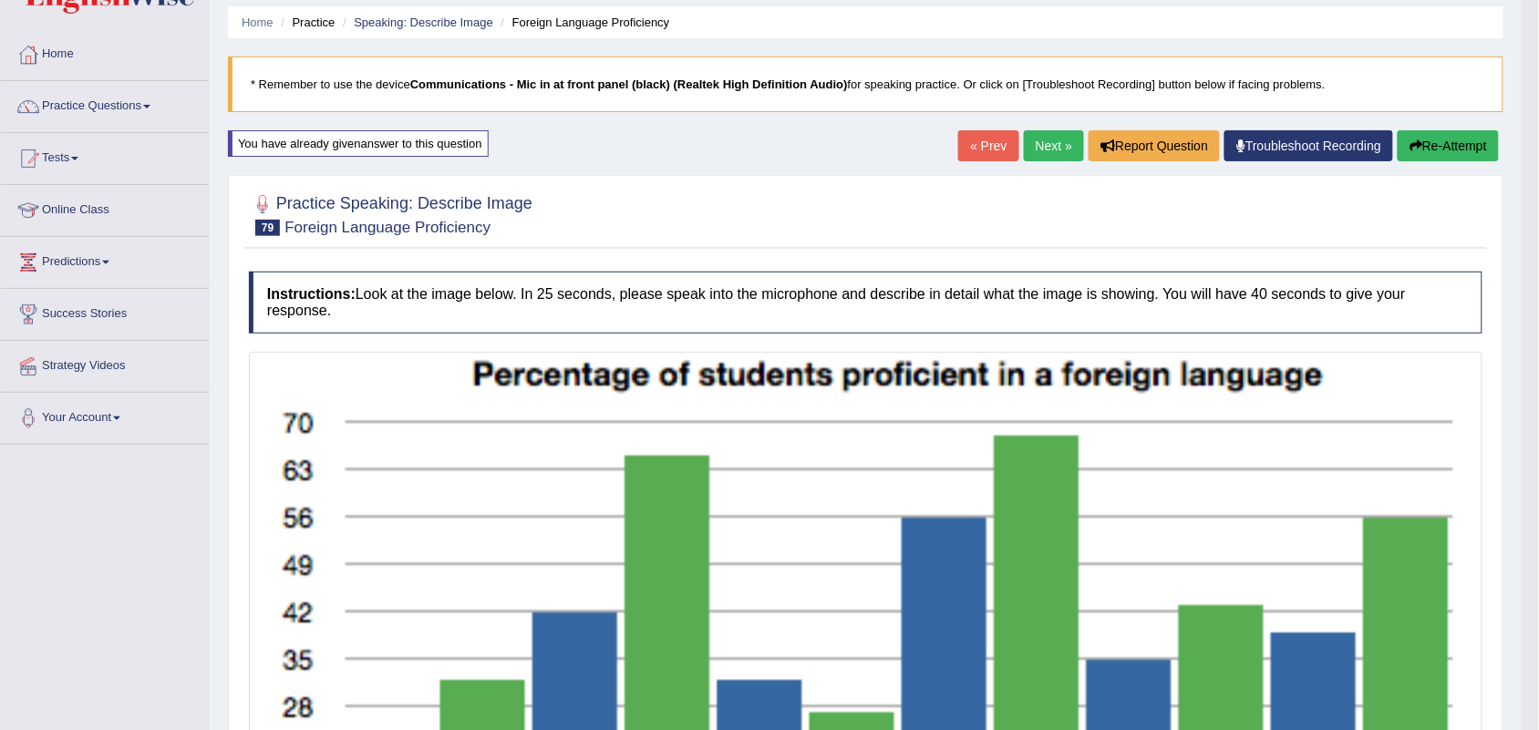
scroll to position [0, 0]
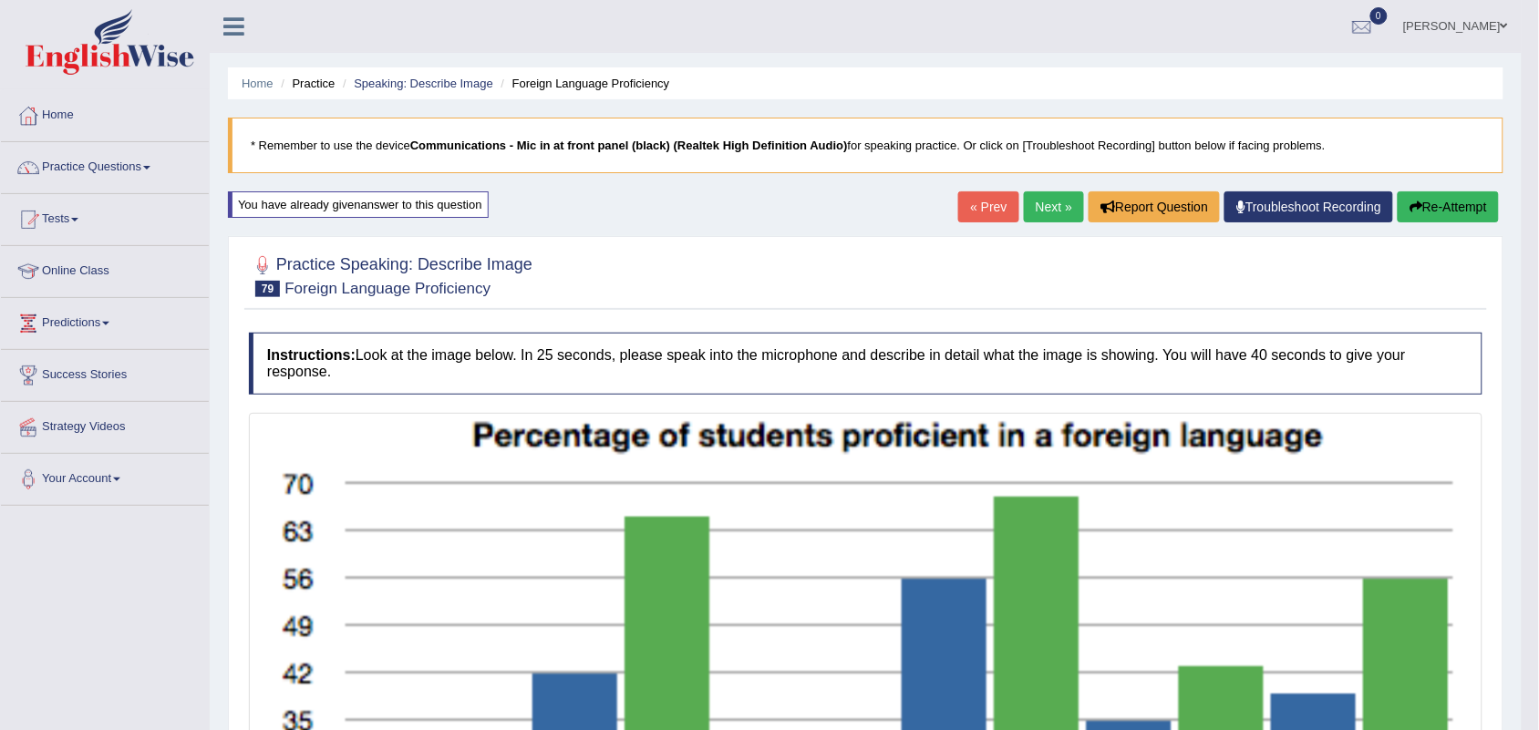
click at [1037, 198] on link "Next »" at bounding box center [1054, 206] width 60 height 31
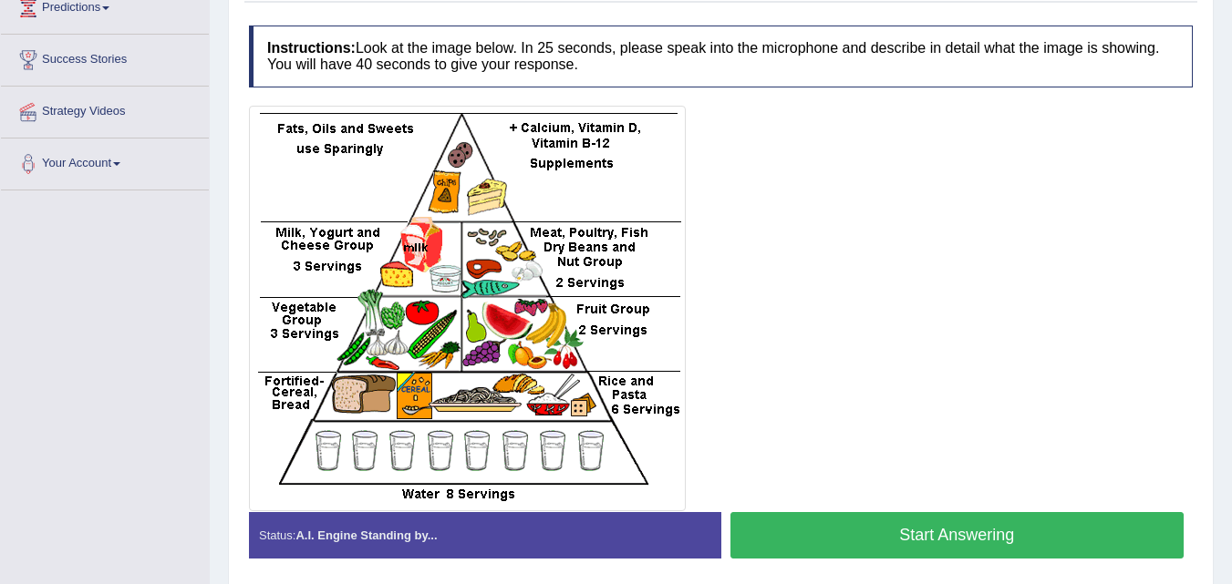
scroll to position [316, 0]
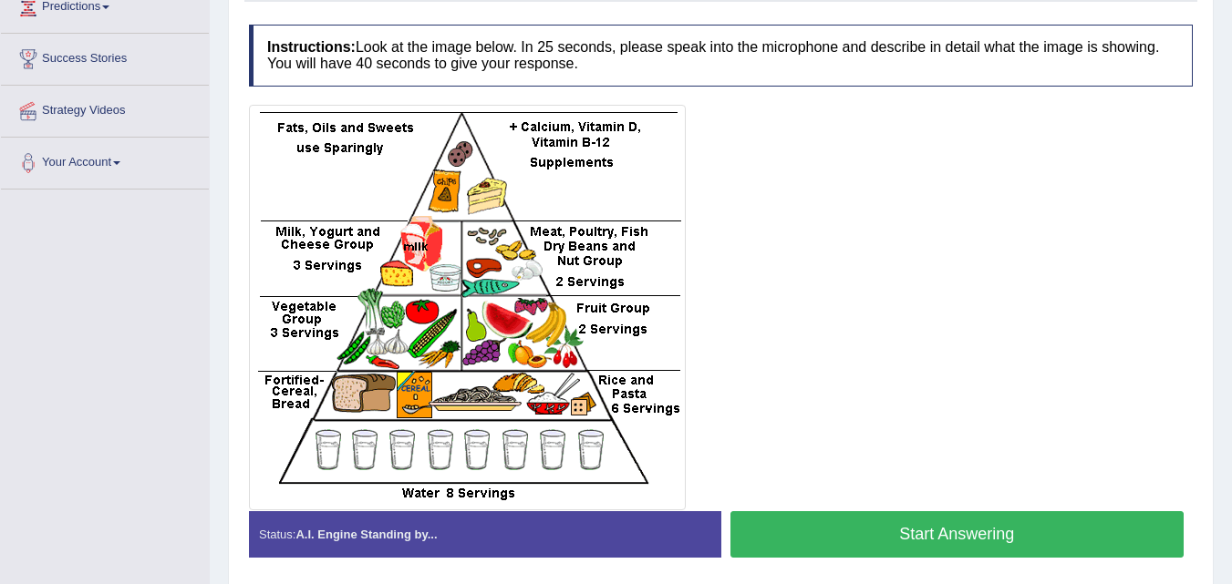
click at [789, 532] on button "Start Answering" at bounding box center [957, 535] width 454 height 47
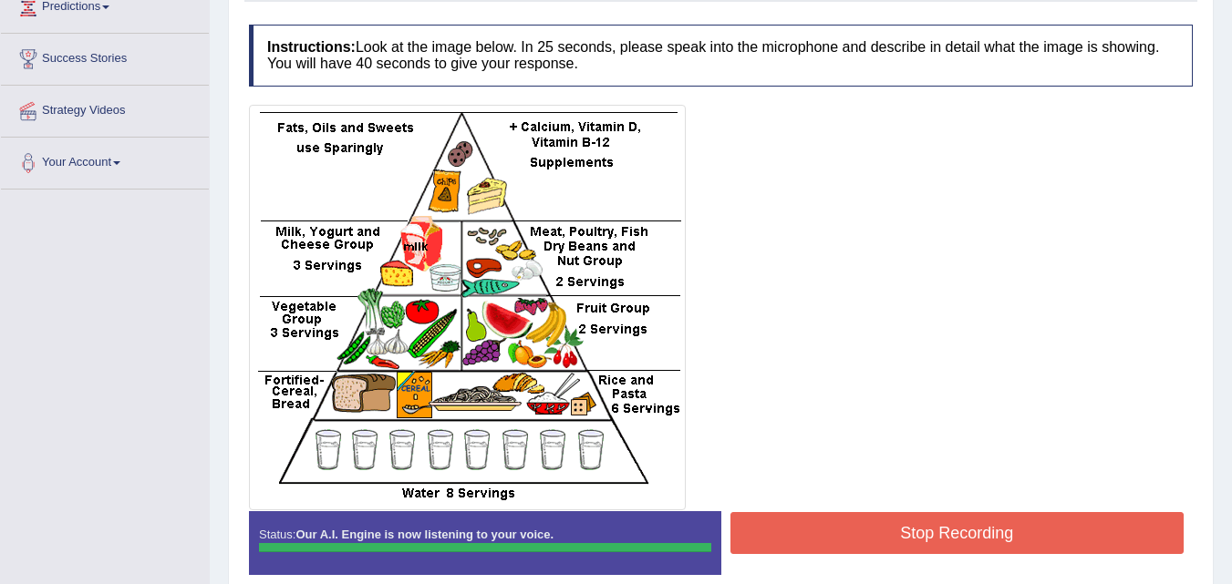
click at [789, 532] on button "Stop Recording" at bounding box center [957, 533] width 454 height 42
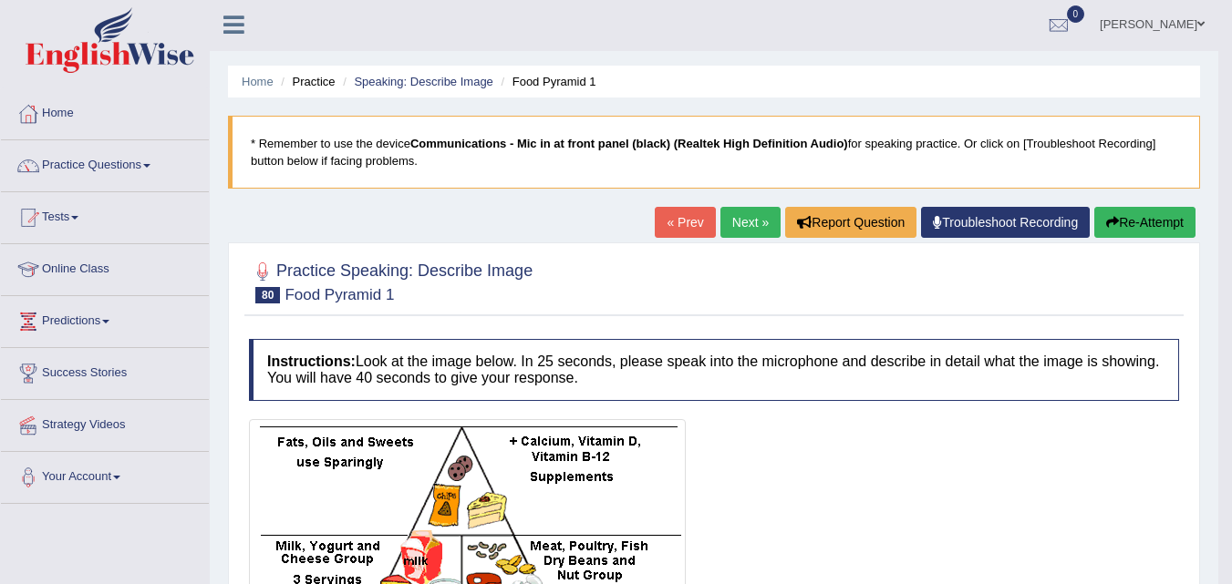
scroll to position [0, 0]
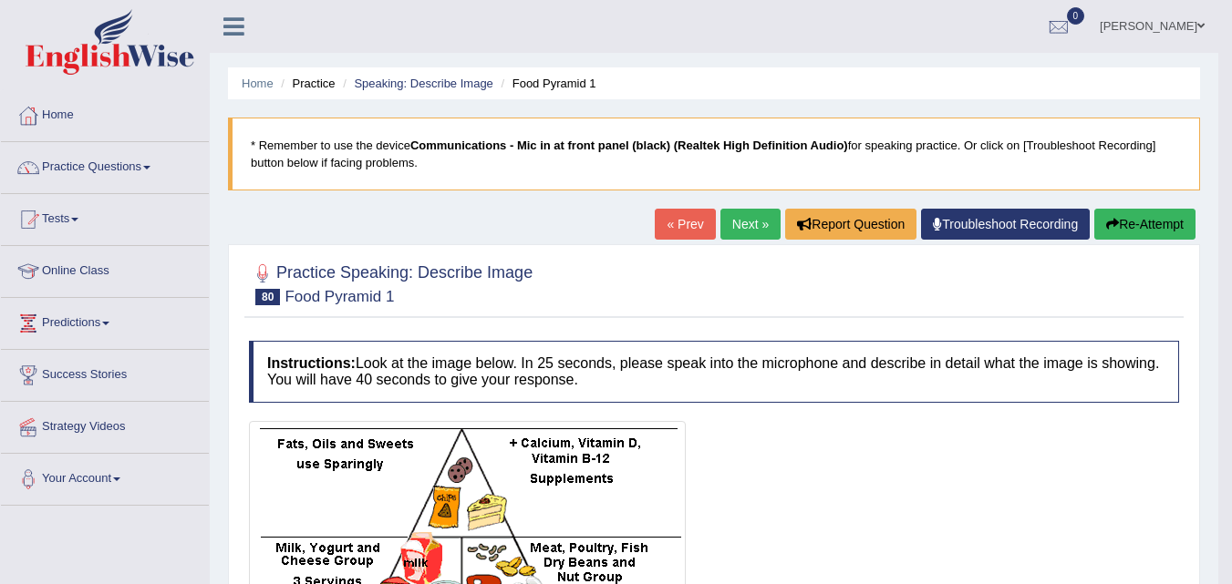
click at [729, 232] on link "Next »" at bounding box center [750, 224] width 60 height 31
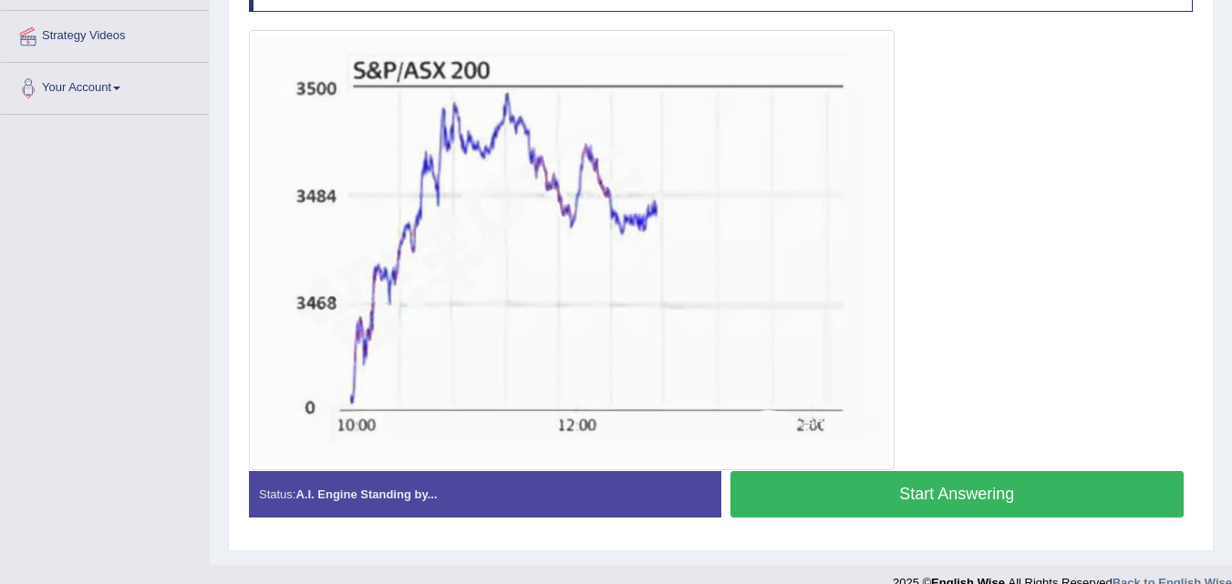
click at [788, 501] on button "Start Answering" at bounding box center [957, 494] width 454 height 47
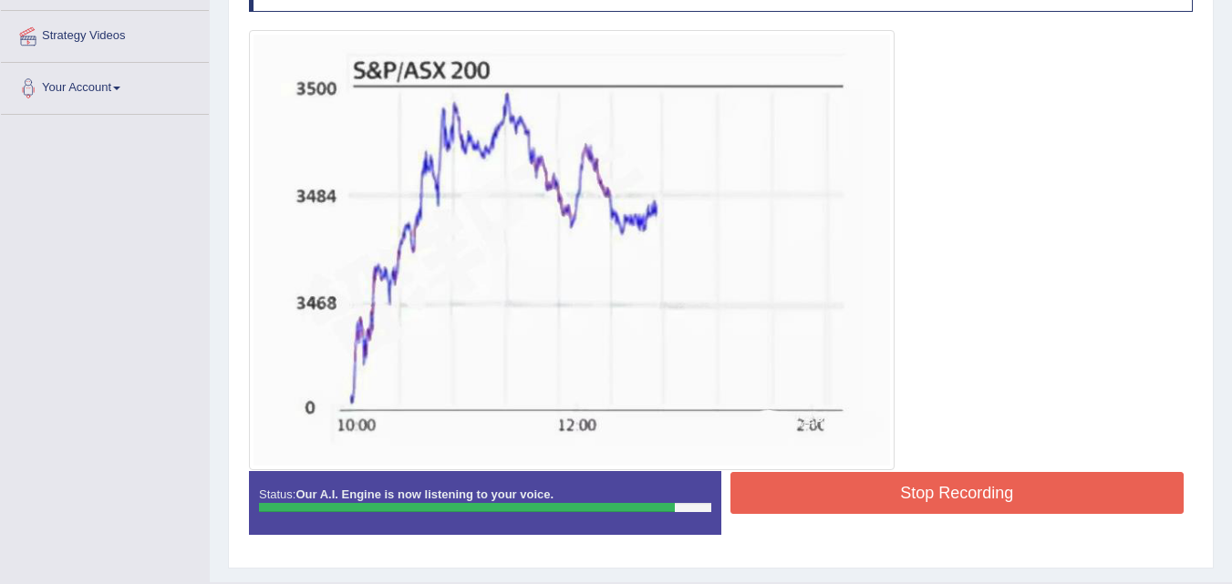
click at [788, 501] on button "Stop Recording" at bounding box center [957, 493] width 454 height 42
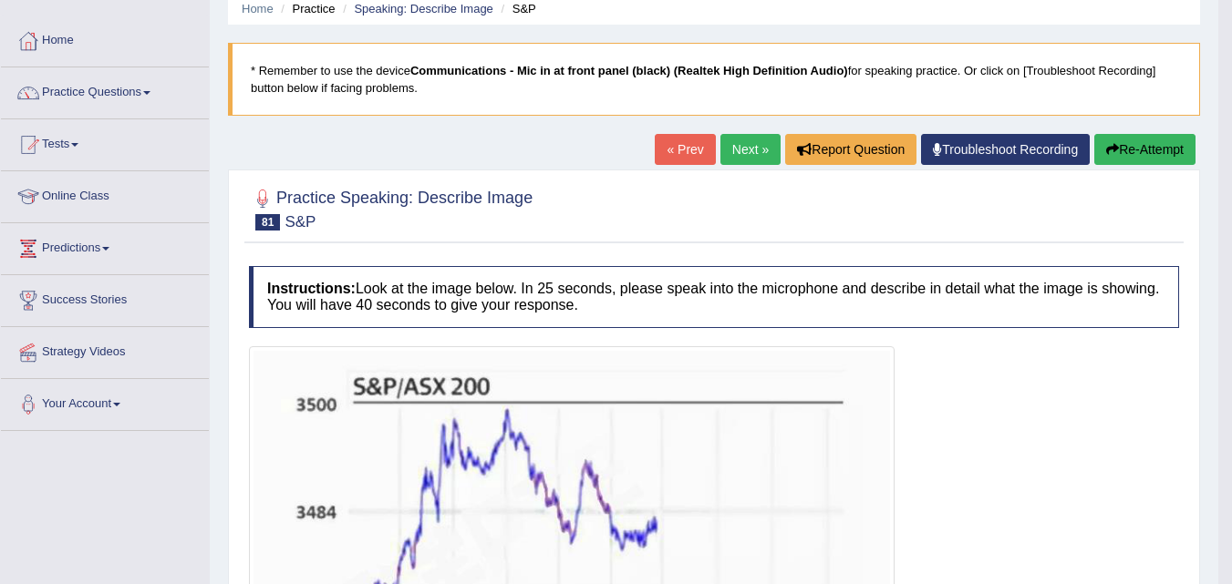
scroll to position [53, 0]
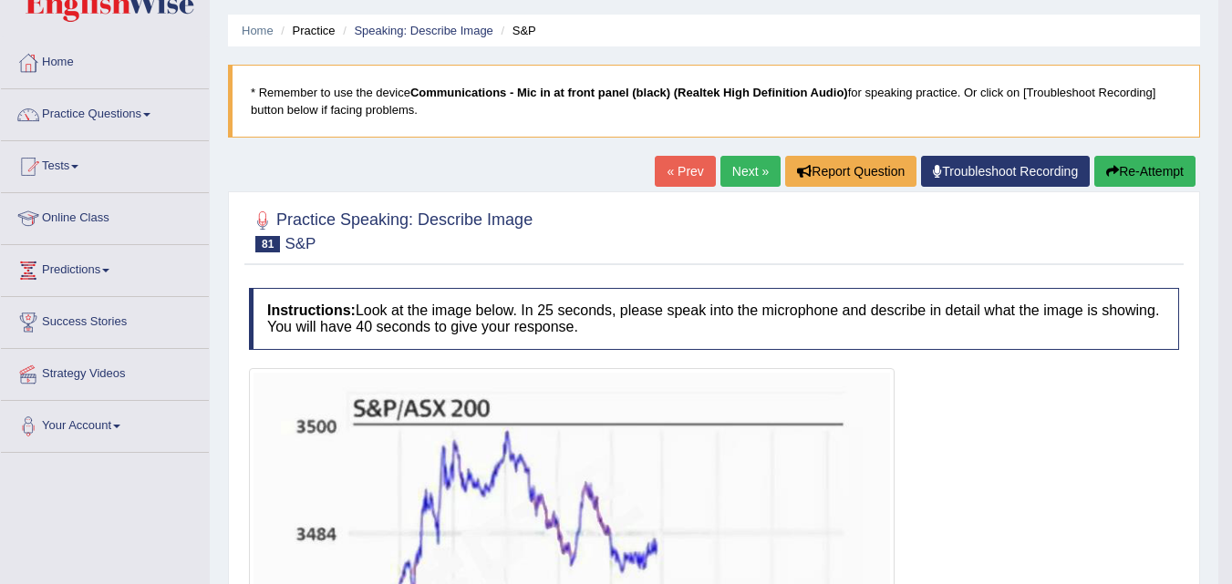
click at [755, 171] on link "Next »" at bounding box center [750, 171] width 60 height 31
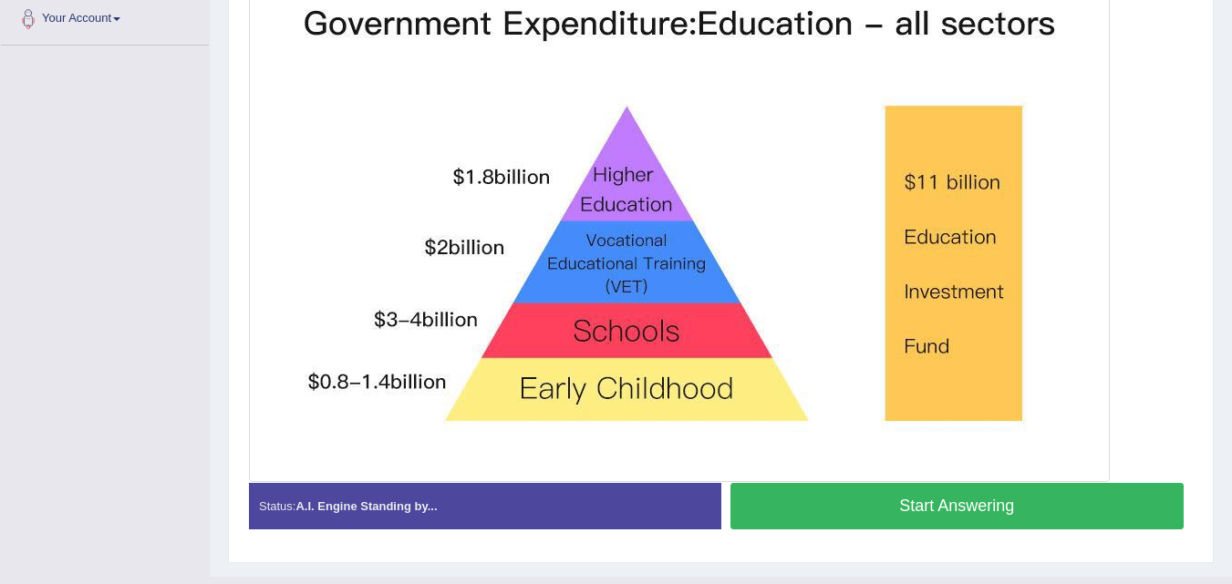
click at [775, 495] on button "Start Answering" at bounding box center [957, 506] width 454 height 47
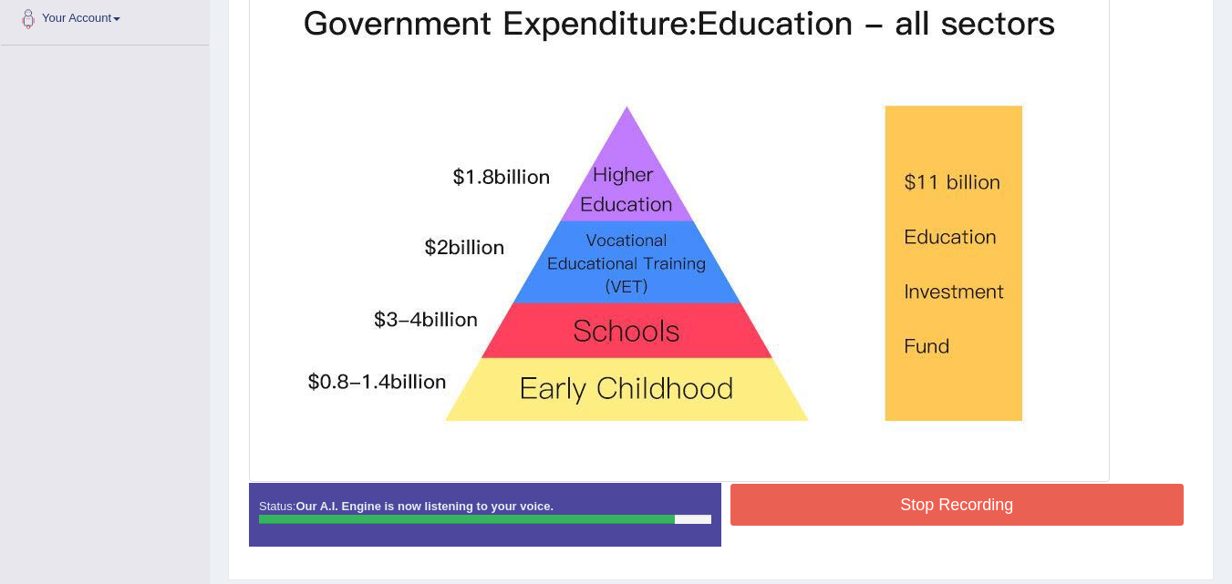
click at [775, 495] on button "Stop Recording" at bounding box center [957, 505] width 454 height 42
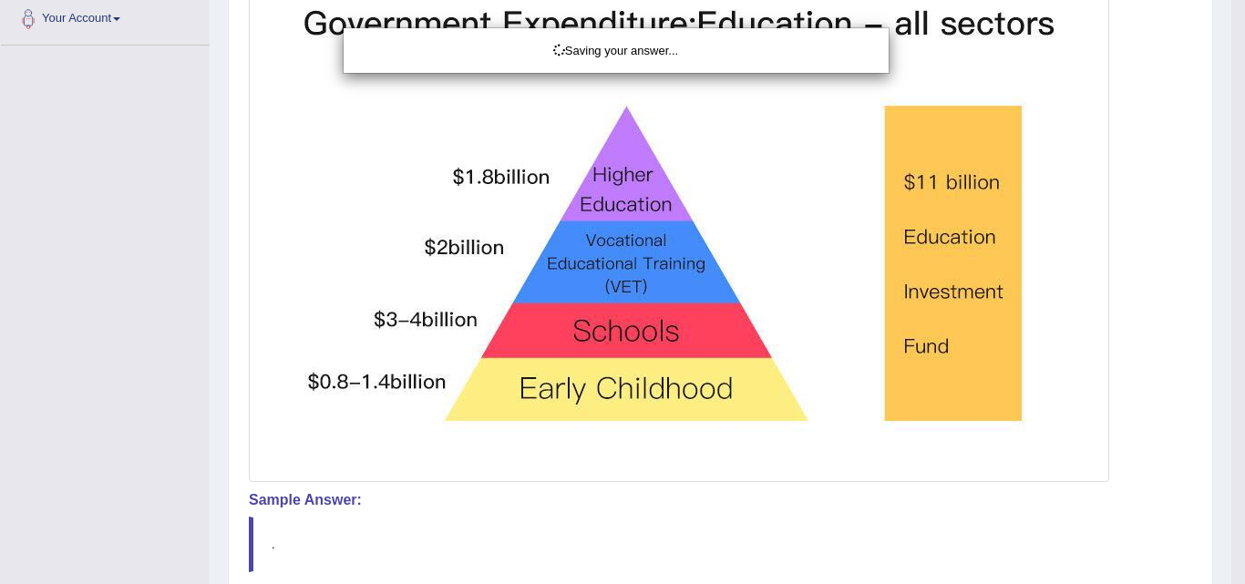
click at [776, 495] on div "Saving your answer..." at bounding box center [622, 292] width 1245 height 584
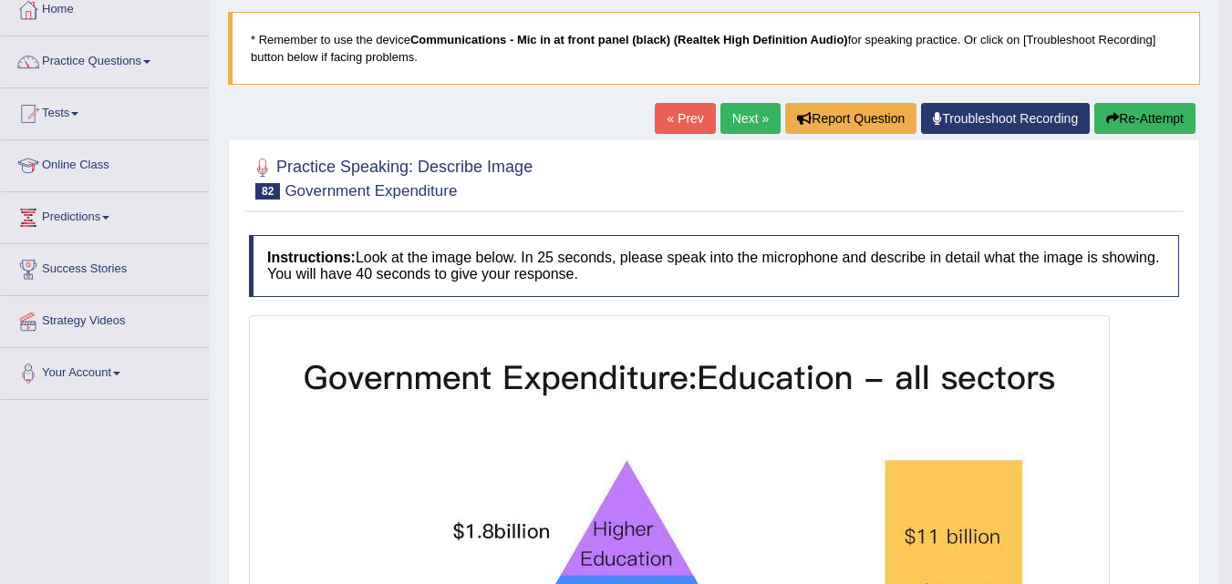
scroll to position [98, 0]
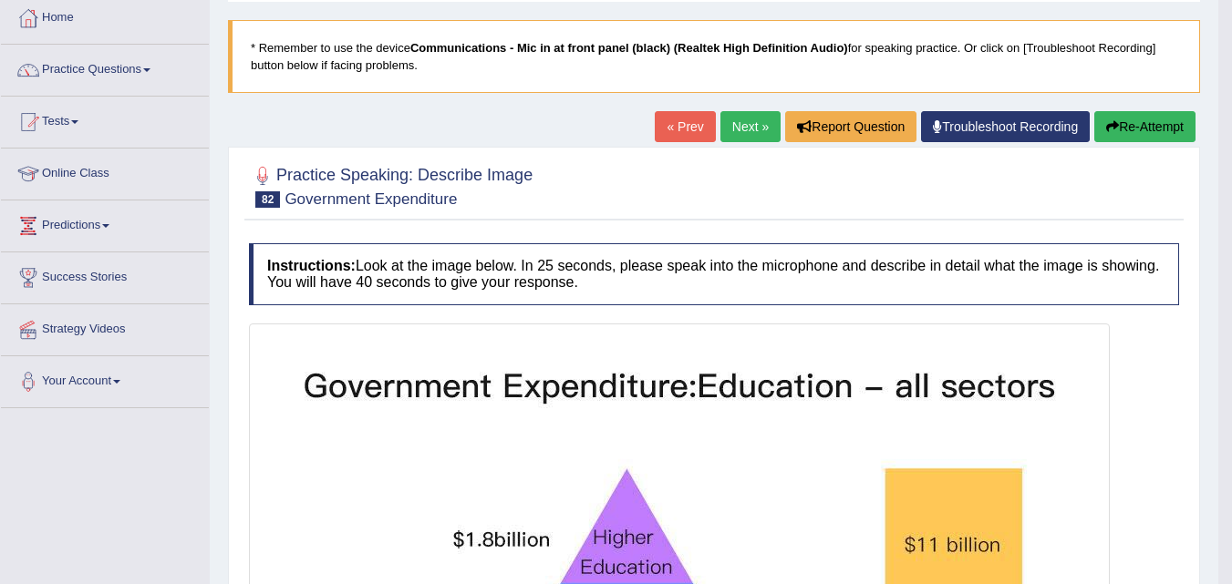
click at [748, 126] on link "Next »" at bounding box center [750, 126] width 60 height 31
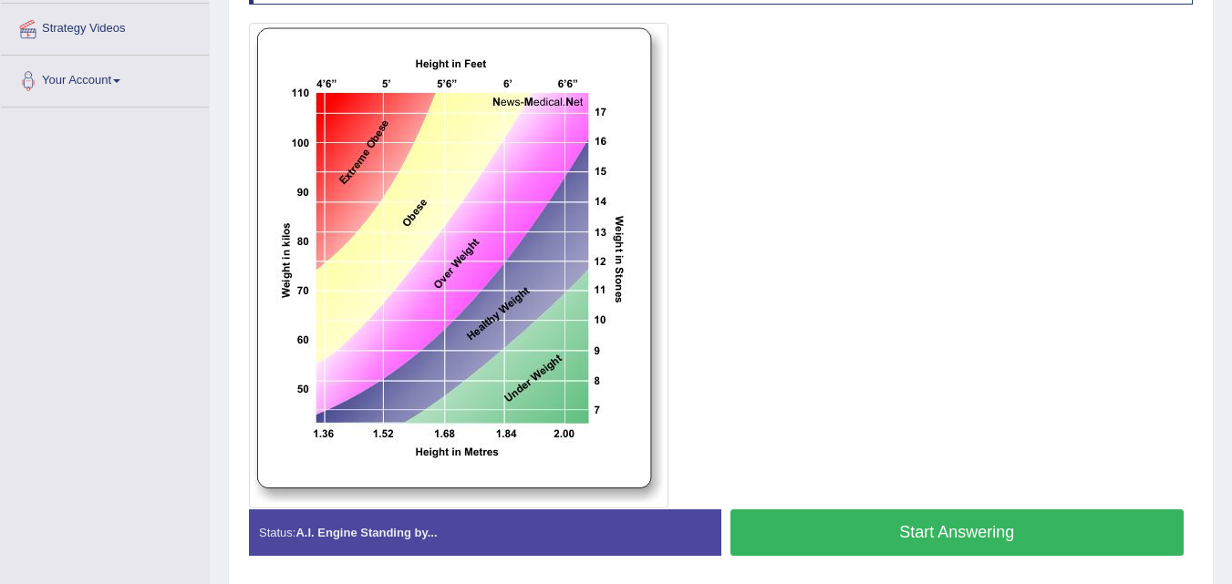
click at [786, 528] on button "Start Answering" at bounding box center [957, 533] width 454 height 47
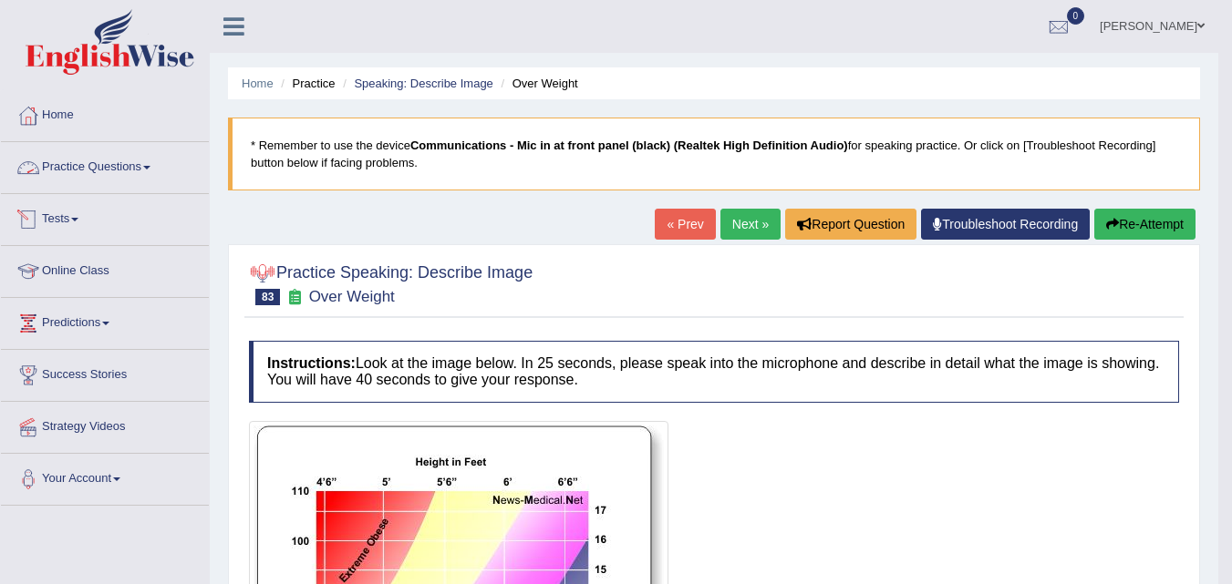
click at [86, 171] on link "Practice Questions" at bounding box center [105, 165] width 208 height 46
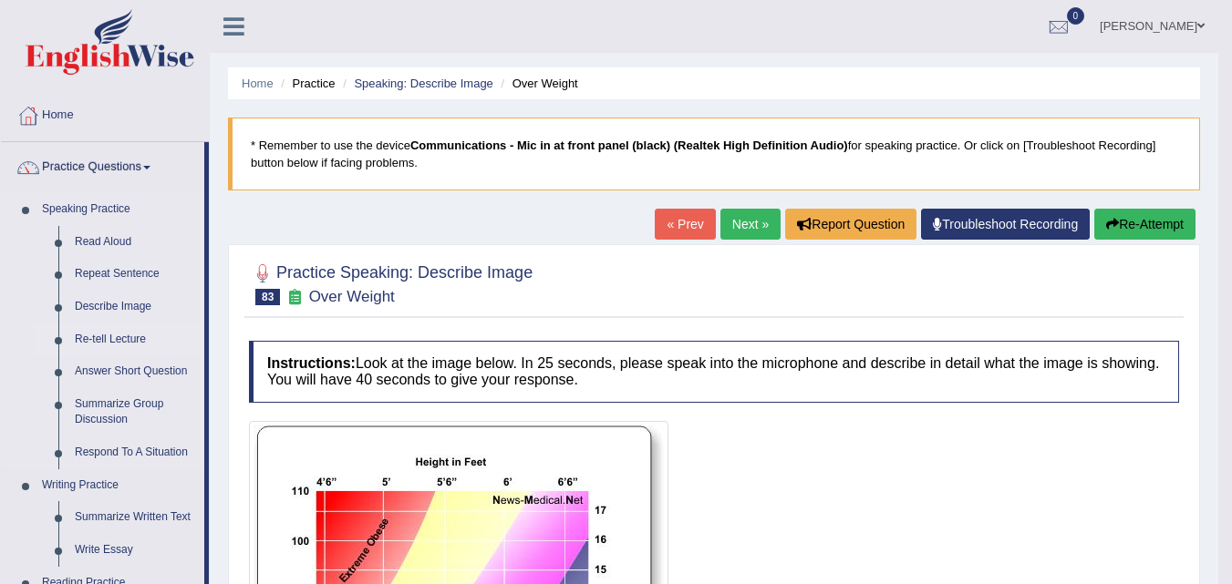
click at [109, 347] on link "Re-tell Lecture" at bounding box center [136, 340] width 138 height 33
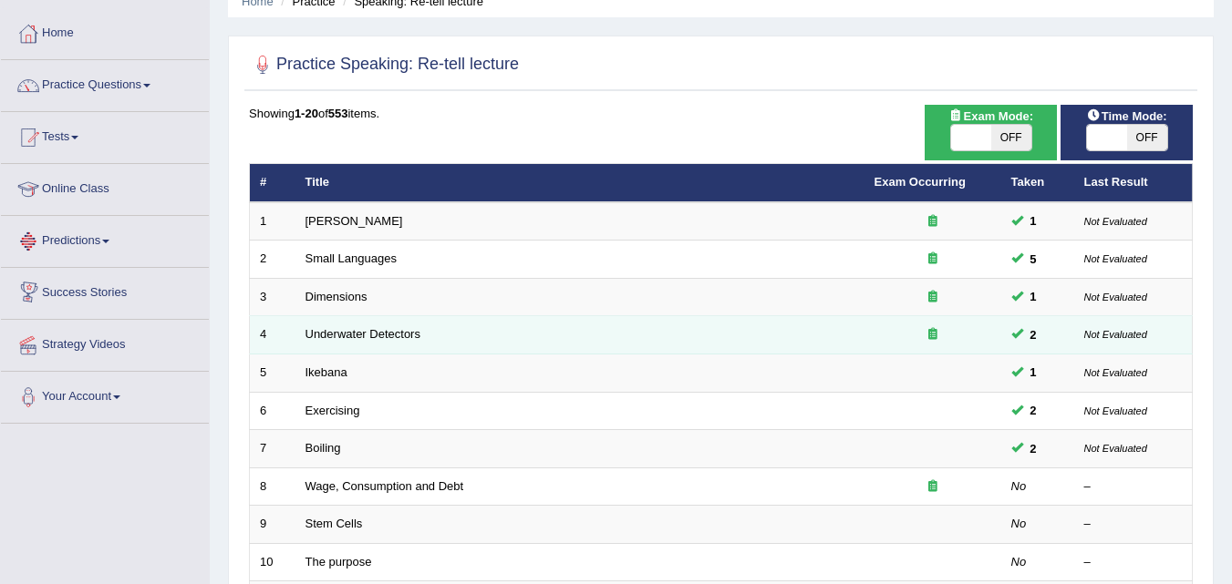
scroll to position [119, 0]
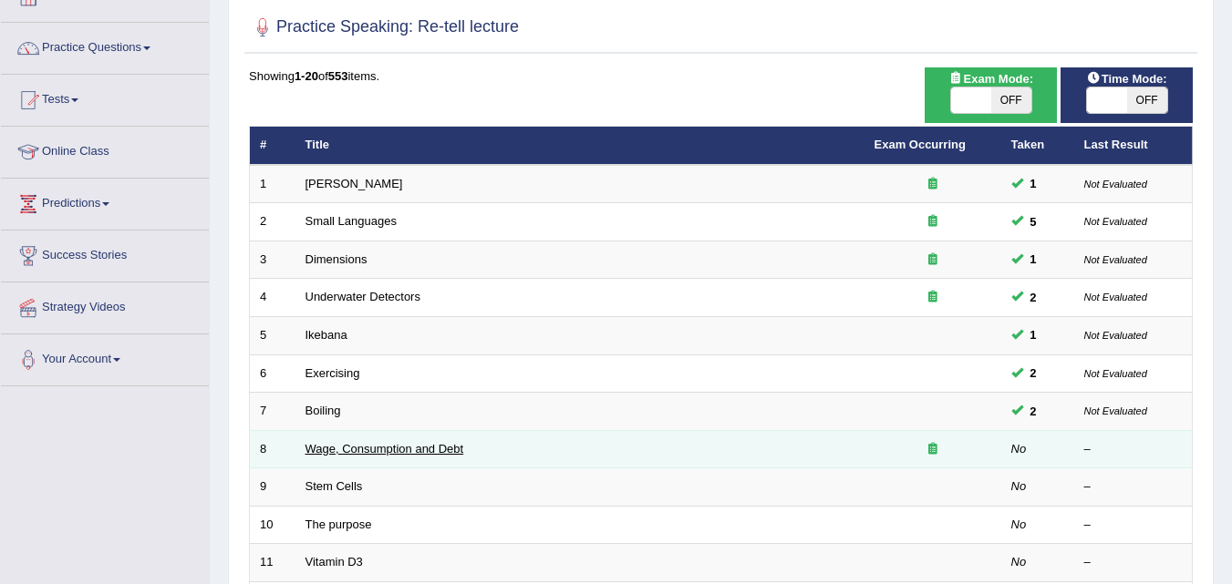
click at [379, 455] on link "Wage, Consumption and Debt" at bounding box center [384, 449] width 159 height 14
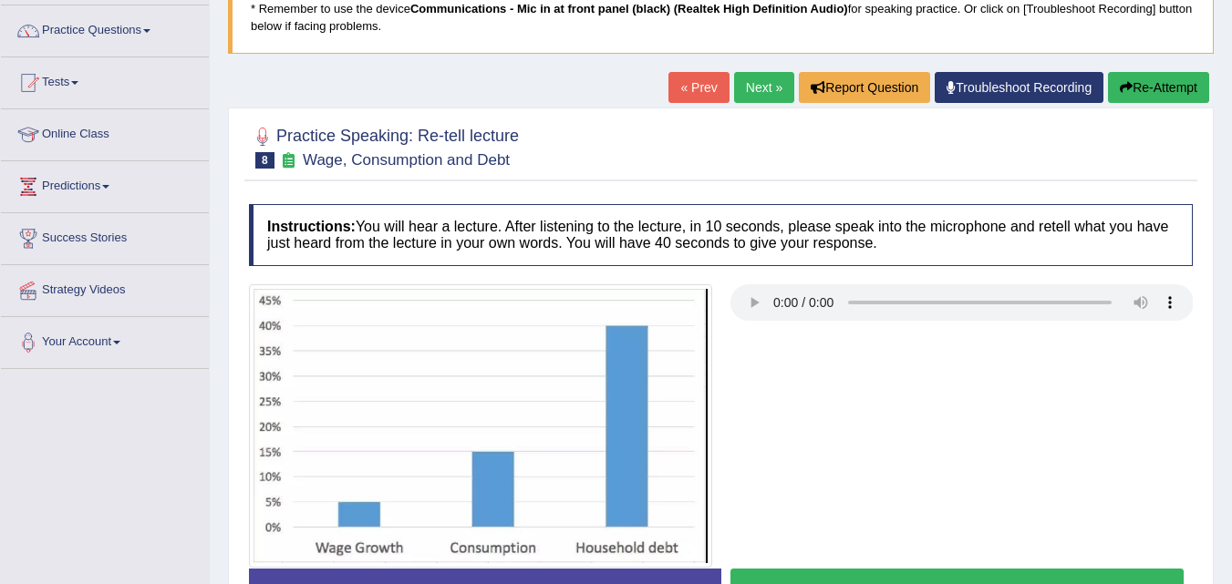
scroll to position [186, 0]
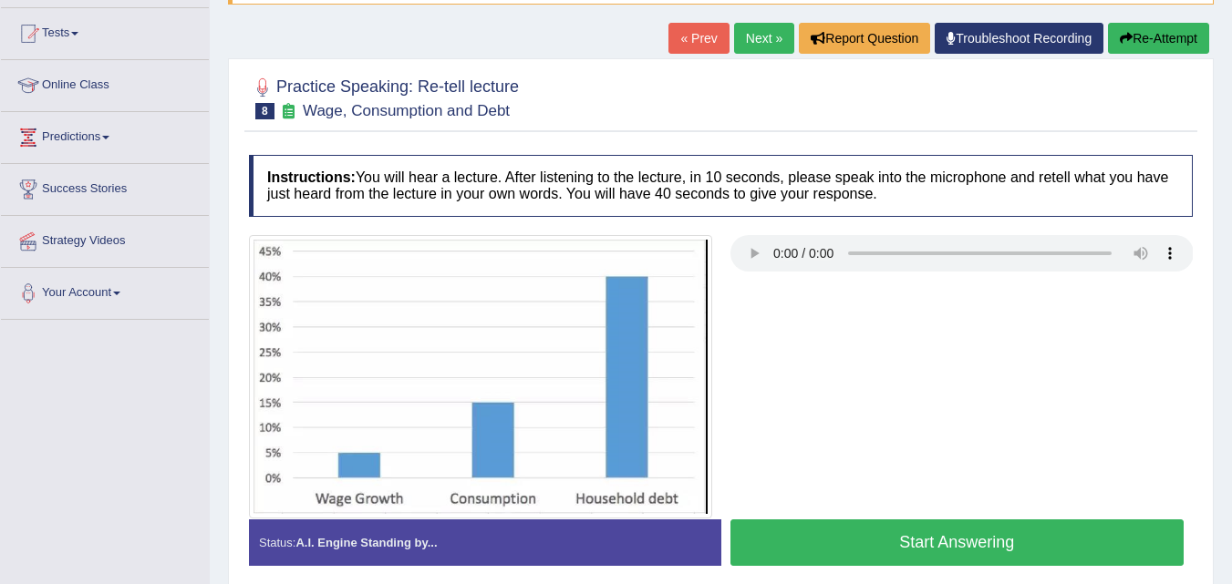
click at [811, 528] on button "Start Answering" at bounding box center [957, 543] width 454 height 47
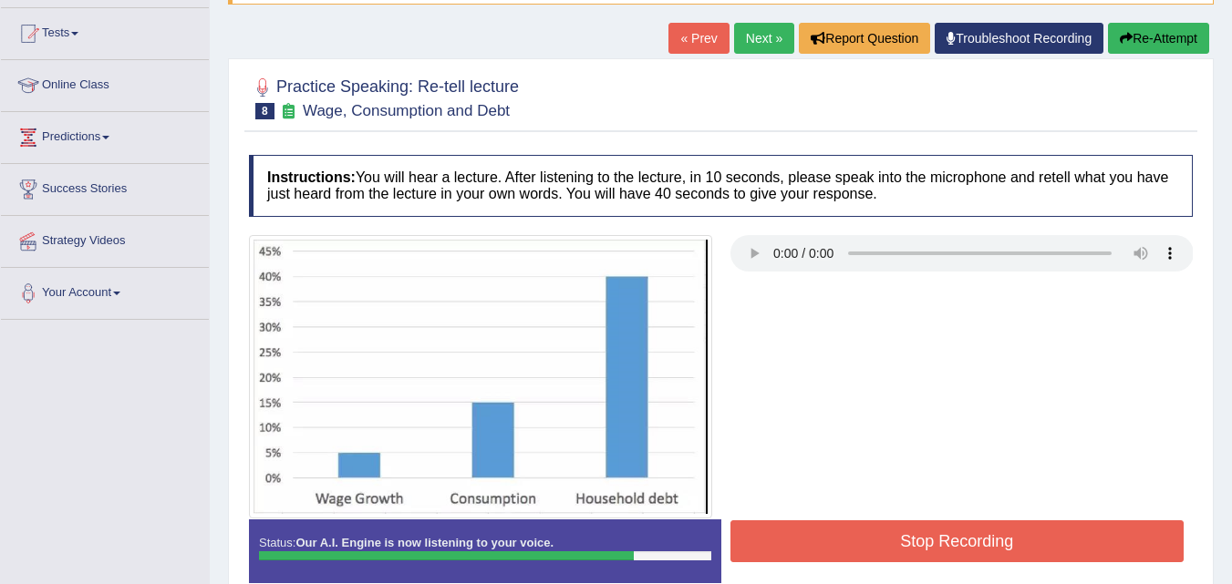
click at [811, 528] on button "Stop Recording" at bounding box center [957, 542] width 454 height 42
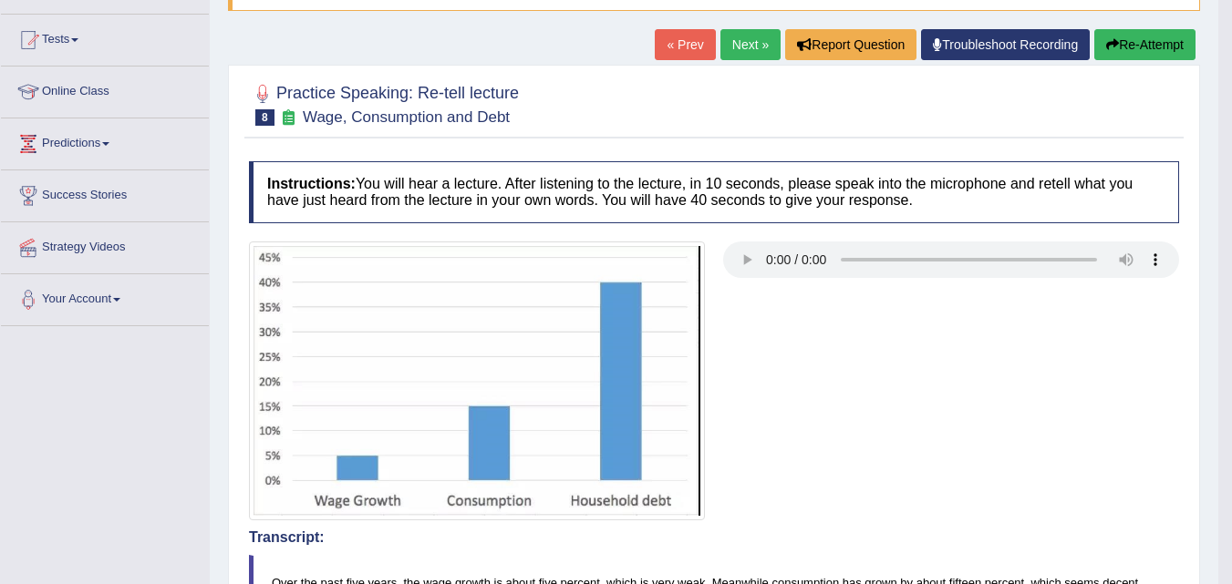
scroll to position [179, 0]
click at [1115, 42] on button "Re-Attempt" at bounding box center [1144, 45] width 101 height 31
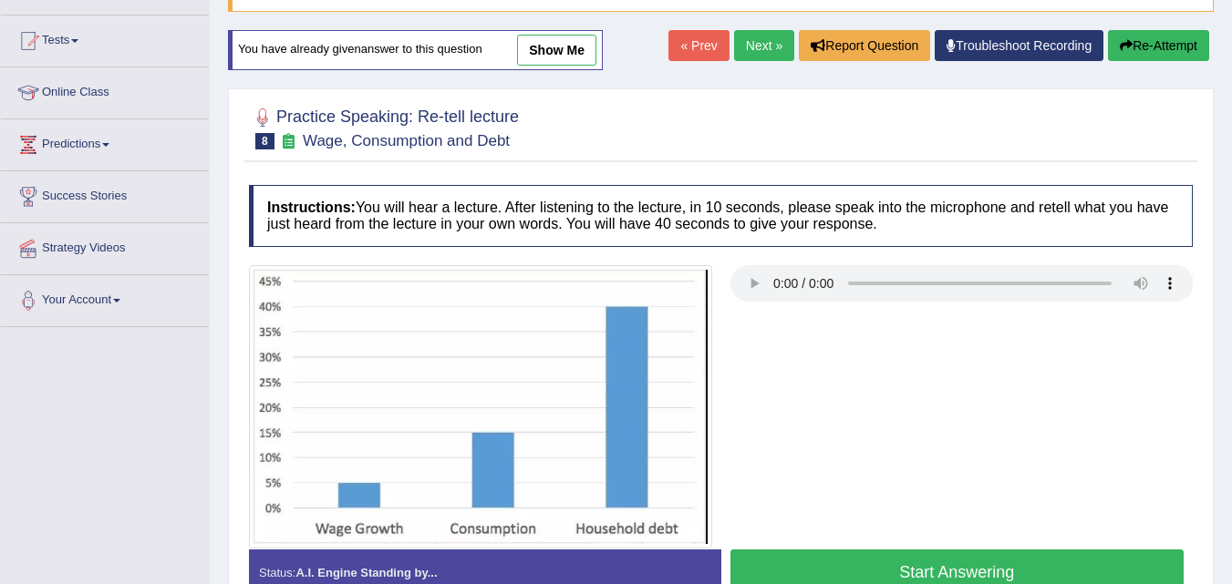
scroll to position [179, 0]
click at [764, 565] on button "Start Answering" at bounding box center [957, 573] width 454 height 47
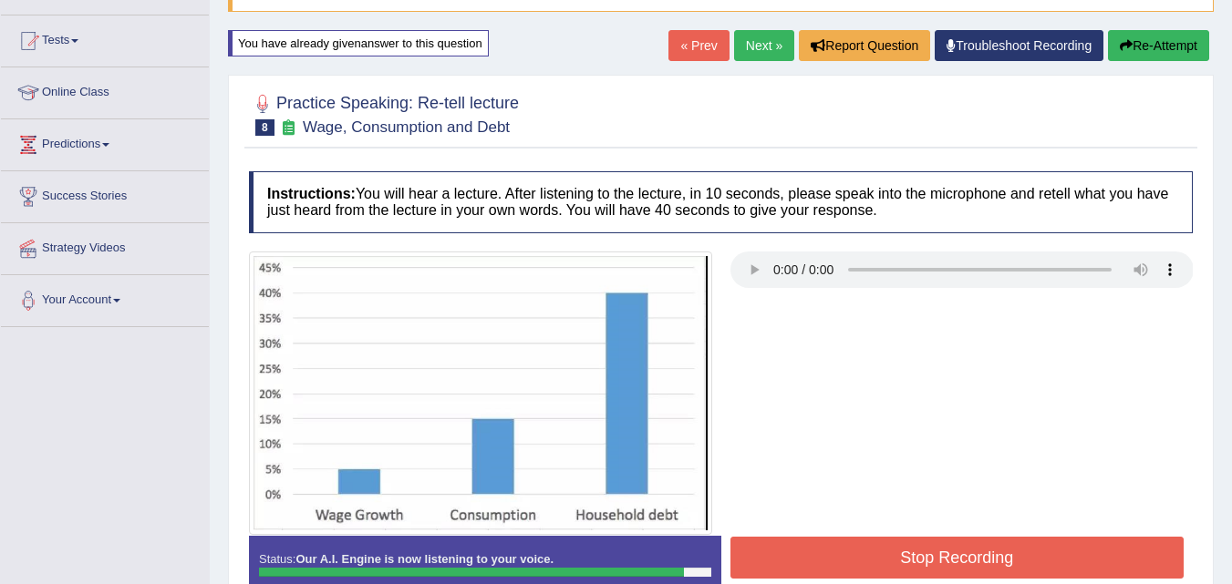
click at [764, 565] on button "Stop Recording" at bounding box center [957, 558] width 454 height 42
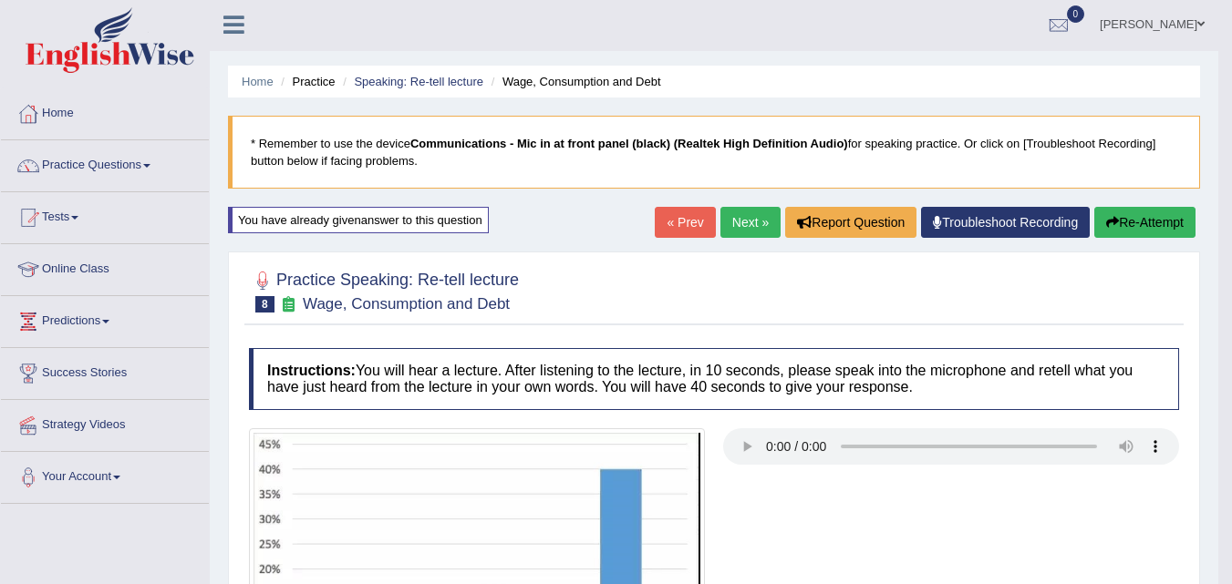
scroll to position [0, 0]
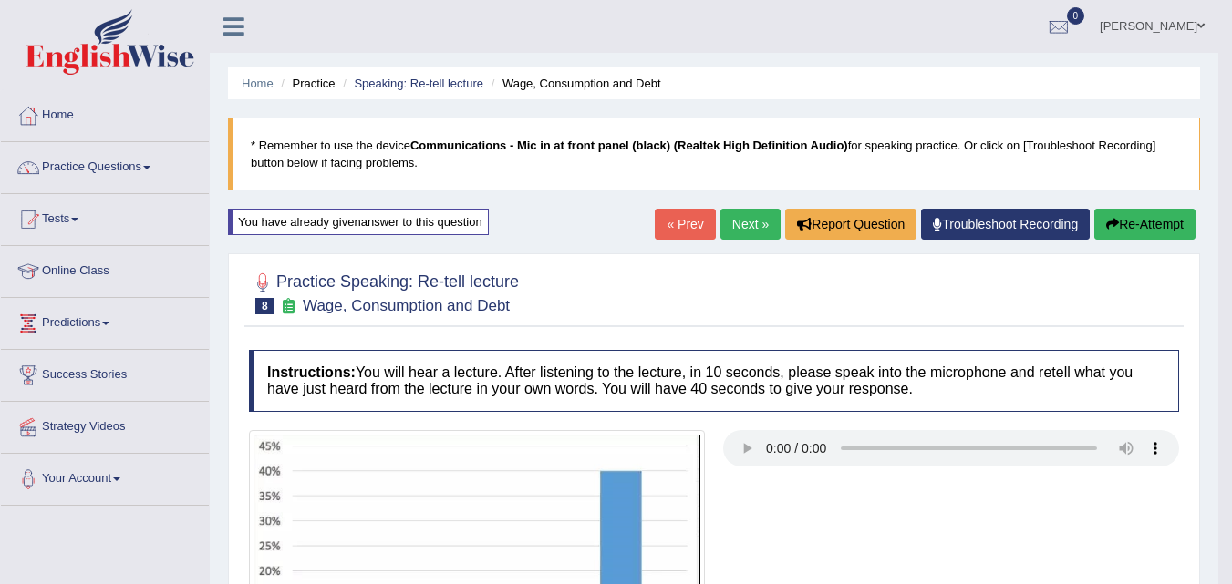
click at [731, 213] on link "Next »" at bounding box center [750, 224] width 60 height 31
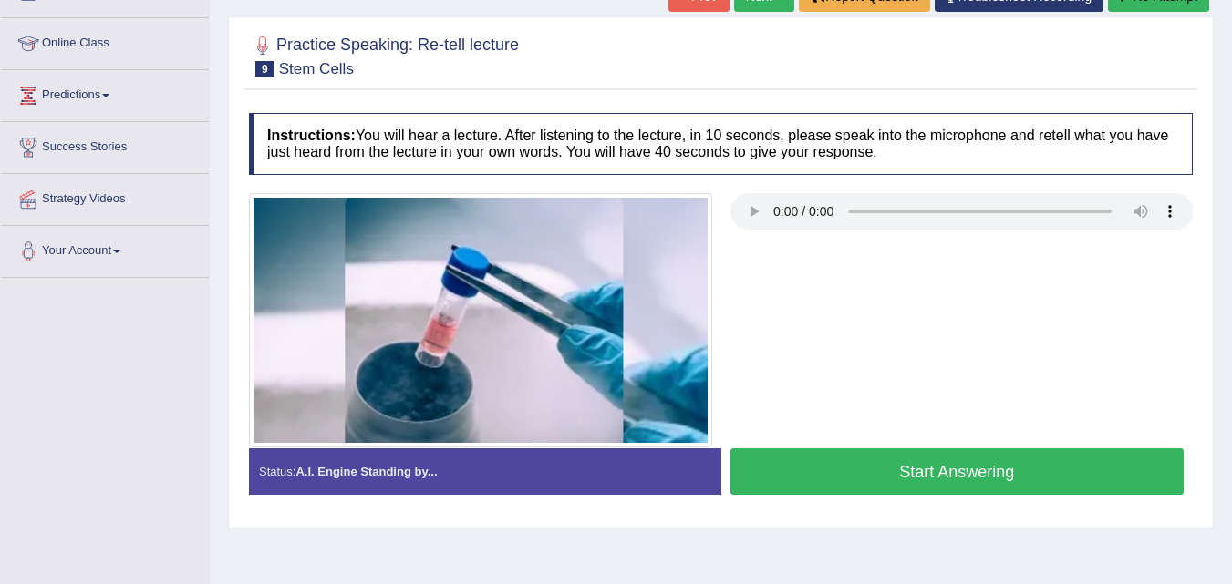
click at [818, 483] on button "Start Answering" at bounding box center [957, 472] width 454 height 47
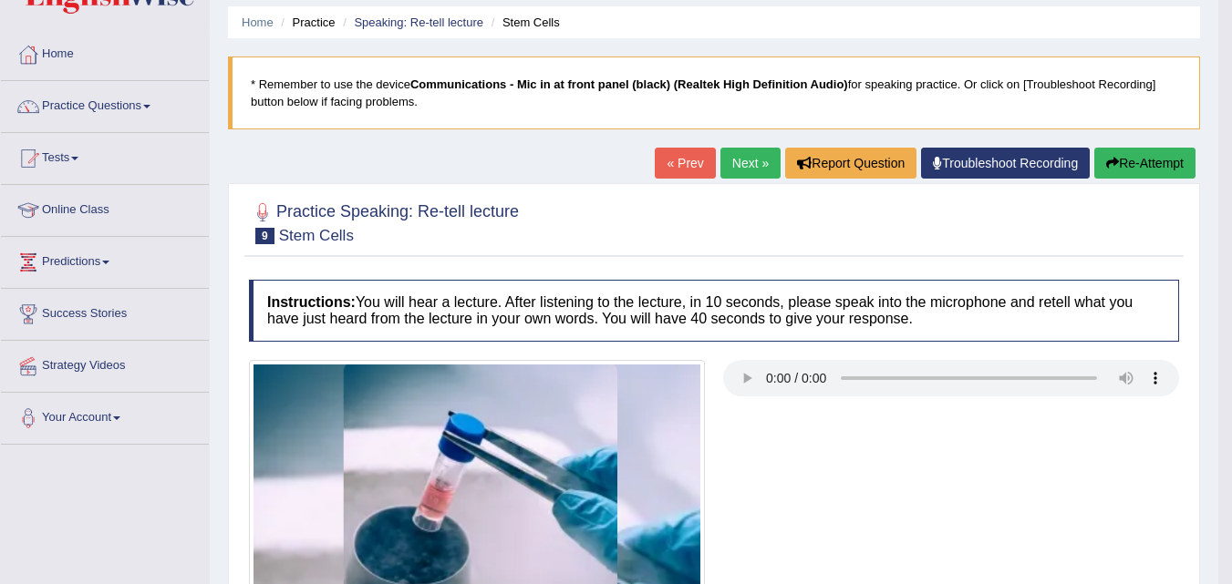
scroll to position [36, 0]
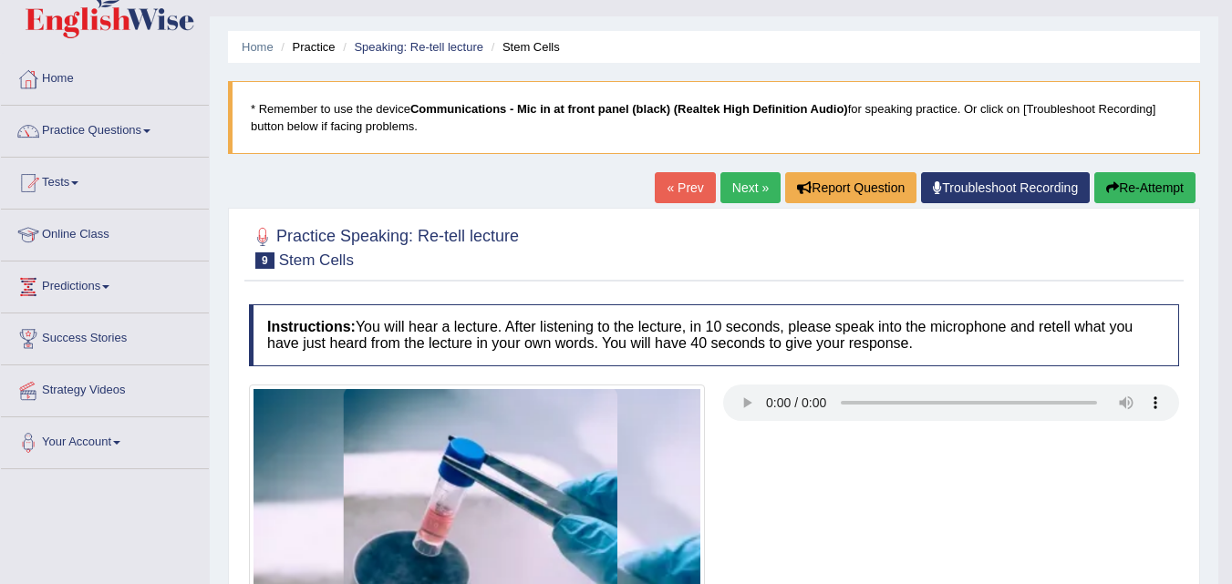
click at [1137, 189] on button "Re-Attempt" at bounding box center [1144, 187] width 101 height 31
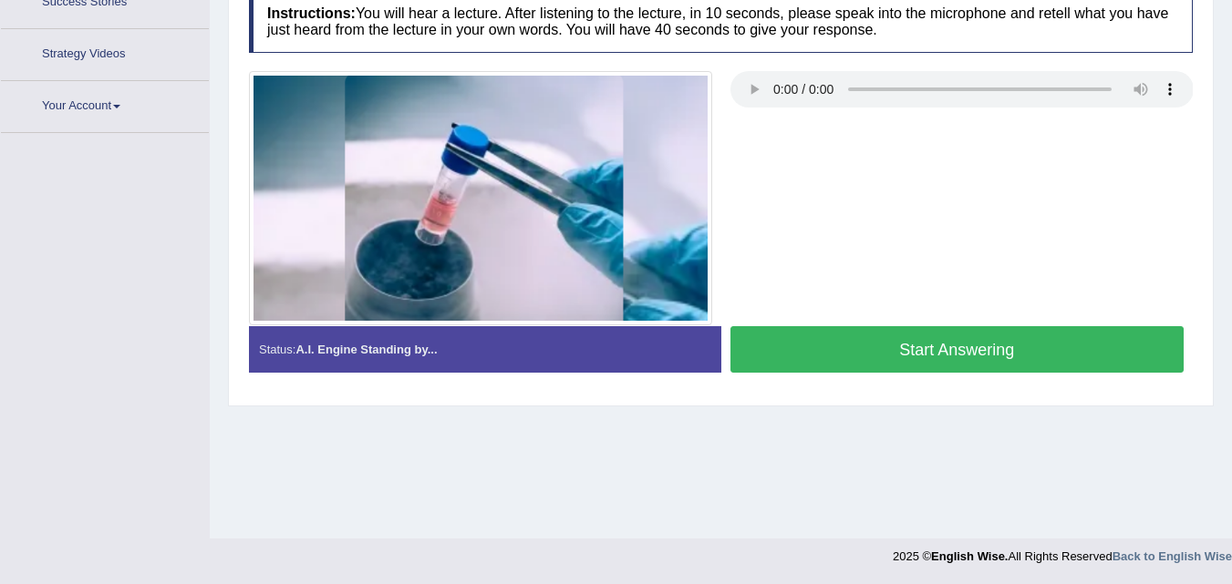
click at [1011, 343] on button "Start Answering" at bounding box center [957, 349] width 454 height 47
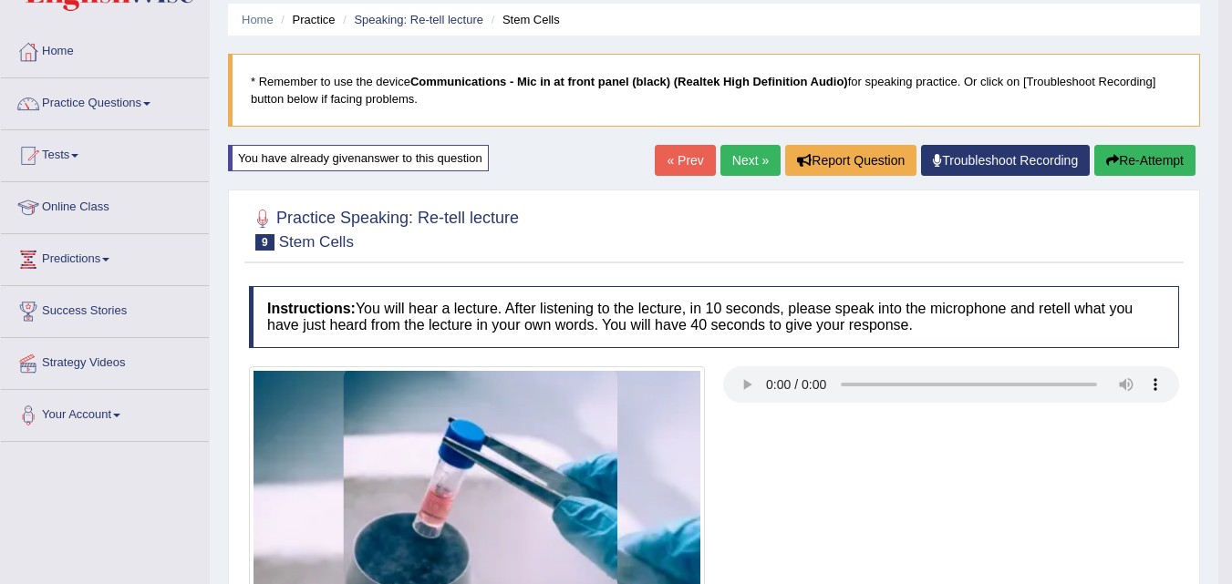
scroll to position [63, 0]
click at [742, 164] on link "Next »" at bounding box center [750, 161] width 60 height 31
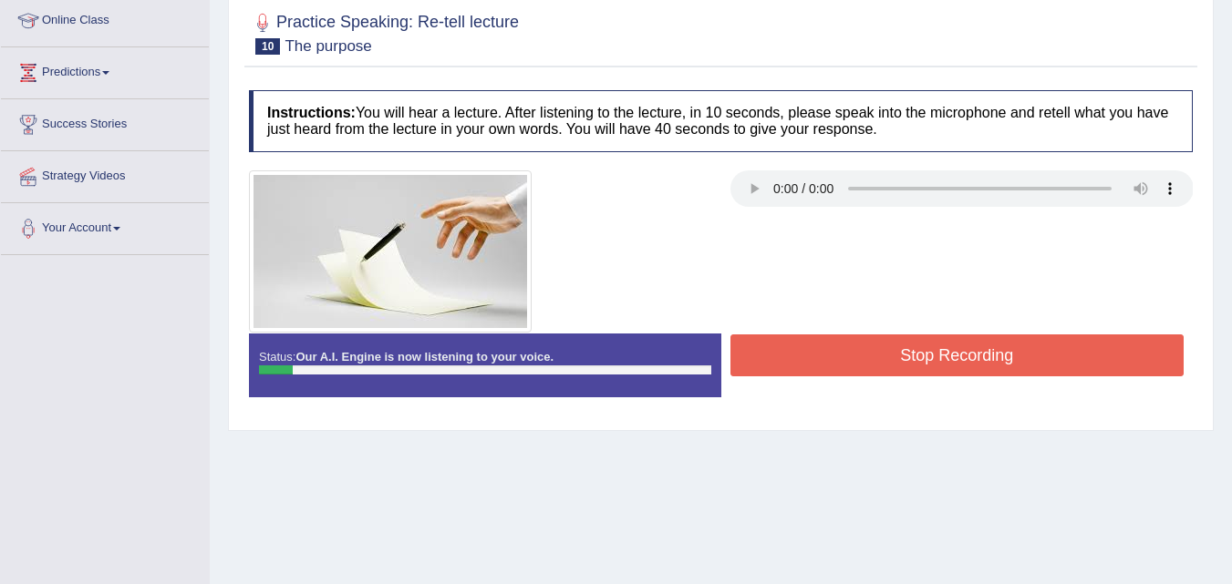
click at [761, 349] on button "Stop Recording" at bounding box center [957, 356] width 454 height 42
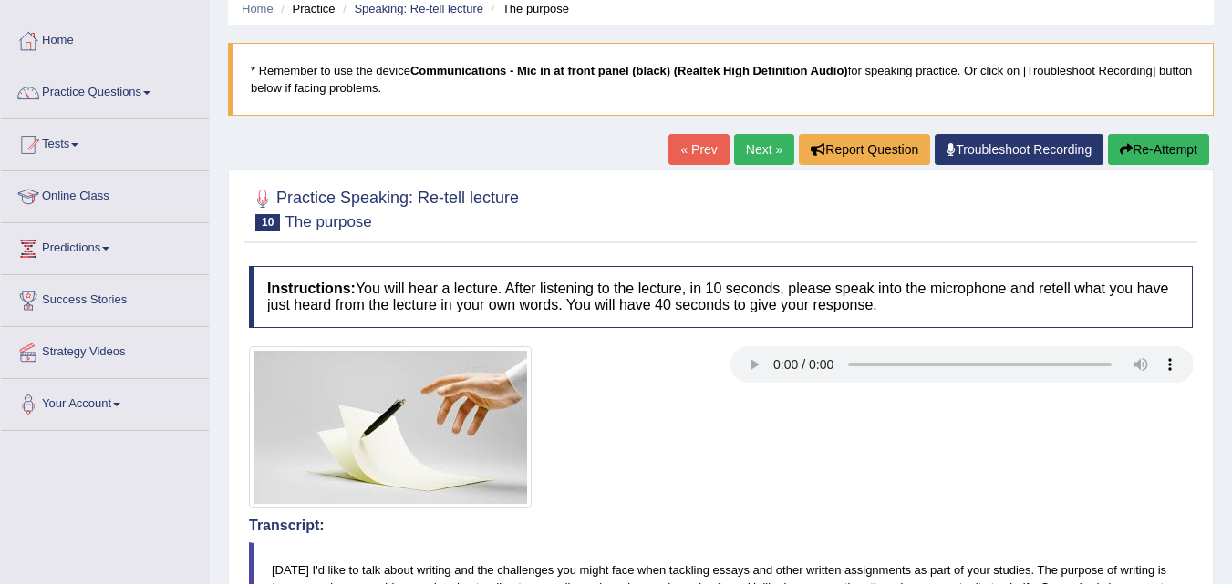
scroll to position [70, 0]
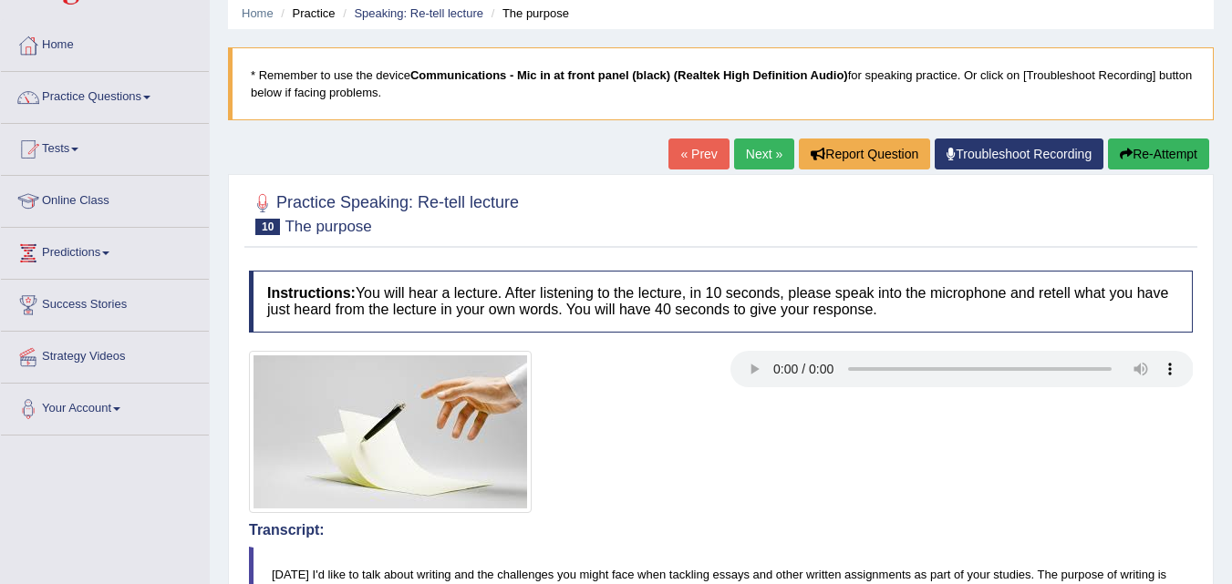
click at [1169, 143] on button "Re-Attempt" at bounding box center [1158, 154] width 101 height 31
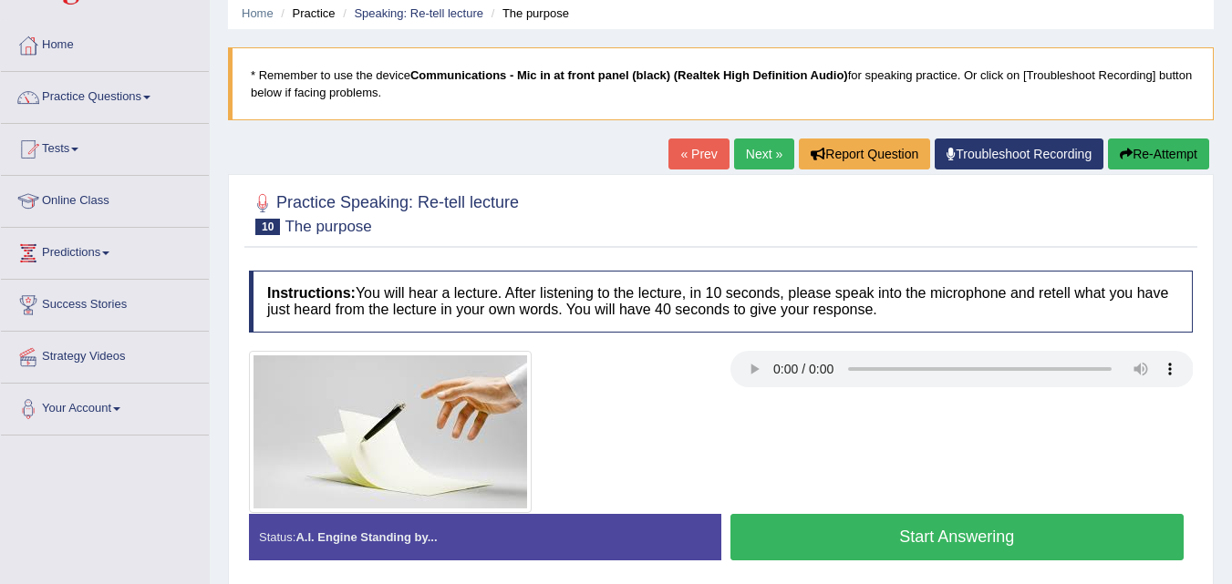
click at [780, 530] on button "Start Answering" at bounding box center [957, 537] width 454 height 47
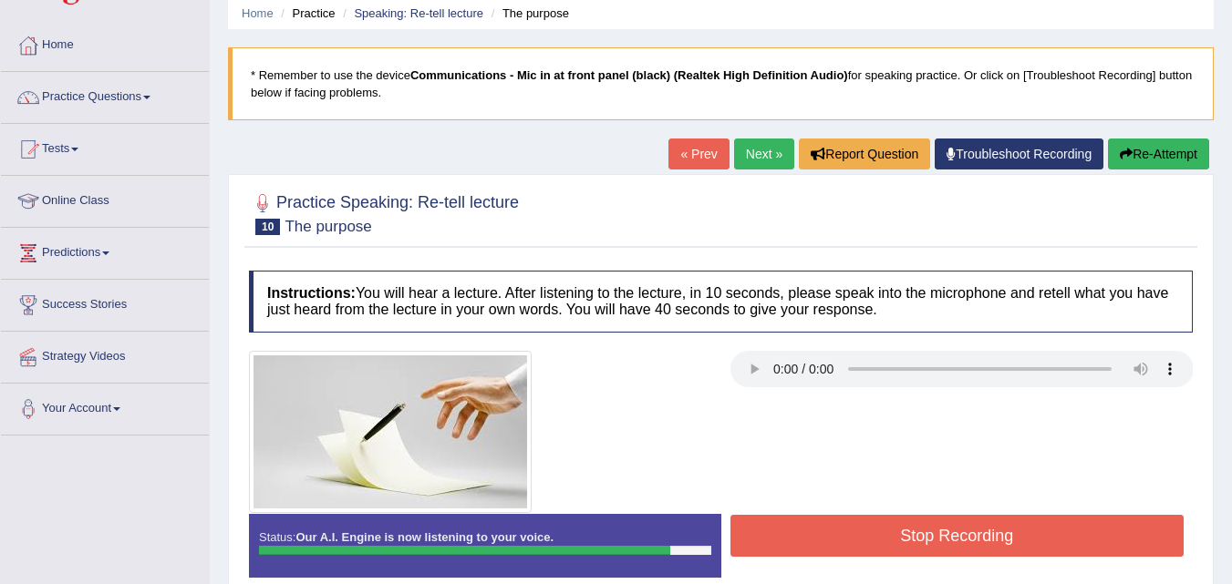
click at [780, 530] on button "Stop Recording" at bounding box center [957, 536] width 454 height 42
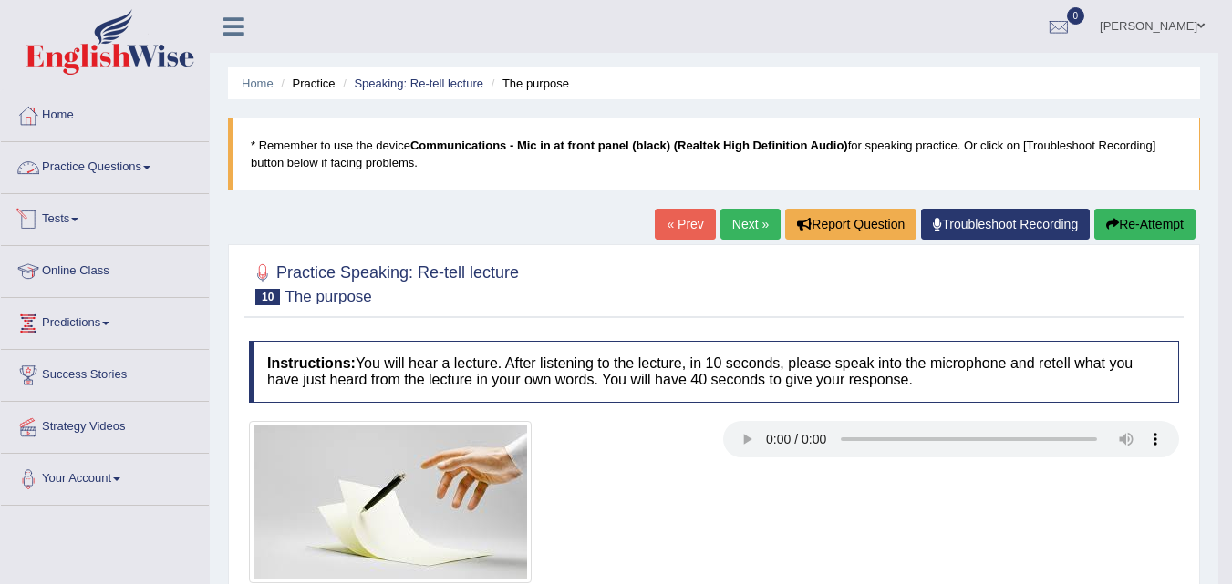
click at [129, 162] on link "Practice Questions" at bounding box center [105, 165] width 208 height 46
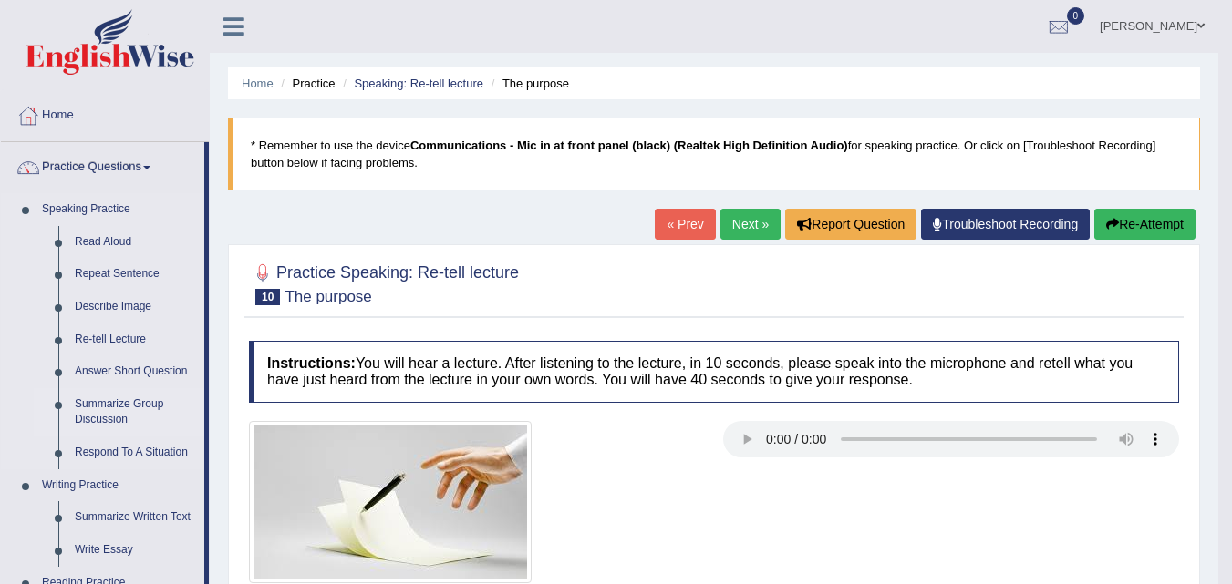
click at [93, 402] on link "Summarize Group Discussion" at bounding box center [136, 412] width 138 height 48
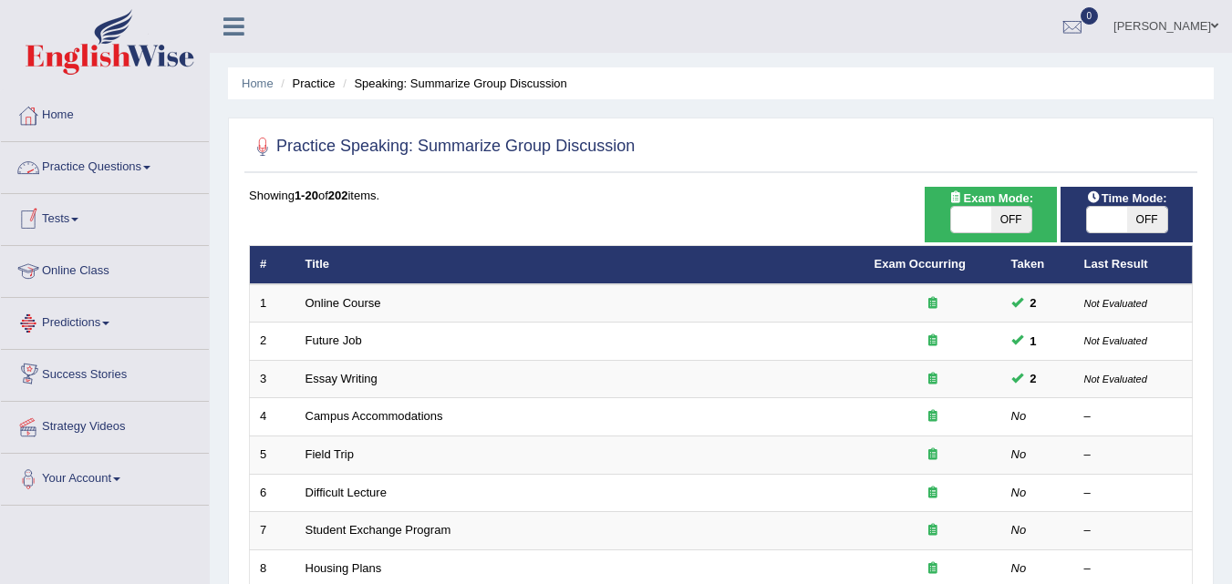
click at [129, 164] on link "Practice Questions" at bounding box center [105, 165] width 208 height 46
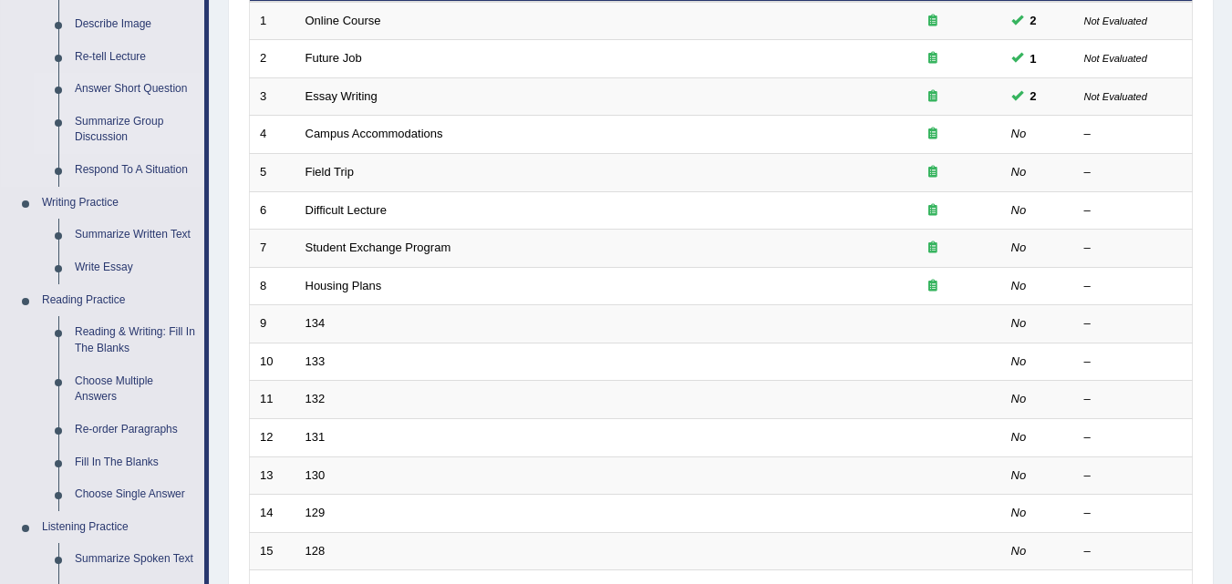
scroll to position [307, 0]
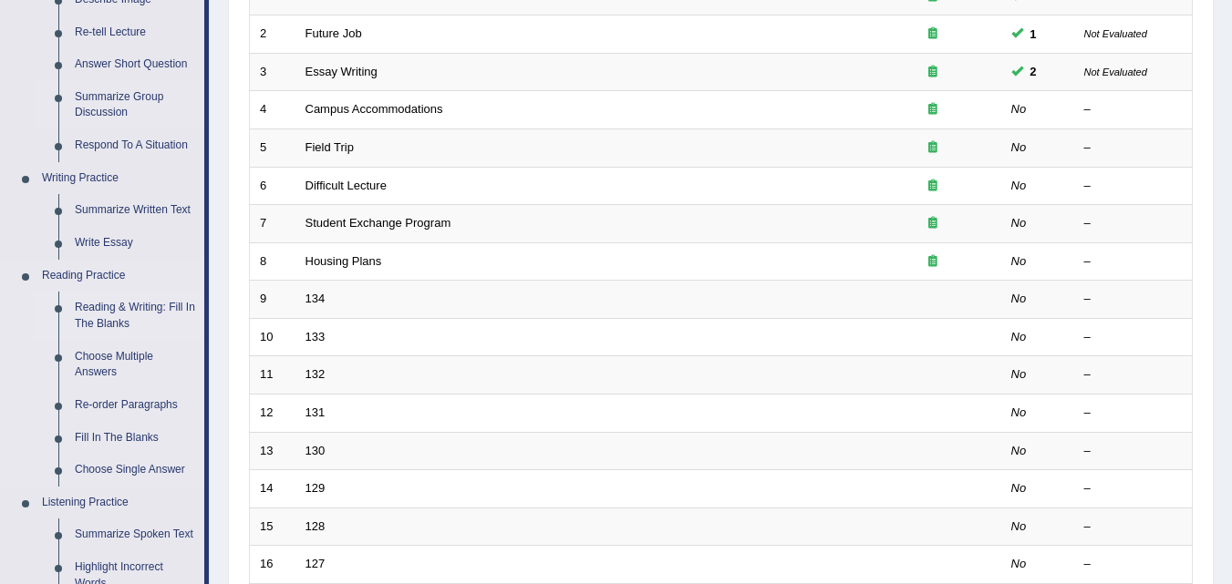
click at [113, 326] on link "Reading & Writing: Fill In The Blanks" at bounding box center [136, 316] width 138 height 48
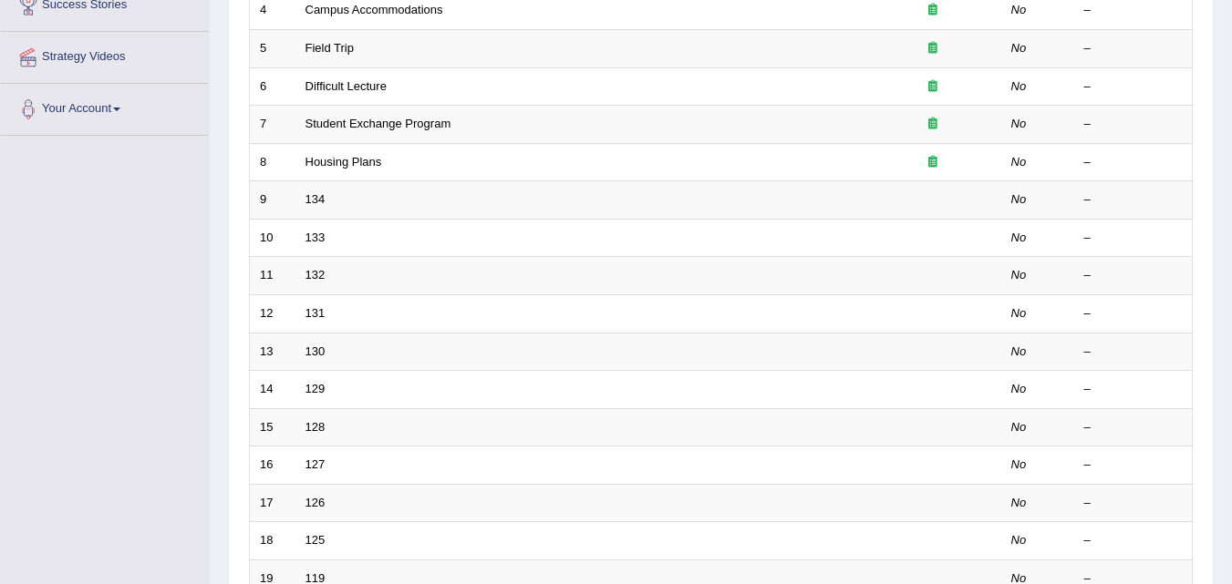
scroll to position [579, 0]
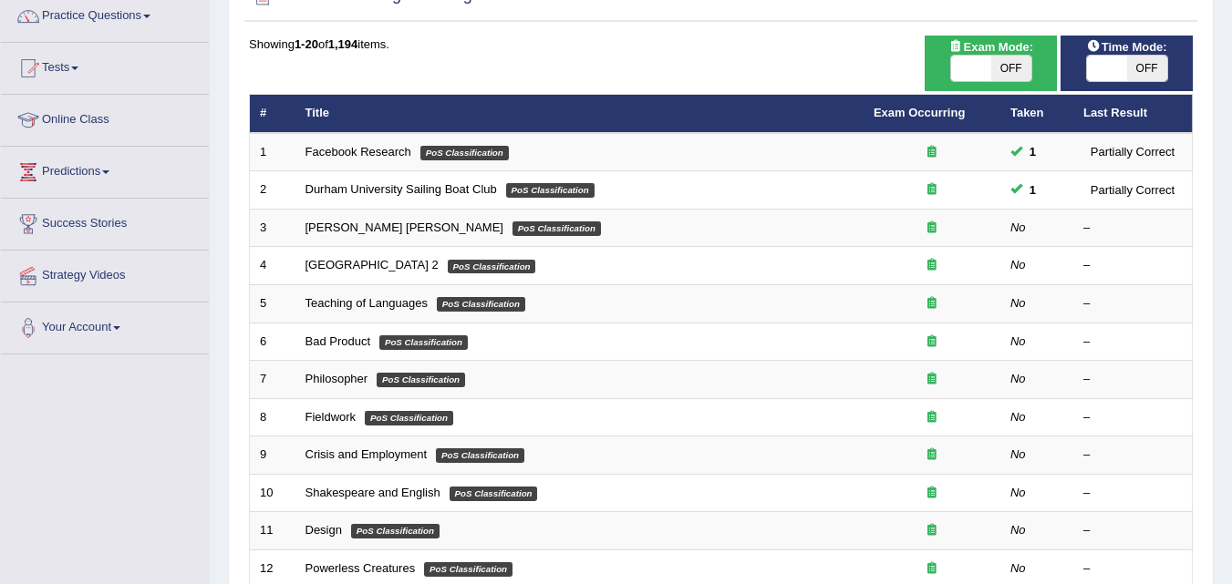
scroll to position [181, 0]
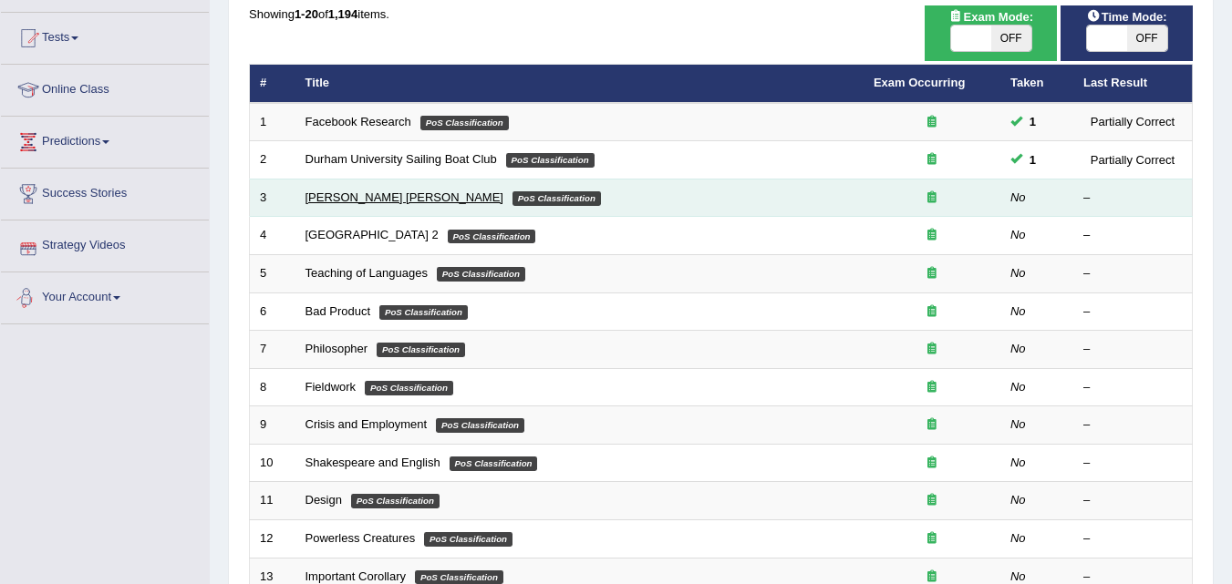
click at [317, 200] on link "[PERSON_NAME] [PERSON_NAME]" at bounding box center [404, 198] width 198 height 14
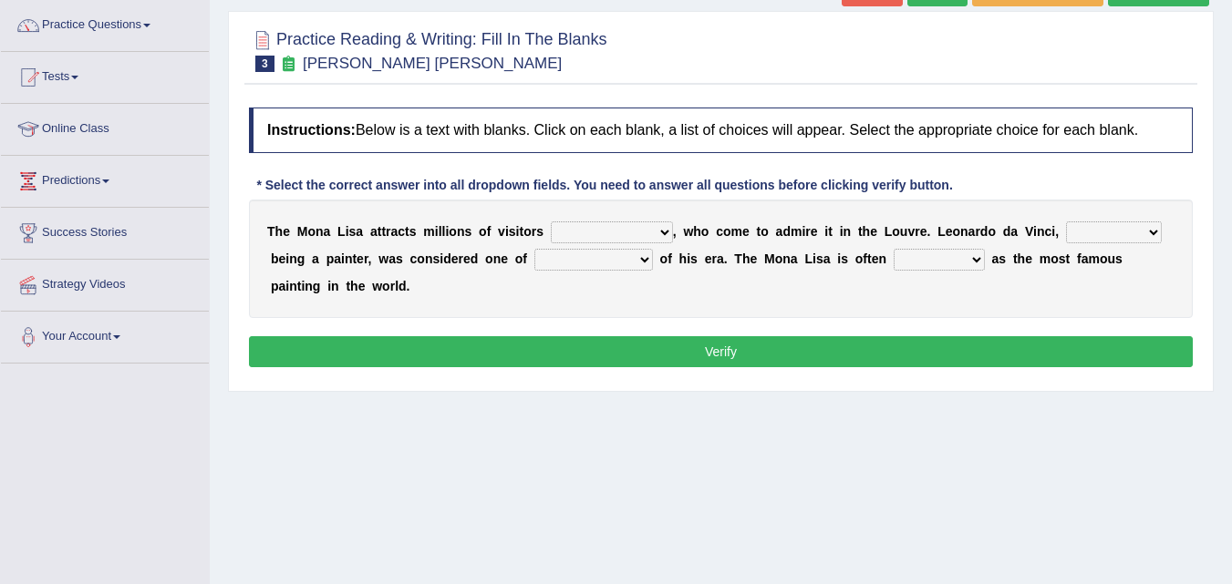
scroll to position [143, 0]
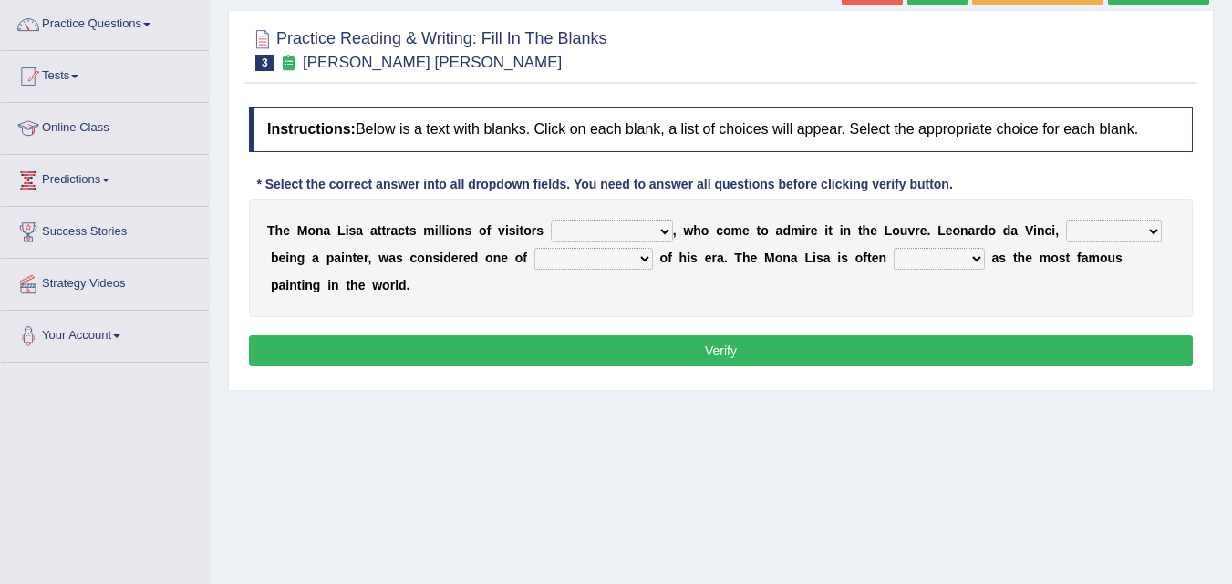
click at [658, 239] on select "around the year the all year all year round per year" at bounding box center [612, 232] width 122 height 22
select select "all year round"
click at [551, 221] on select "around the year the all year all year round per year" at bounding box center [612, 232] width 122 height 22
click at [1072, 229] on select "rather than as much as as well as as long as" at bounding box center [1114, 232] width 96 height 22
click at [1000, 276] on div "T h e M o n a L i s a a t t r a c t s m i l l i o n s o f v i s i t o r s aroun…" at bounding box center [721, 258] width 944 height 119
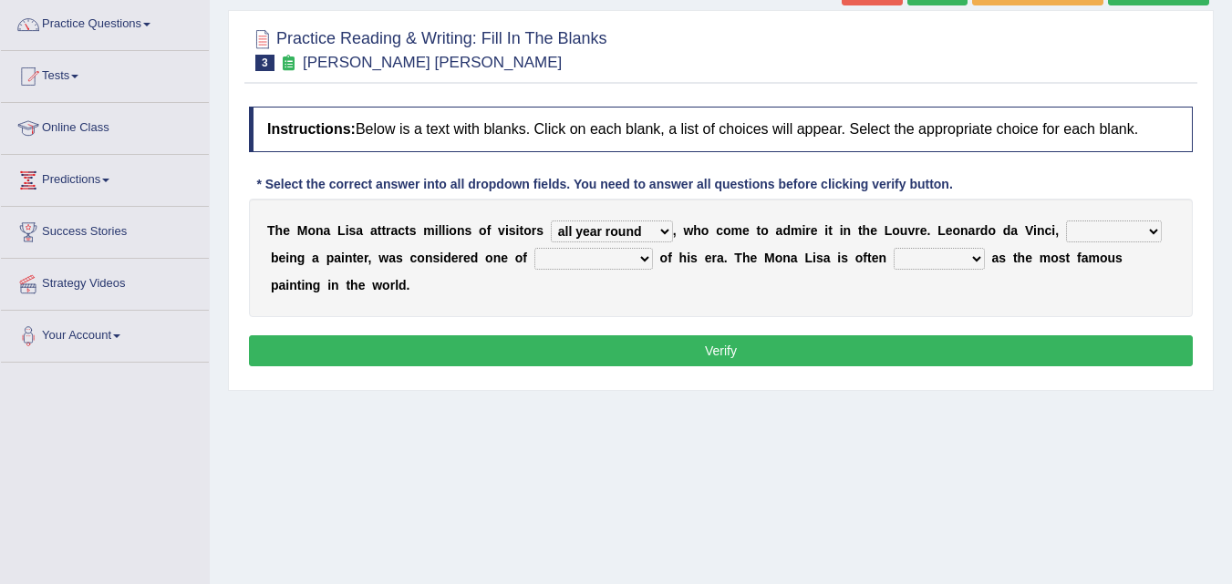
click at [636, 258] on select "better artists artist the better artist the best artists" at bounding box center [593, 259] width 119 height 22
click at [1121, 222] on select "rather than as much as as well as as long as" at bounding box center [1114, 232] width 96 height 22
click at [998, 274] on div "T h e M o n a L i s a a t t r a c t s m i l l i o n s o f v i s i t o r s aroun…" at bounding box center [721, 258] width 944 height 119
click at [1117, 230] on select "rather than as much as as well as as long as" at bounding box center [1114, 232] width 96 height 22
select select "as much as"
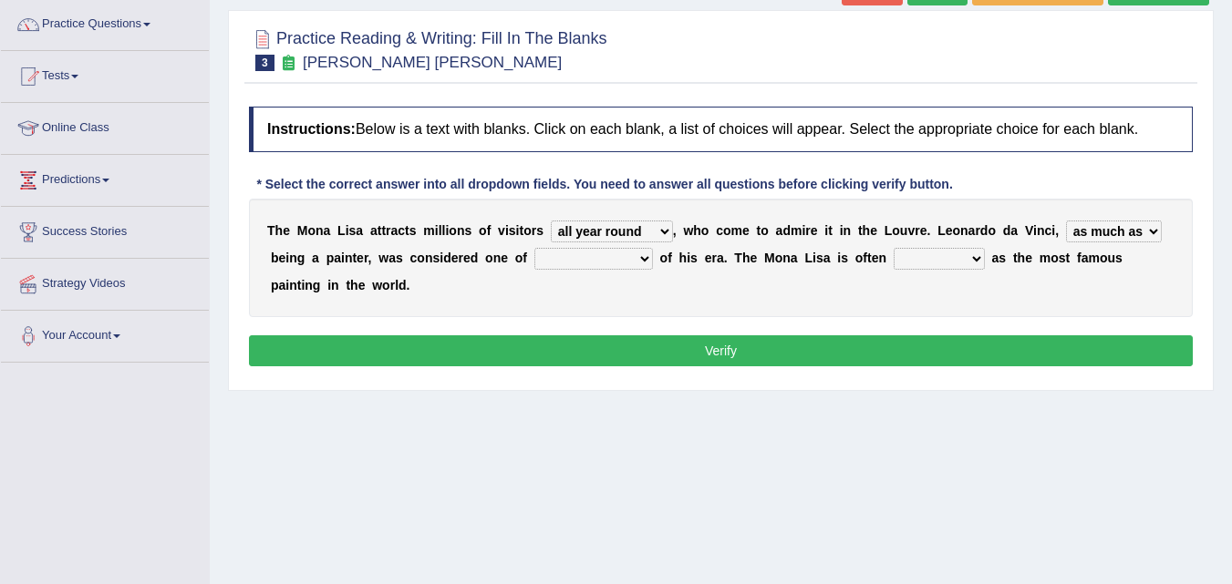
click at [1066, 221] on select "rather than as much as as well as as long as" at bounding box center [1114, 232] width 96 height 22
click at [594, 252] on select "better artists artist the better artist the best artists" at bounding box center [593, 259] width 119 height 22
select select "the best artists"
click at [534, 248] on select "better artists artist the better artist the best artists" at bounding box center [593, 259] width 119 height 22
click at [932, 259] on select "classified suggested predicted described" at bounding box center [939, 259] width 91 height 22
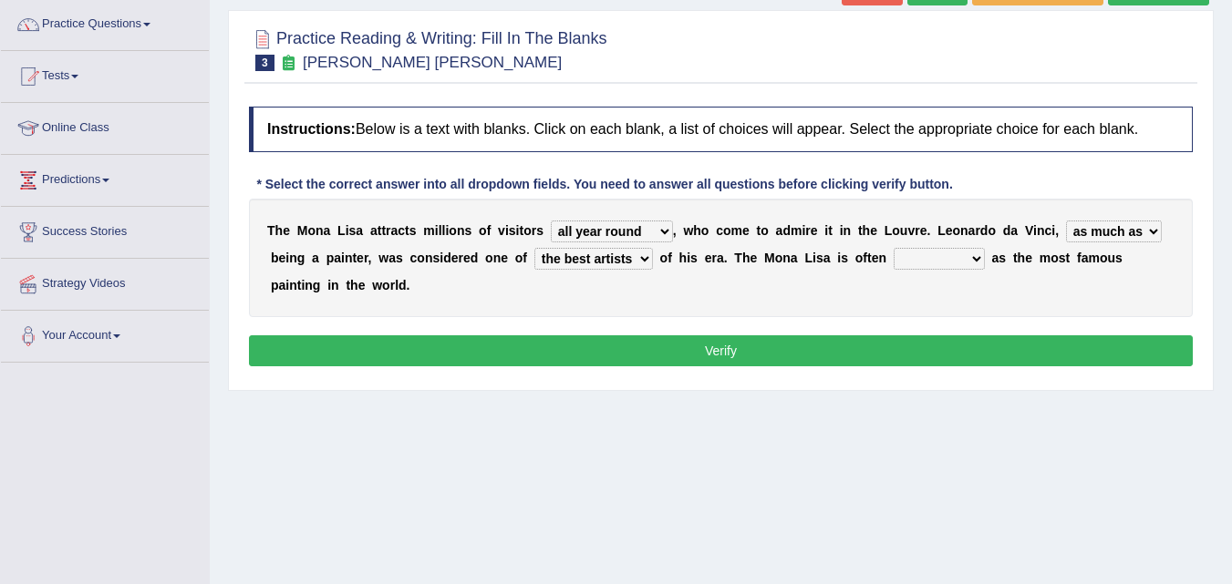
select select "described"
click at [894, 248] on select "classified suggested predicted described" at bounding box center [939, 259] width 91 height 22
click at [819, 348] on button "Verify" at bounding box center [721, 351] width 944 height 31
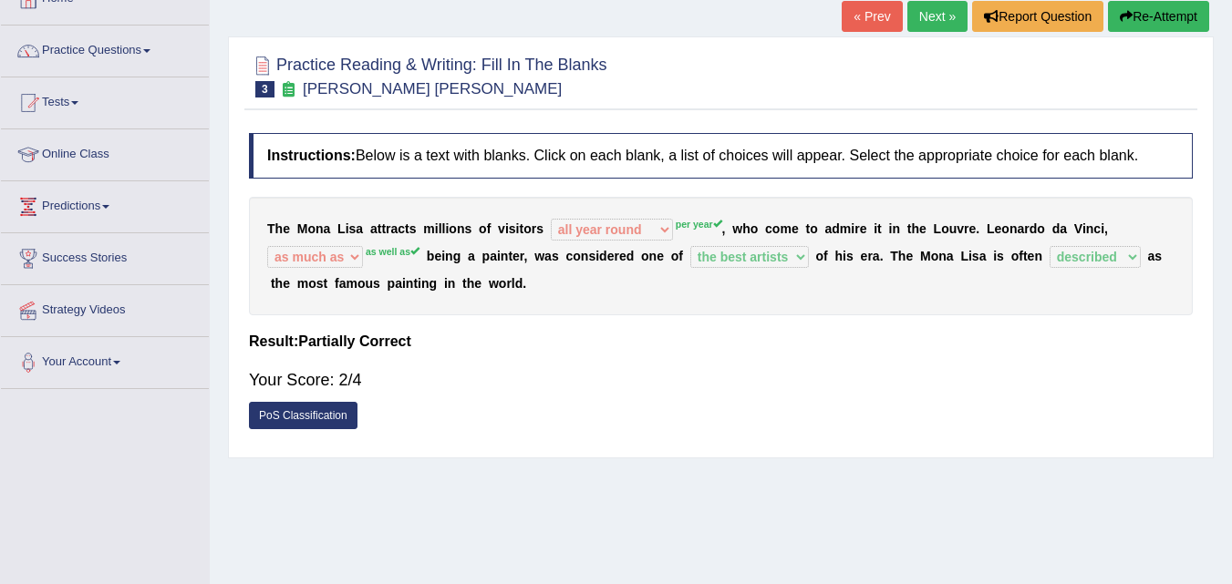
scroll to position [25, 0]
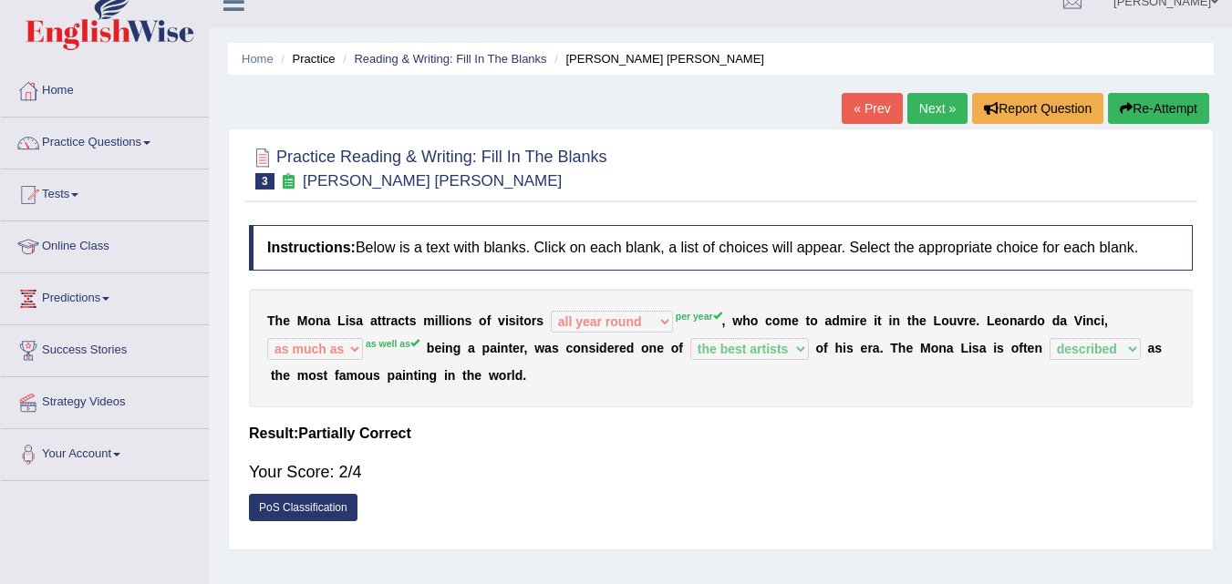
click at [934, 109] on link "Next »" at bounding box center [937, 108] width 60 height 31
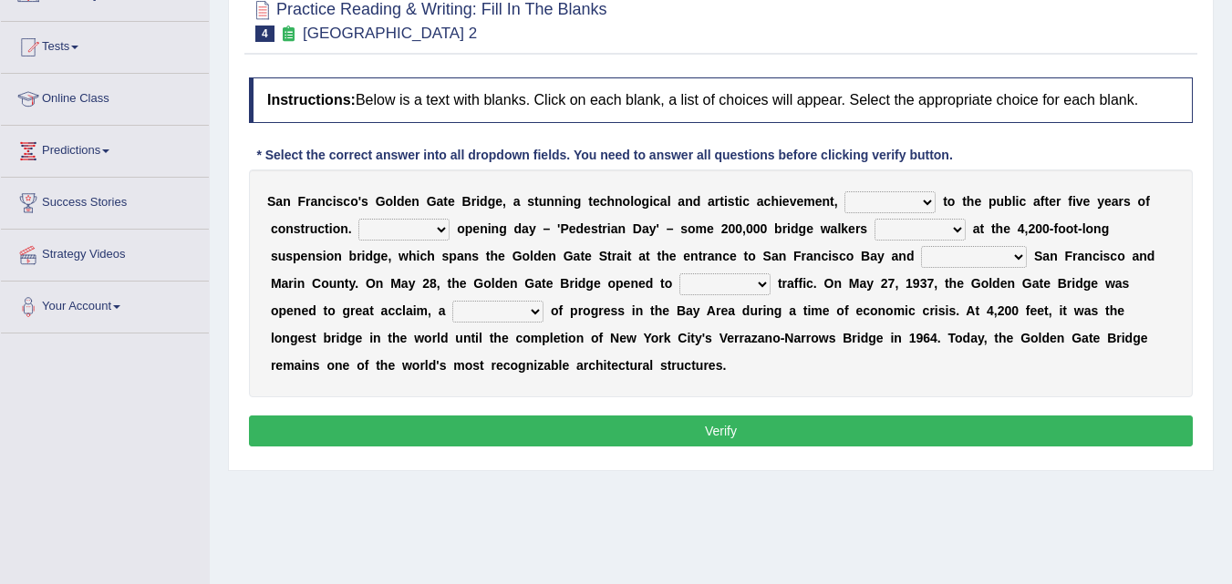
click at [887, 200] on select "opens closes appears equals" at bounding box center [889, 202] width 91 height 22
select select "opens"
click at [844, 191] on select "opens closes appears equals" at bounding box center [889, 202] width 91 height 22
click at [429, 225] on select "On During Since When" at bounding box center [403, 230] width 91 height 22
select select "On"
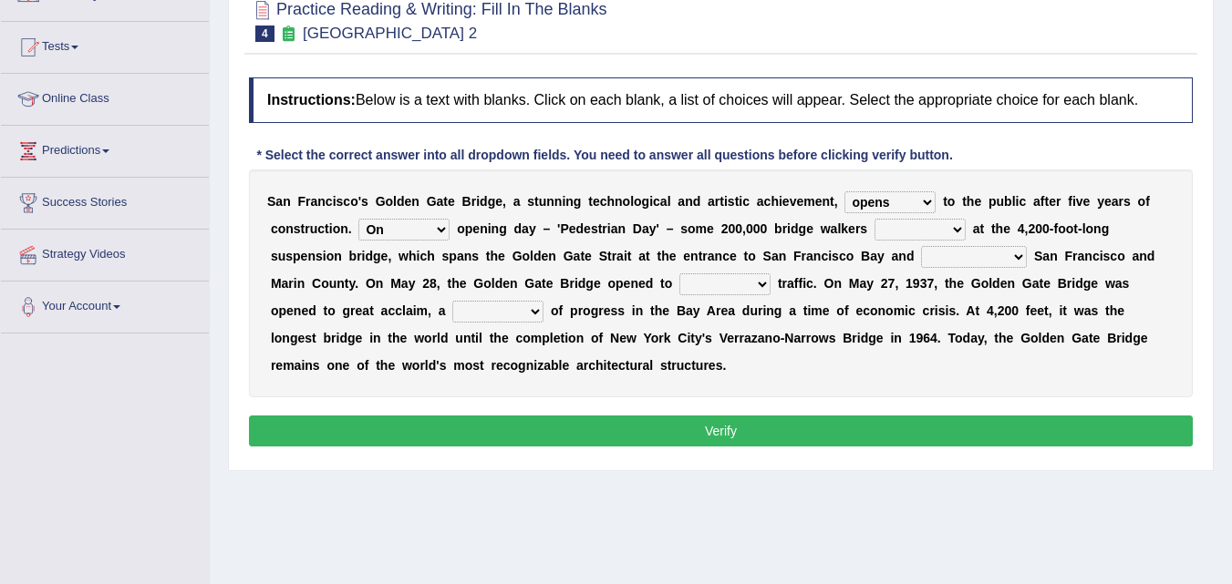
click at [358, 219] on select "On During Since When" at bounding box center [403, 230] width 91 height 22
click at [421, 230] on select "On During Since When" at bounding box center [403, 230] width 91 height 22
click at [886, 230] on select "stationed looked marveled laughed" at bounding box center [919, 230] width 91 height 22
click at [874, 219] on select "stationed looked marveled laughed" at bounding box center [919, 230] width 91 height 22
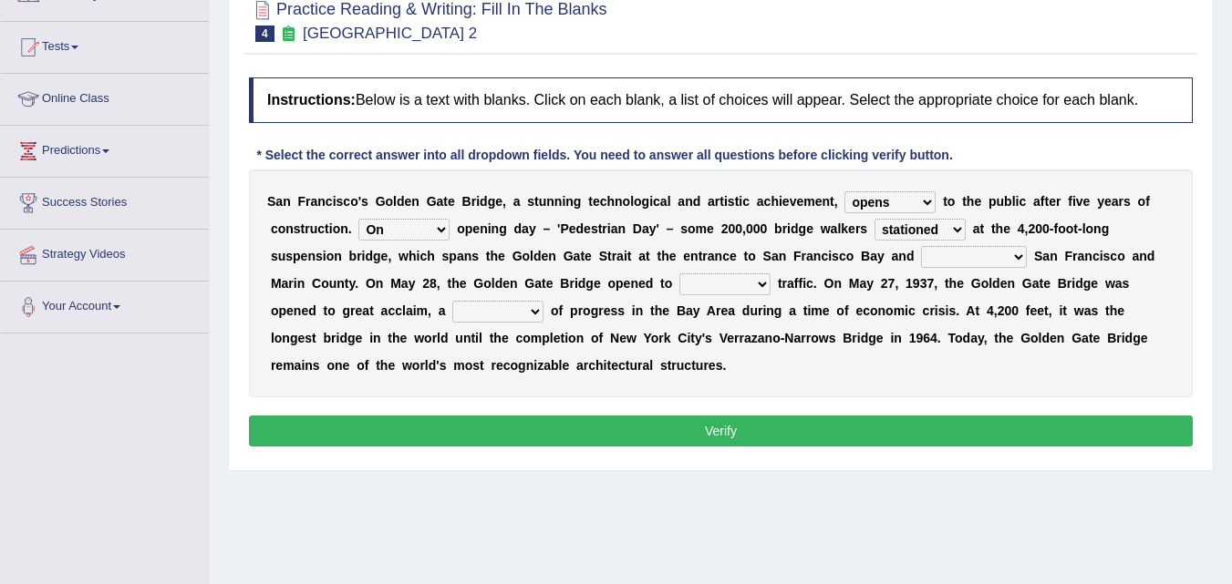
click at [911, 230] on select "stationed looked marveled laughed" at bounding box center [919, 230] width 91 height 22
click at [793, 253] on b "F" at bounding box center [797, 256] width 8 height 15
click at [907, 234] on select "stationed looked marveled laughed" at bounding box center [919, 230] width 91 height 22
click at [781, 307] on b at bounding box center [784, 311] width 7 height 15
click at [880, 238] on select "stationed looked marveled laughed" at bounding box center [919, 230] width 91 height 22
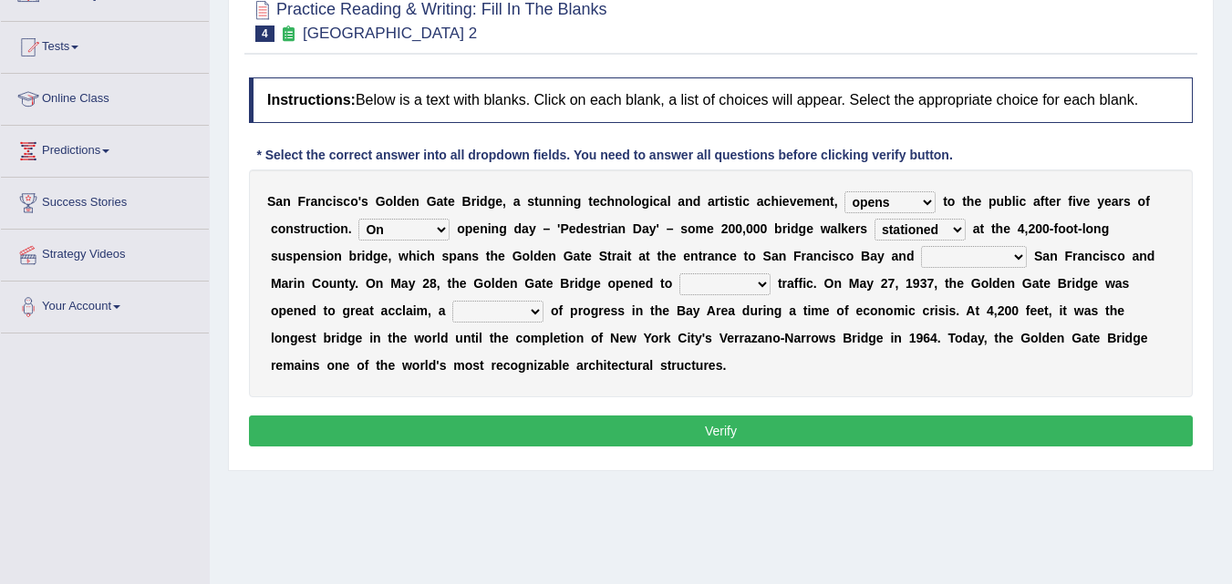
select select "marveled"
click at [874, 219] on select "stationed looked marveled laughed" at bounding box center [919, 230] width 91 height 22
click at [946, 259] on select "separates connects channels differentiates" at bounding box center [974, 257] width 106 height 22
select select "connects"
click at [921, 246] on select "separates connects channels differentiates" at bounding box center [974, 257] width 106 height 22
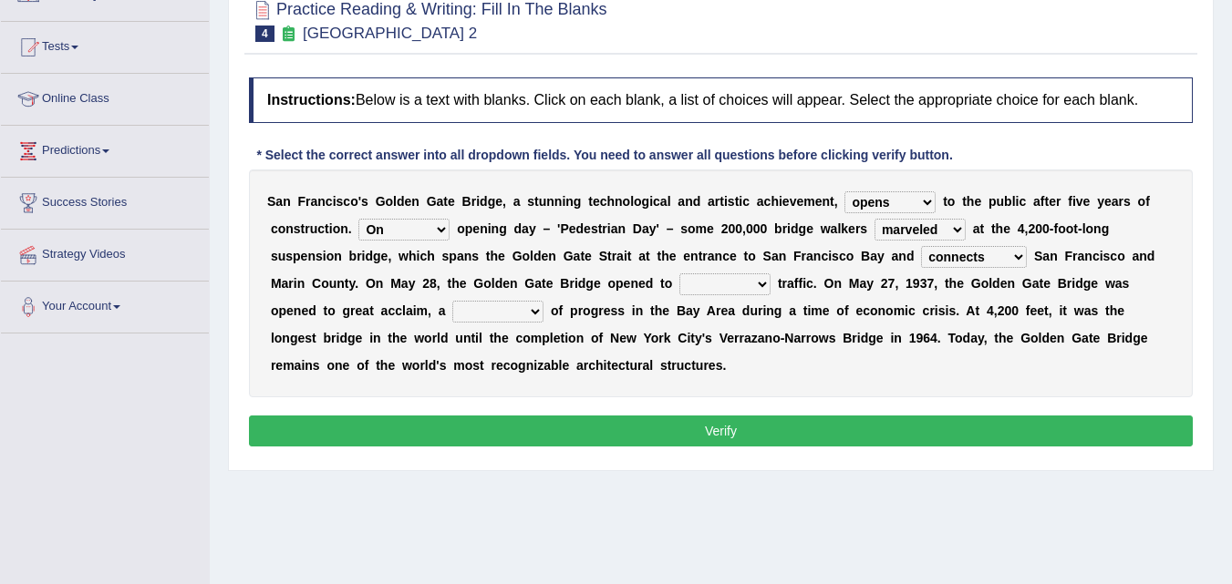
click at [420, 225] on select "On During Since When" at bounding box center [403, 230] width 91 height 22
select select "During"
click at [358, 219] on select "On During Since When" at bounding box center [403, 230] width 91 height 22
click at [689, 288] on select "aquatic vehicular airborne watertight" at bounding box center [724, 285] width 91 height 22
click at [598, 366] on b "h" at bounding box center [599, 365] width 8 height 15
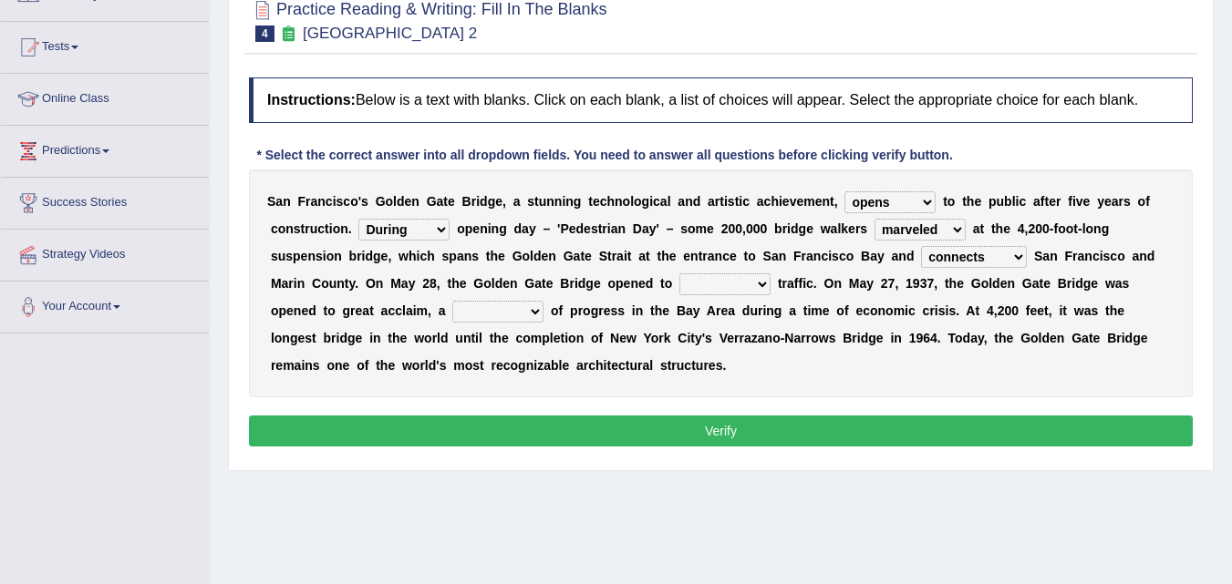
click at [744, 288] on select "aquatic vehicular airborne watertight" at bounding box center [724, 285] width 91 height 22
select select "vehicular"
click at [679, 274] on select "aquatic vehicular airborne watertight" at bounding box center [724, 285] width 91 height 22
click at [509, 319] on select "denial symbol technique yield" at bounding box center [497, 312] width 91 height 22
select select "symbol"
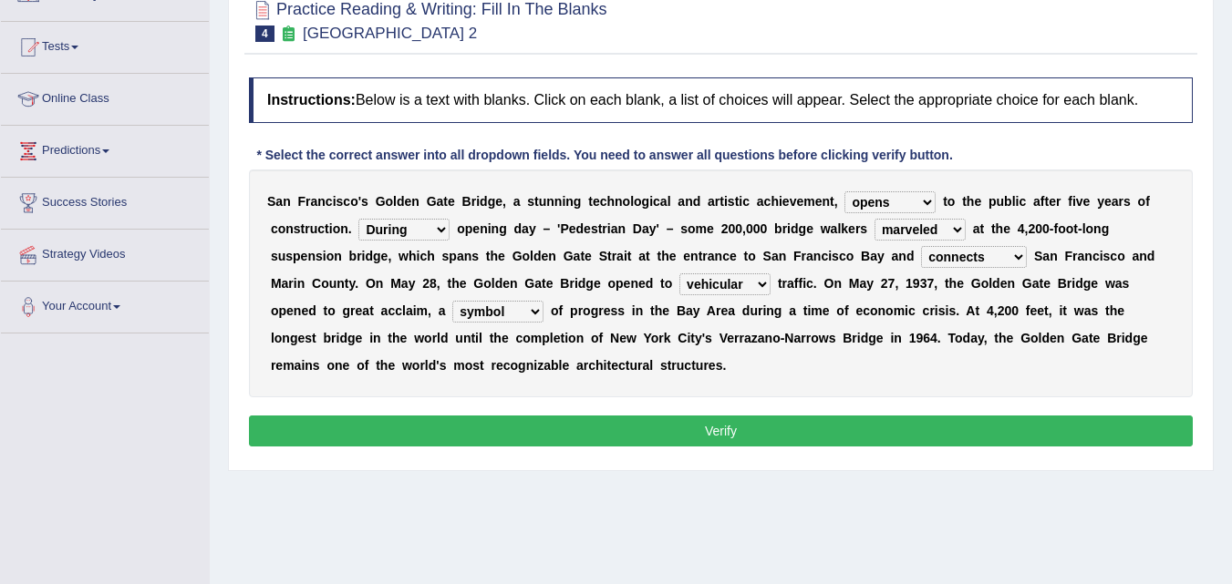
click at [452, 301] on select "denial symbol technique yield" at bounding box center [497, 312] width 91 height 22
click at [484, 409] on div "Instructions: Below is a text with blanks. Click on each blank, a list of choic…" at bounding box center [720, 264] width 953 height 393
click at [481, 425] on button "Verify" at bounding box center [721, 431] width 944 height 31
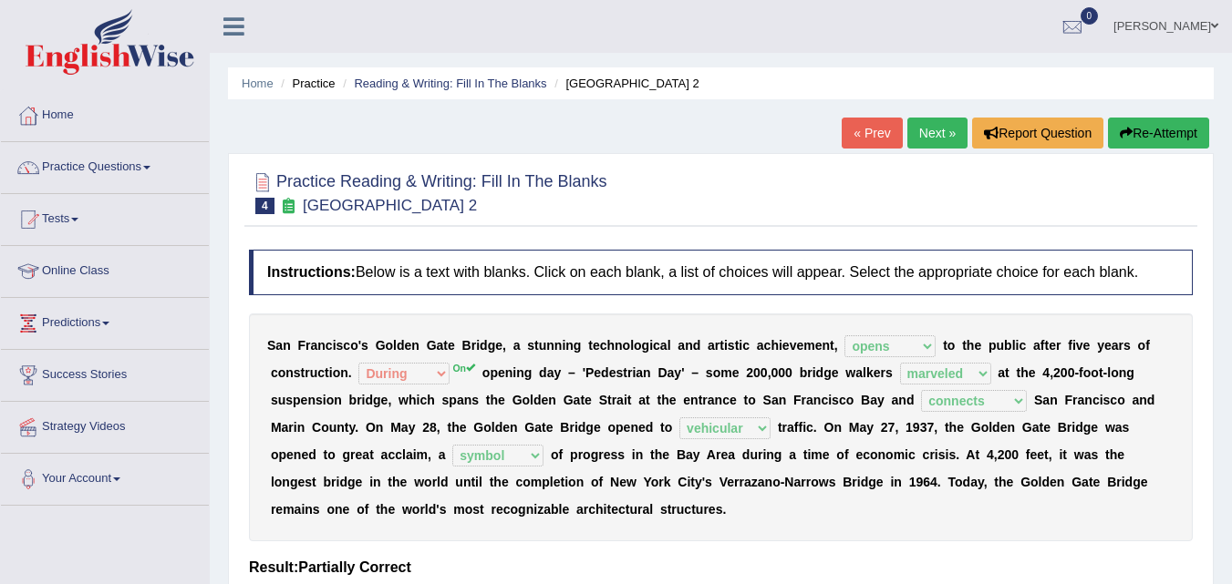
click at [925, 127] on link "Next »" at bounding box center [937, 133] width 60 height 31
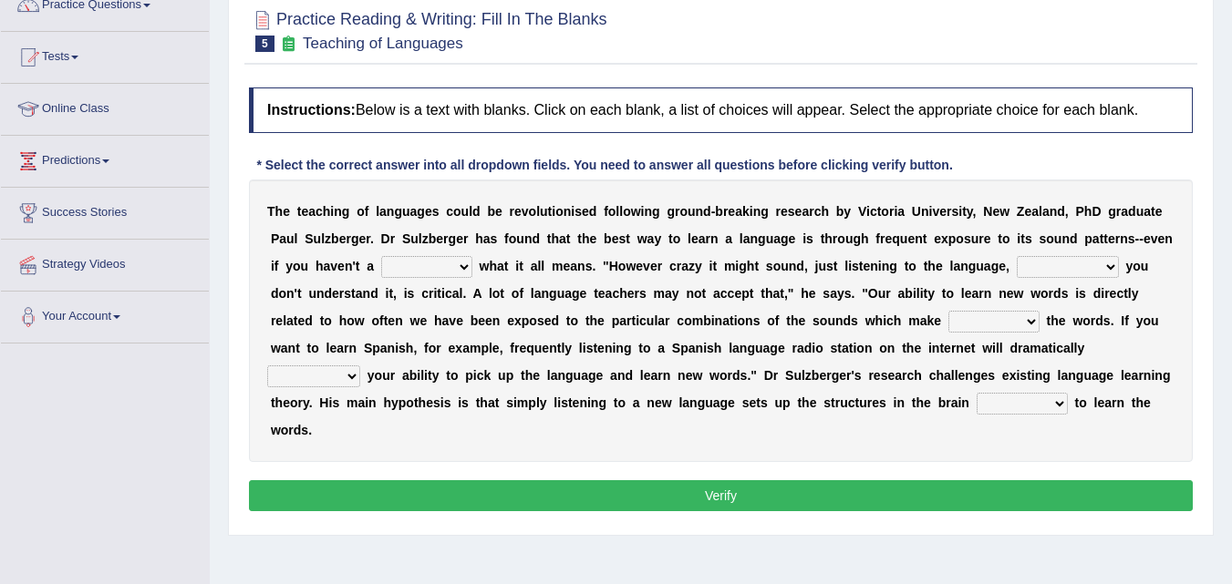
click at [412, 265] on select "dew claw clue due" at bounding box center [426, 267] width 91 height 22
select select "clue"
click at [381, 256] on select "dew claw clue due" at bounding box center [426, 267] width 91 height 22
click at [1035, 264] on select "but also all together even though if so" at bounding box center [1068, 267] width 102 height 22
select select "even though"
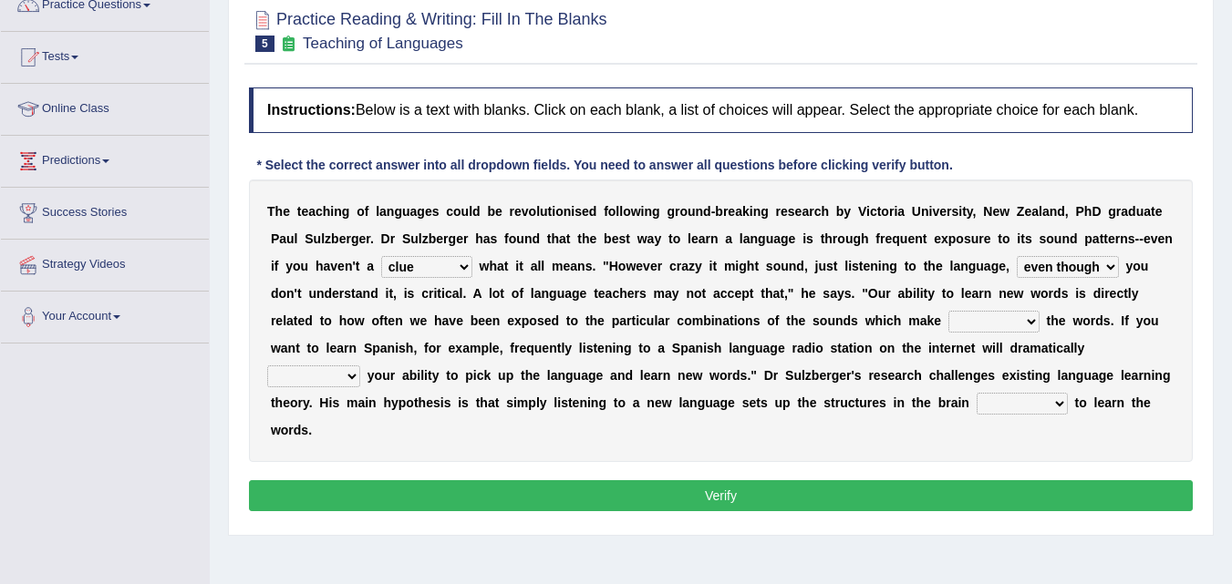
click at [1017, 256] on select "but also all together even though if so" at bounding box center [1068, 267] width 102 height 22
click at [966, 324] on select "down up of on" at bounding box center [993, 322] width 91 height 22
select select "up"
click at [948, 311] on select "down up of on" at bounding box center [993, 322] width 91 height 22
click at [1014, 326] on select "down up of on" at bounding box center [993, 322] width 91 height 22
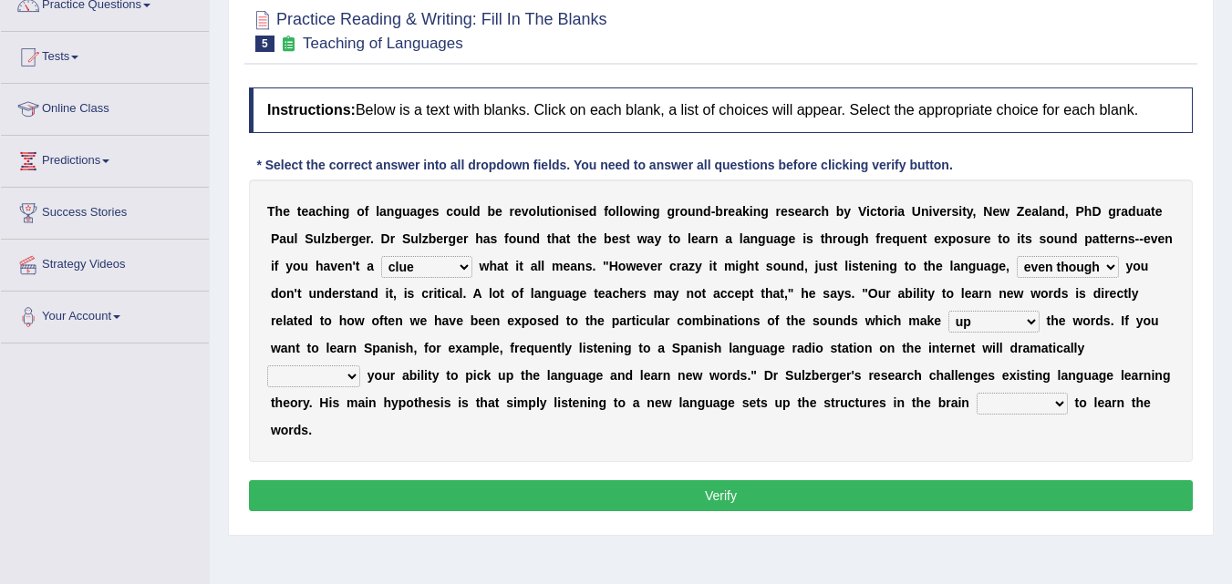
click at [855, 398] on b "t" at bounding box center [857, 403] width 5 height 15
click at [352, 377] on select "evaluate exaggerate describe boost" at bounding box center [313, 377] width 93 height 22
select select "exaggerate"
click at [267, 366] on select "evaluate exaggerate describe boost" at bounding box center [313, 377] width 93 height 22
click at [977, 400] on select "requiring required directed to require" at bounding box center [1022, 404] width 91 height 22
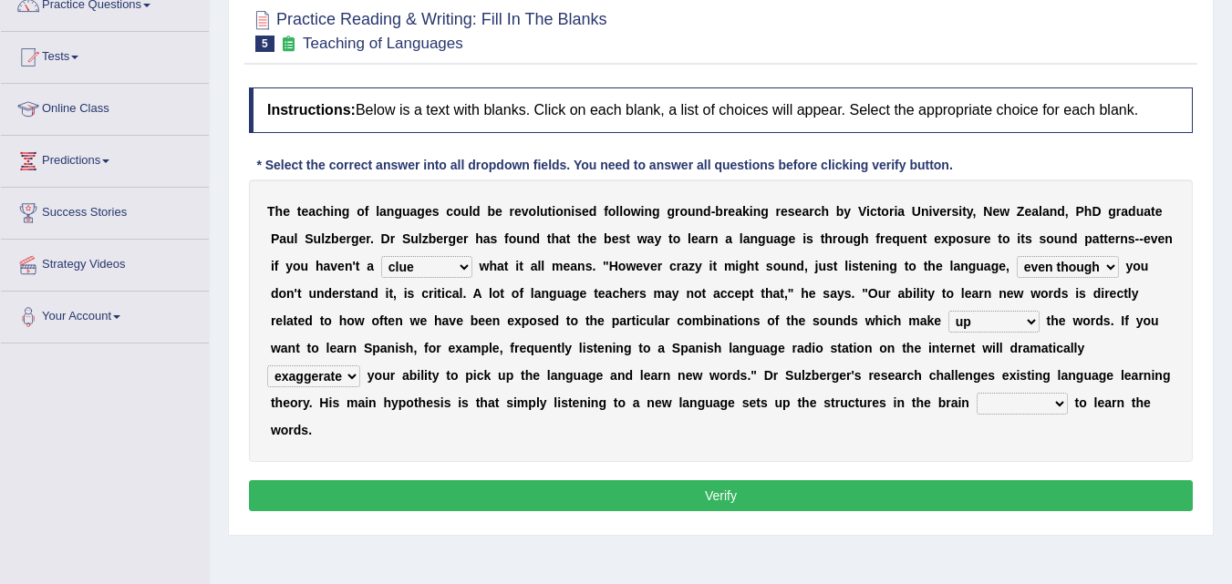
select select "directed"
click at [977, 393] on select "requiring required directed to require" at bounding box center [1022, 404] width 91 height 22
click at [974, 499] on button "Verify" at bounding box center [721, 496] width 944 height 31
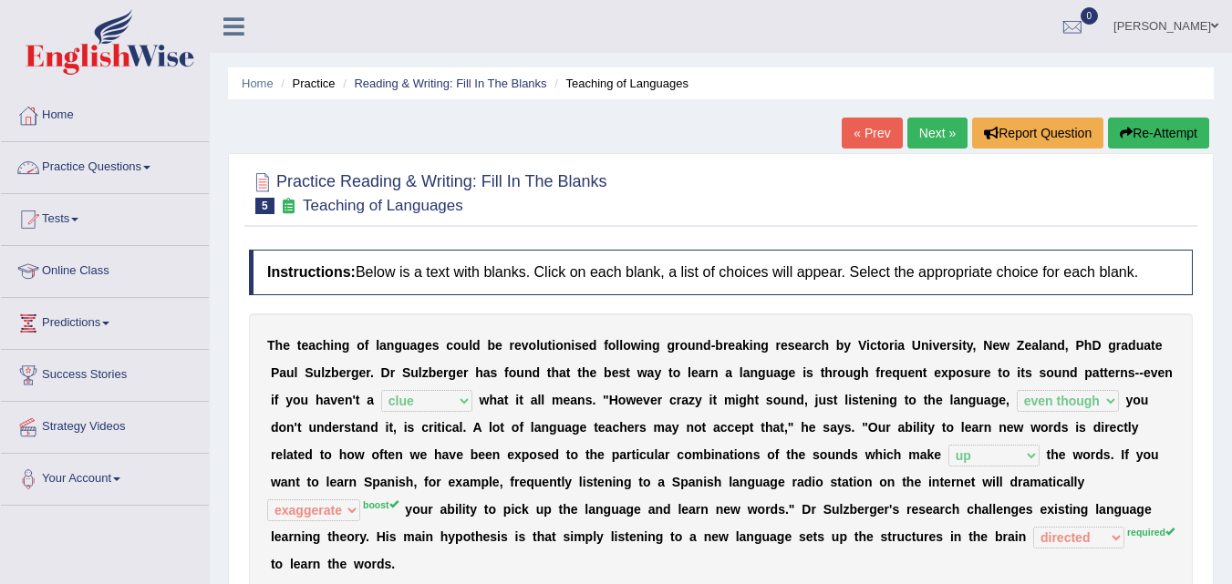
click at [153, 172] on link "Practice Questions" at bounding box center [105, 165] width 208 height 46
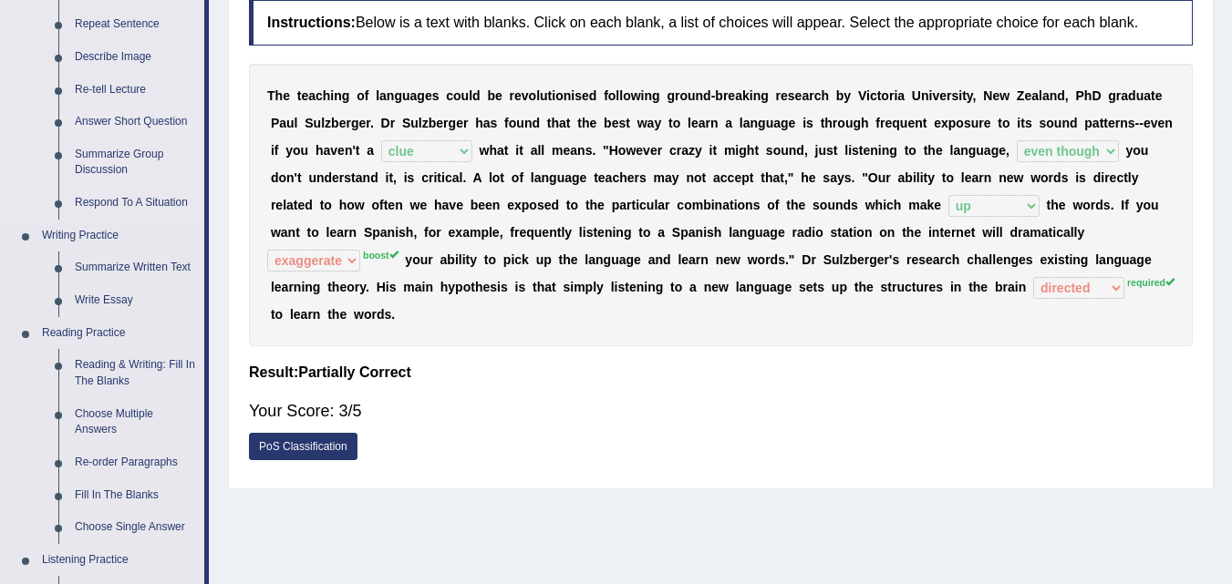
scroll to position [298, 0]
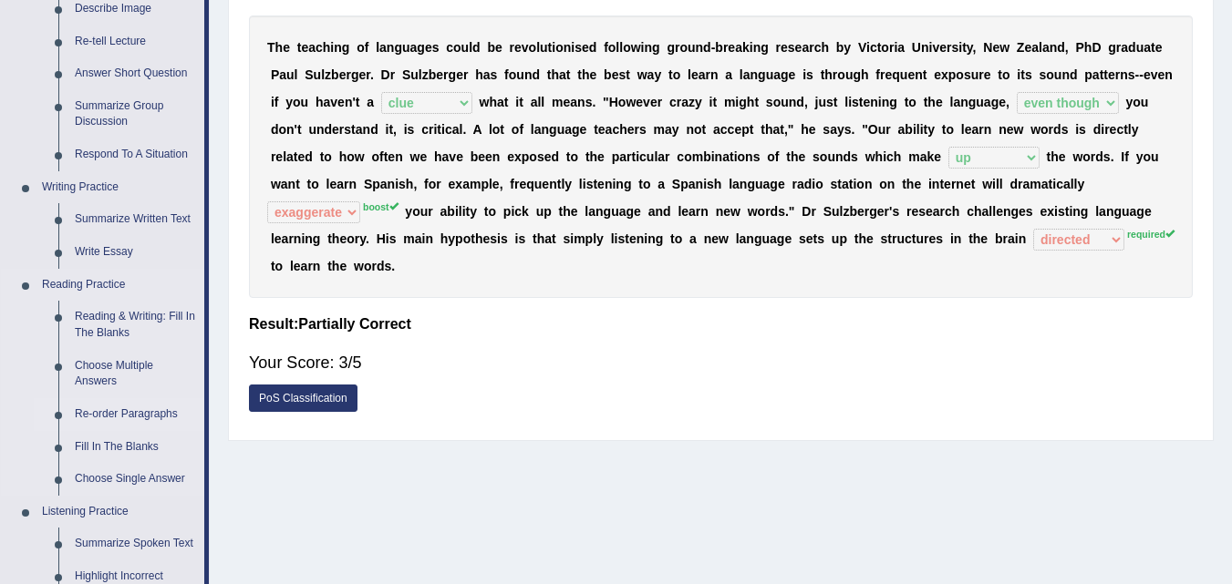
click at [114, 418] on link "Re-order Paragraphs" at bounding box center [136, 414] width 138 height 33
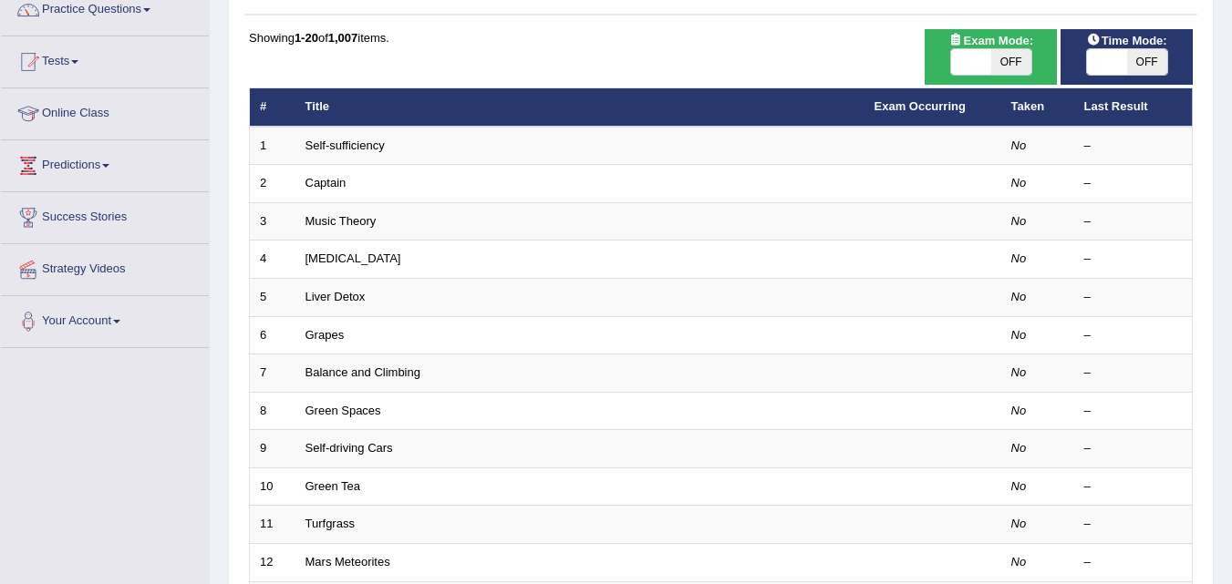
scroll to position [195, 0]
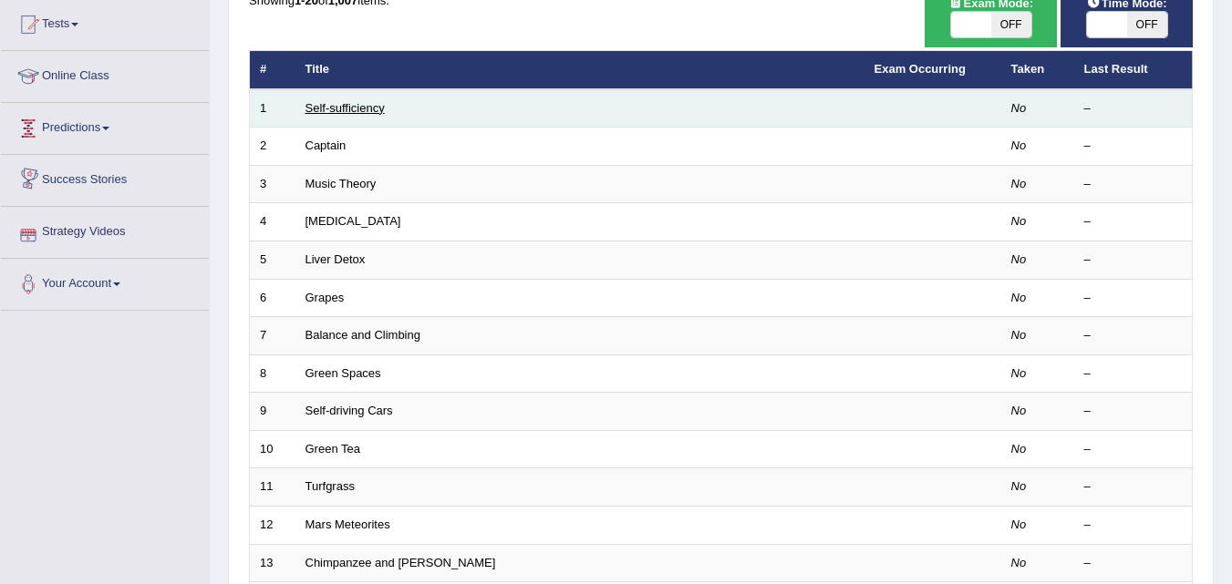
click at [312, 101] on link "Self-sufficiency" at bounding box center [344, 108] width 79 height 14
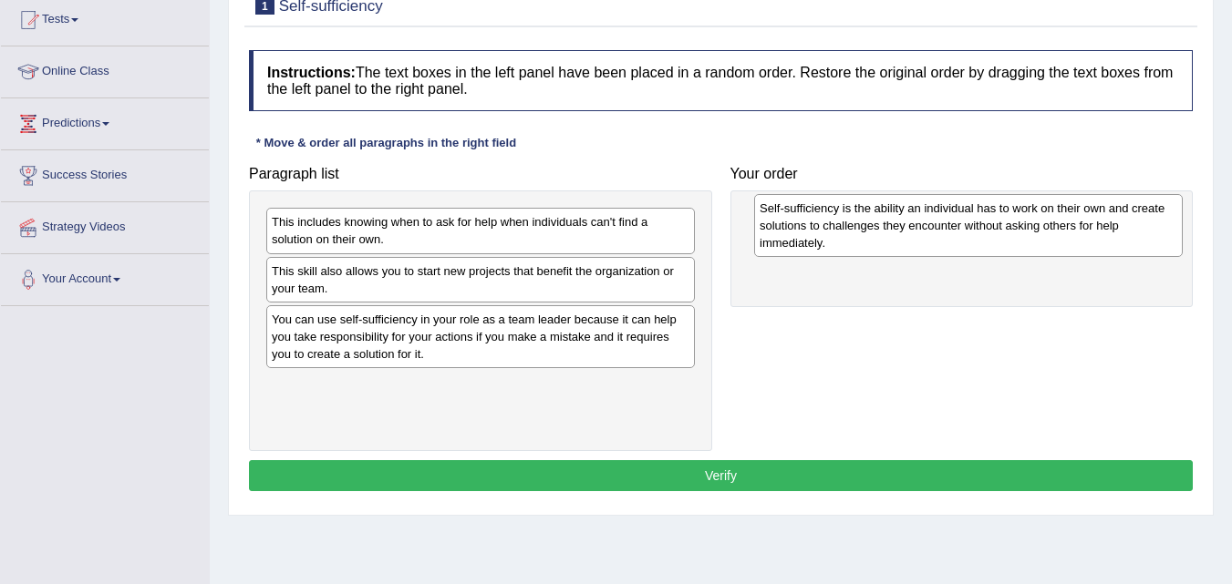
drag, startPoint x: 336, startPoint y: 399, endPoint x: 824, endPoint y: 222, distance: 518.9
click at [824, 222] on div "Self-sufficiency is the ability an individual has to work on their own and crea…" at bounding box center [968, 225] width 429 height 63
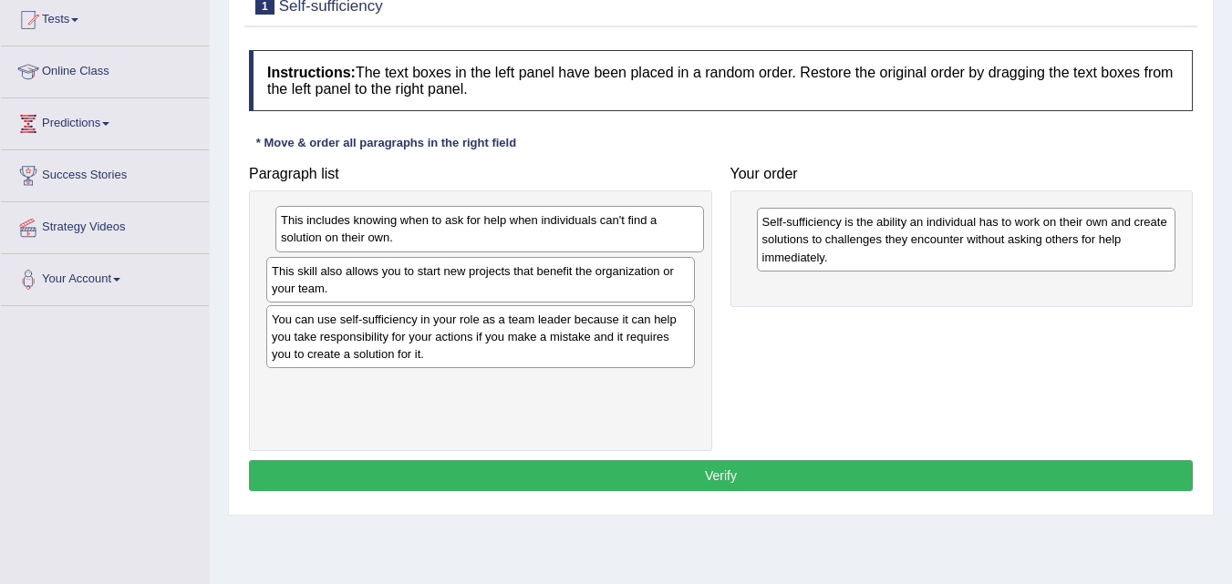
drag, startPoint x: 535, startPoint y: 240, endPoint x: 544, endPoint y: 238, distance: 9.3
click at [544, 238] on div "This includes knowing when to ask for help when individuals can't find a soluti…" at bounding box center [489, 229] width 429 height 46
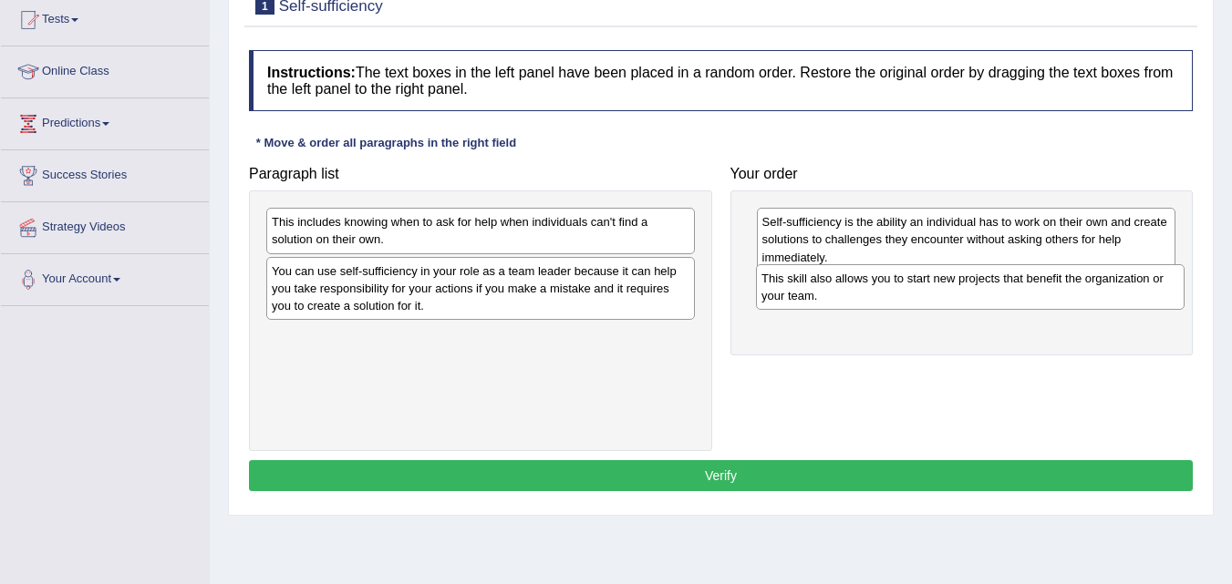
drag, startPoint x: 425, startPoint y: 274, endPoint x: 915, endPoint y: 281, distance: 489.7
click at [915, 281] on div "This skill also allows you to start new projects that benefit the organization …" at bounding box center [970, 287] width 429 height 46
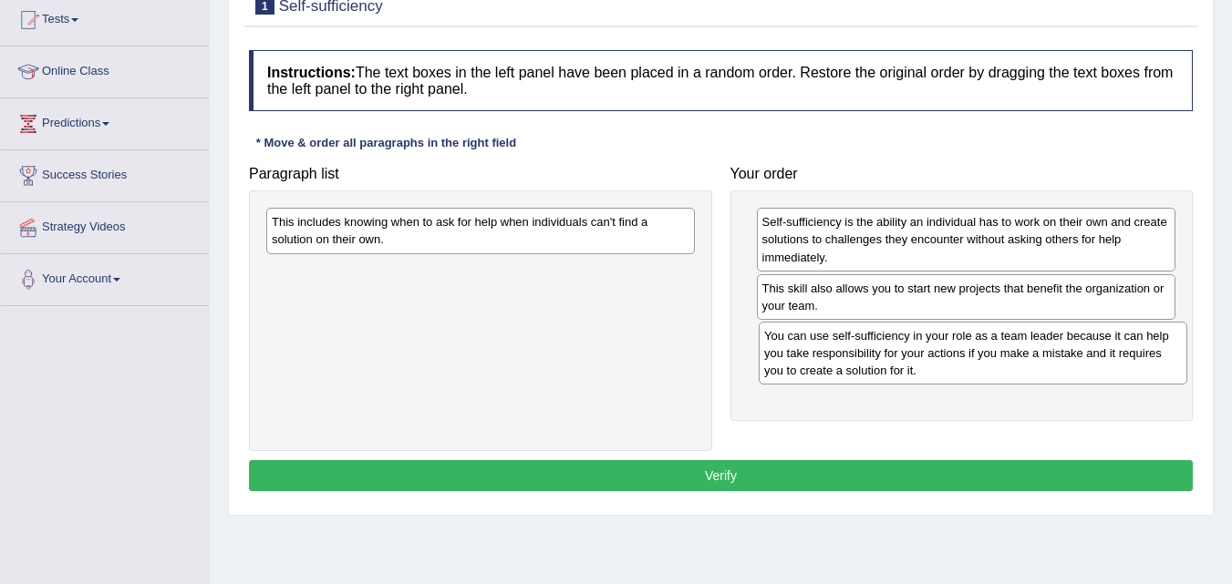
drag, startPoint x: 468, startPoint y: 284, endPoint x: 960, endPoint y: 350, distance: 496.7
click at [960, 350] on div "You can use self-sufficiency in your role as a team leader because it can help …" at bounding box center [973, 353] width 429 height 63
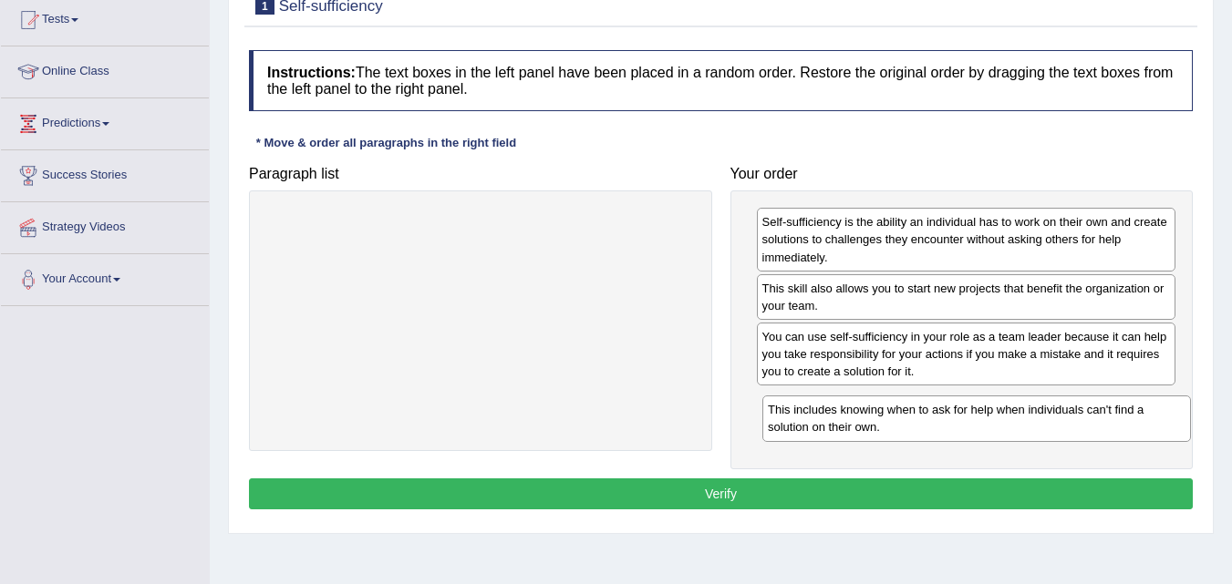
drag, startPoint x: 475, startPoint y: 224, endPoint x: 971, endPoint y: 412, distance: 530.4
click at [971, 412] on div "This includes knowing when to ask for help when individuals can't find a soluti…" at bounding box center [976, 419] width 429 height 46
click at [878, 501] on button "Verify" at bounding box center [721, 494] width 944 height 31
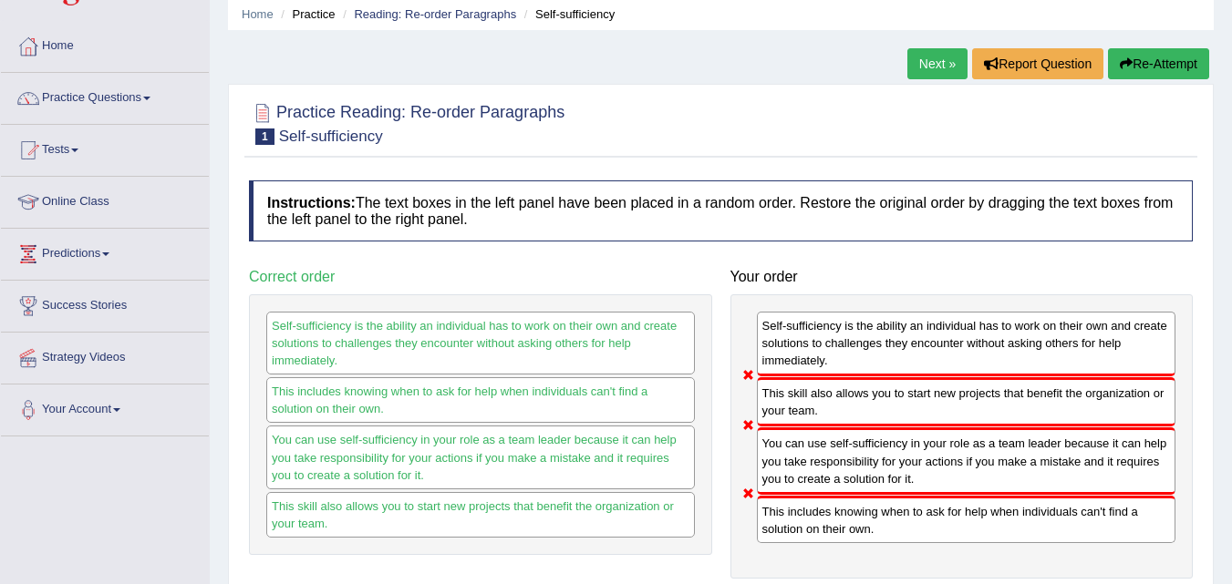
scroll to position [9, 0]
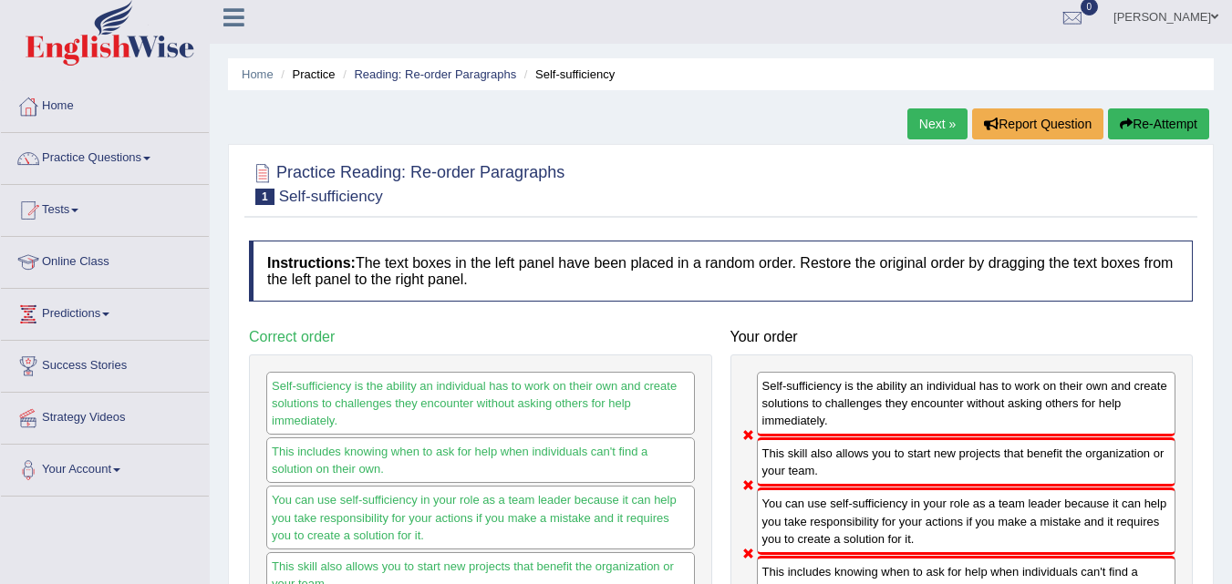
click at [922, 115] on link "Next »" at bounding box center [937, 124] width 60 height 31
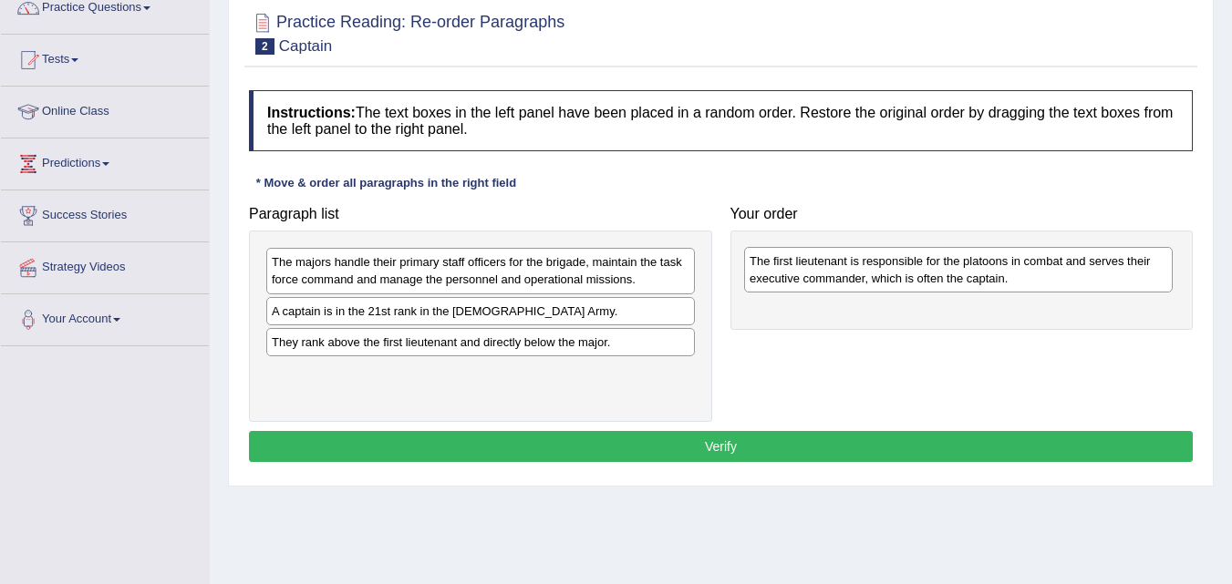
drag, startPoint x: 456, startPoint y: 386, endPoint x: 934, endPoint y: 274, distance: 490.8
click at [934, 274] on div "The first lieutenant is responsible for the platoons in combat and serves their…" at bounding box center [958, 270] width 429 height 46
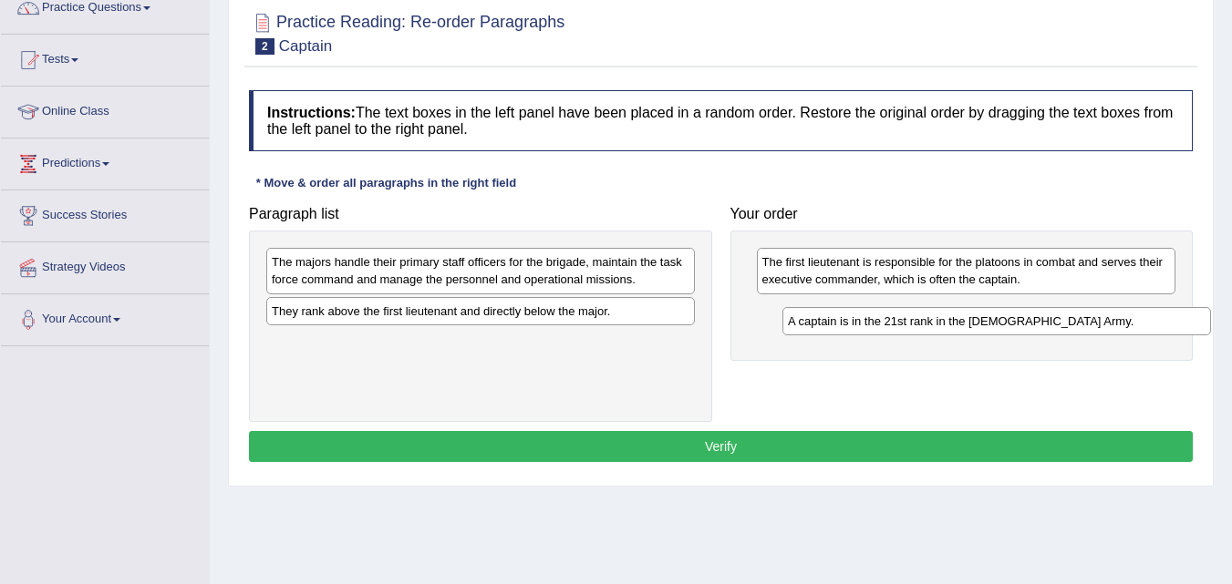
drag, startPoint x: 465, startPoint y: 319, endPoint x: 981, endPoint y: 329, distance: 516.2
click at [981, 329] on div "A captain is in the 21st rank in the [DEMOGRAPHIC_DATA] Army." at bounding box center [996, 321] width 429 height 28
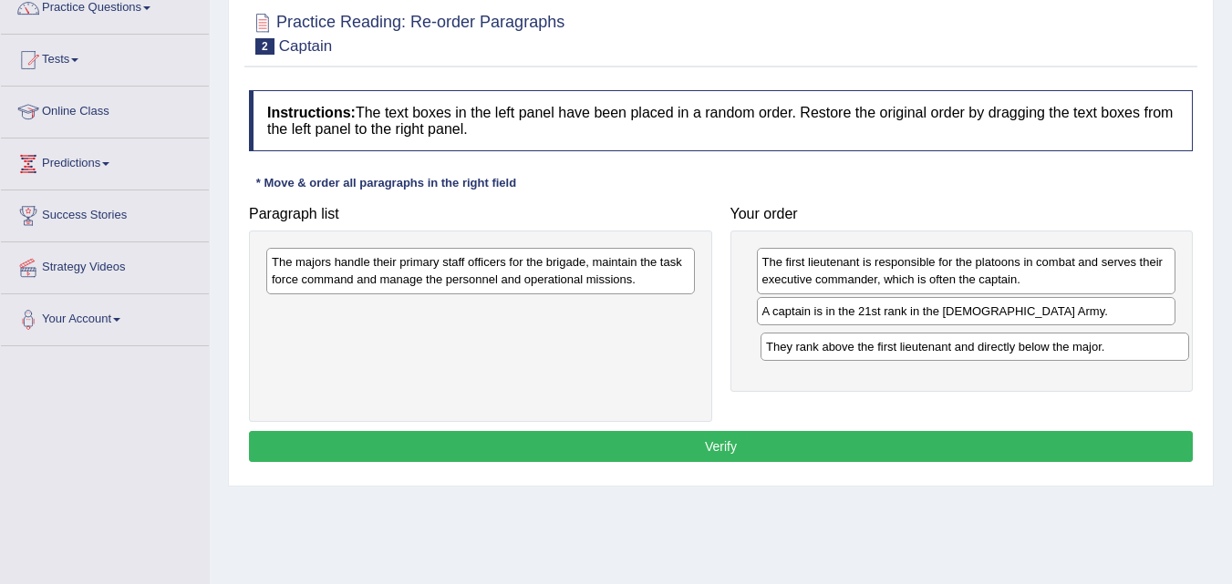
drag, startPoint x: 650, startPoint y: 317, endPoint x: 1144, endPoint y: 353, distance: 495.5
click at [1144, 353] on div "They rank above the first lieutenant and directly below the major." at bounding box center [974, 347] width 429 height 28
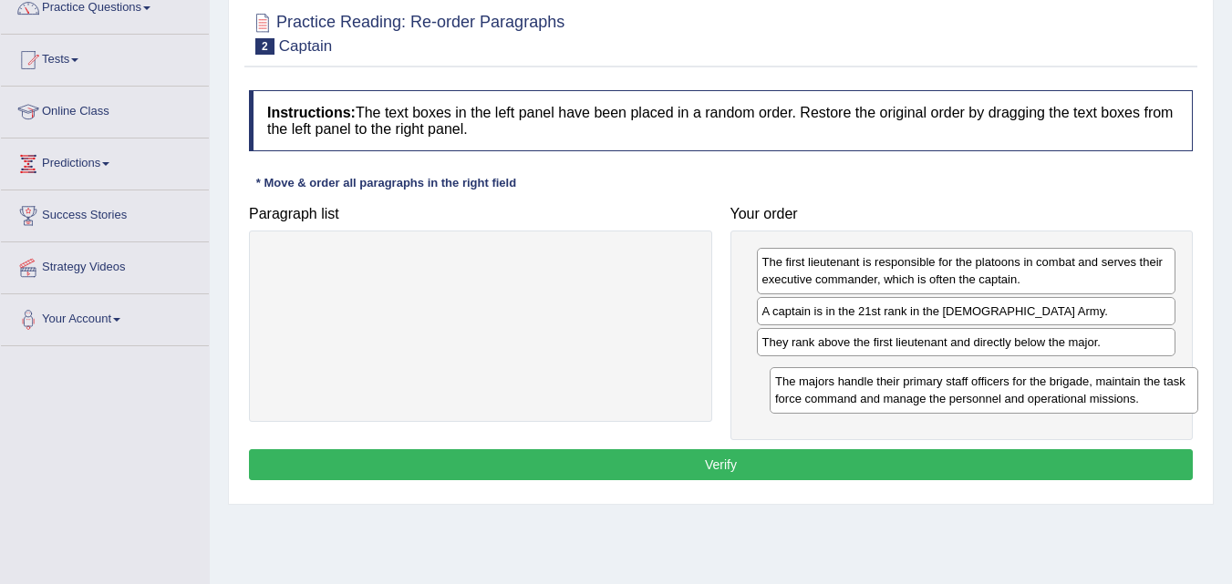
drag, startPoint x: 490, startPoint y: 282, endPoint x: 993, endPoint y: 401, distance: 517.3
click at [993, 401] on div "The majors handle their primary staff officers for the brigade, maintain the ta…" at bounding box center [984, 390] width 429 height 46
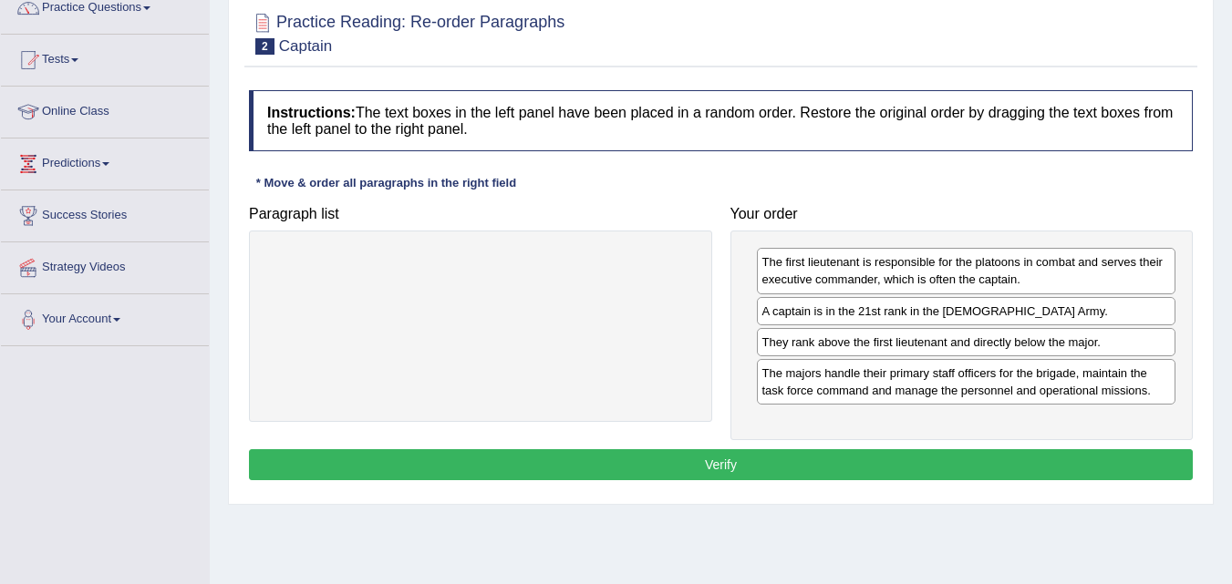
click at [861, 473] on button "Verify" at bounding box center [721, 465] width 944 height 31
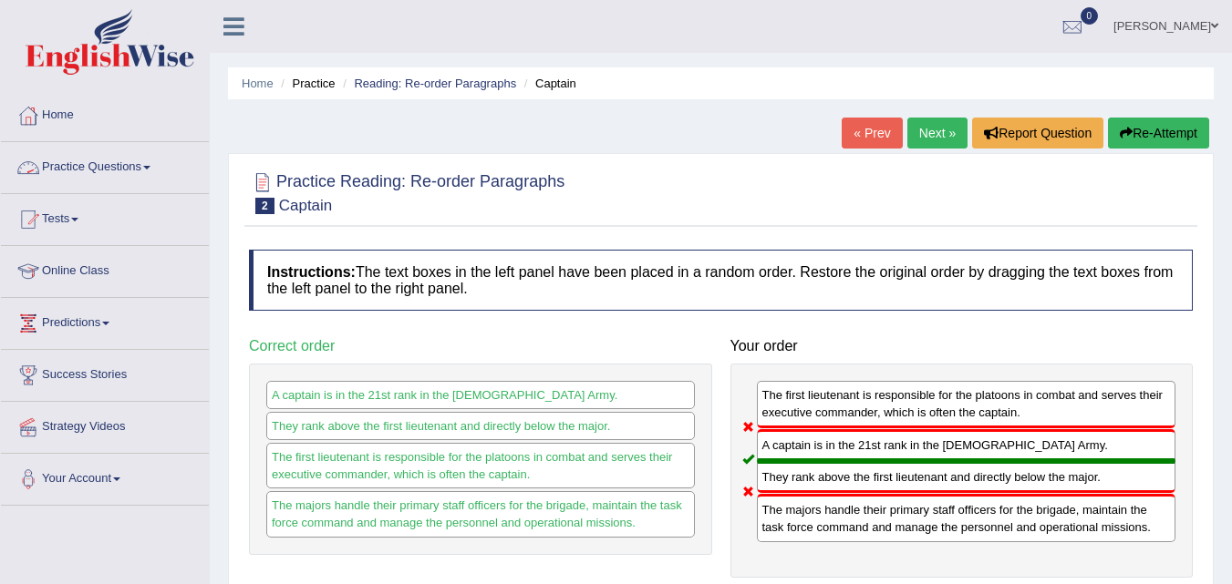
click at [116, 181] on link "Practice Questions" at bounding box center [105, 165] width 208 height 46
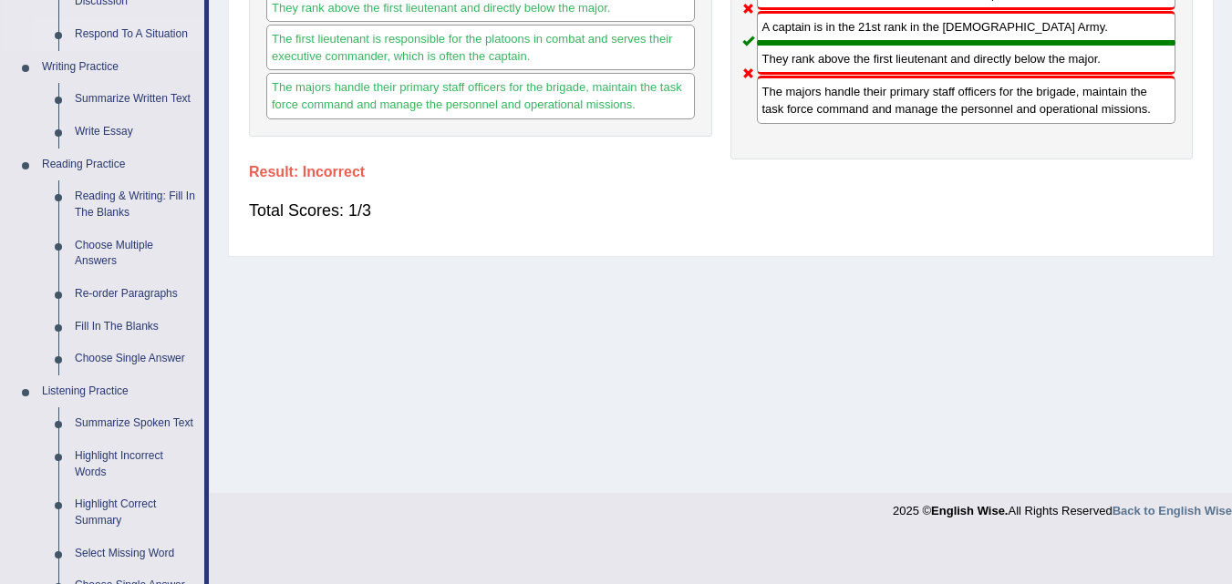
scroll to position [419, 0]
click at [71, 335] on link "Fill In The Blanks" at bounding box center [136, 326] width 138 height 33
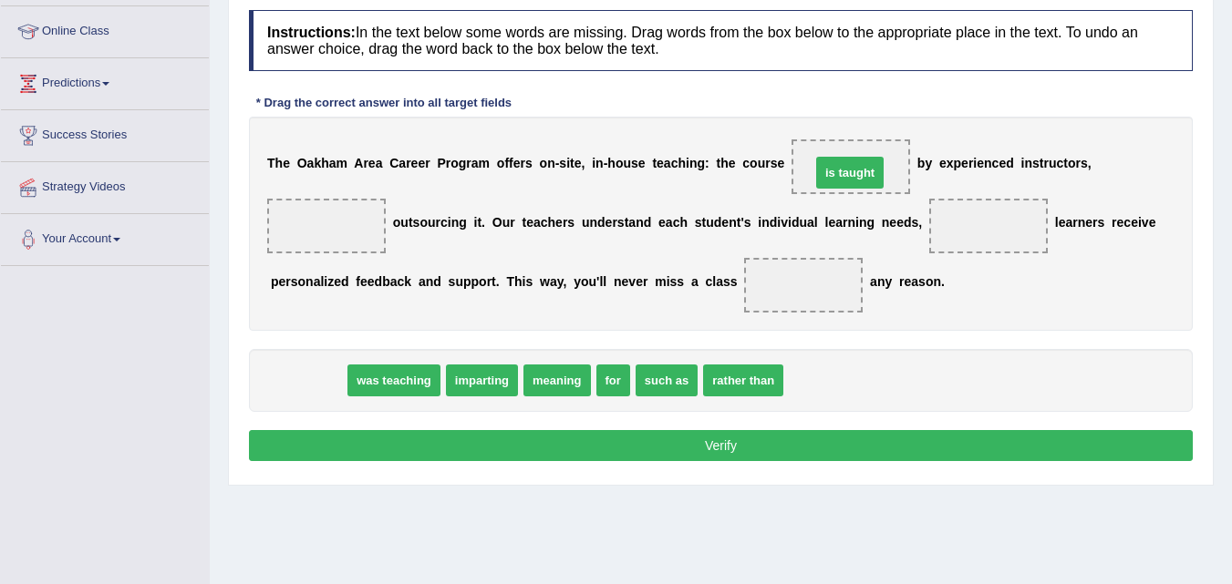
drag, startPoint x: 311, startPoint y: 387, endPoint x: 853, endPoint y: 179, distance: 580.1
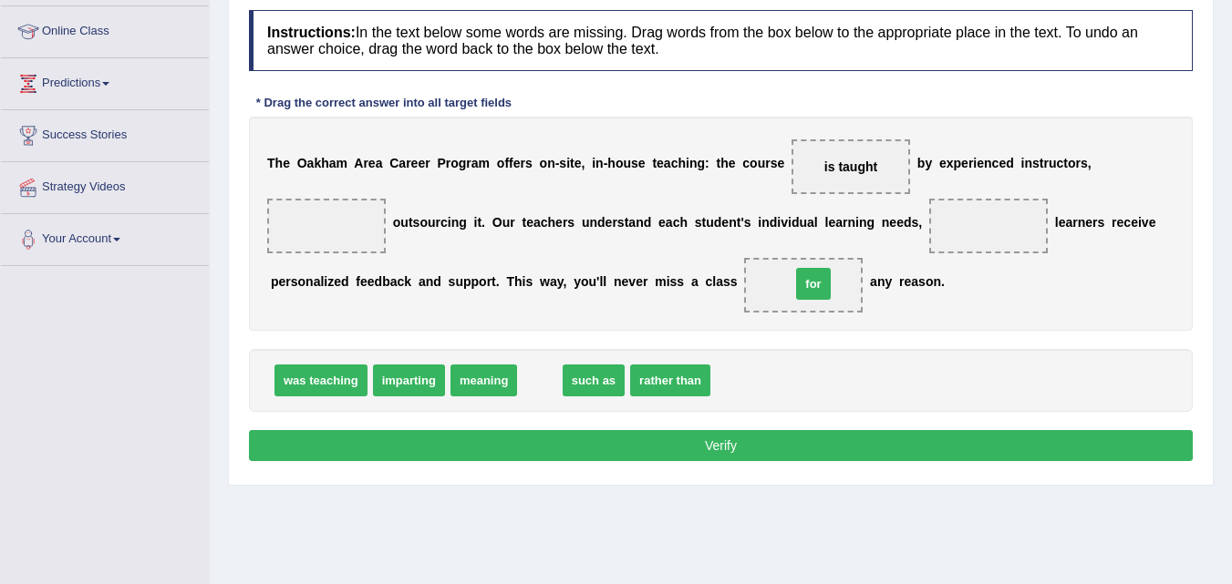
drag, startPoint x: 535, startPoint y: 377, endPoint x: 809, endPoint y: 280, distance: 290.1
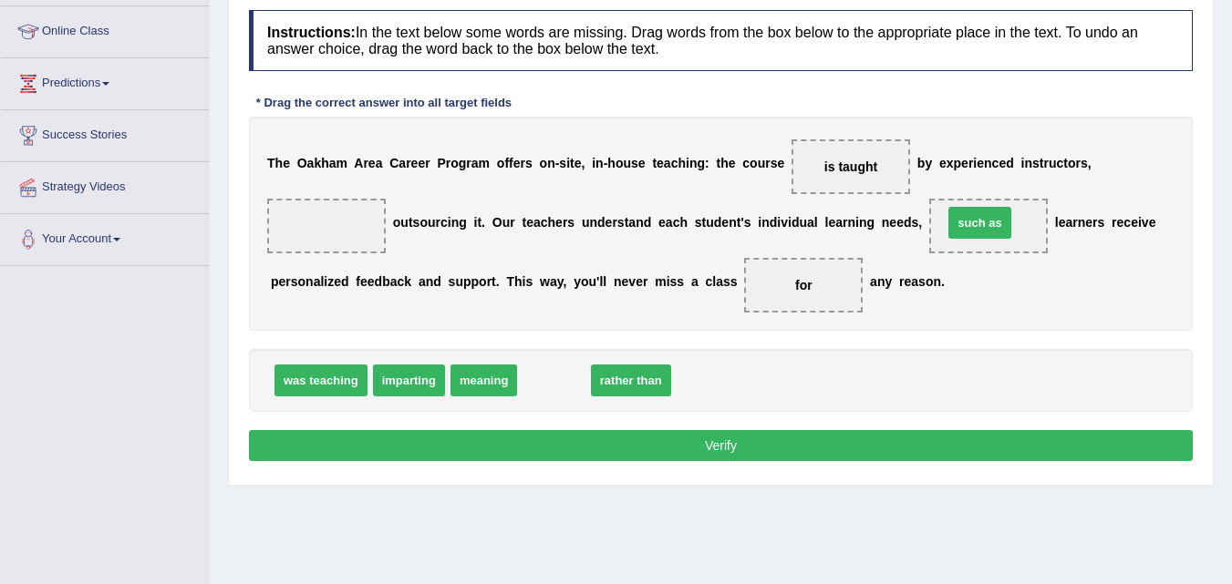
drag, startPoint x: 568, startPoint y: 377, endPoint x: 994, endPoint y: 220, distance: 454.1
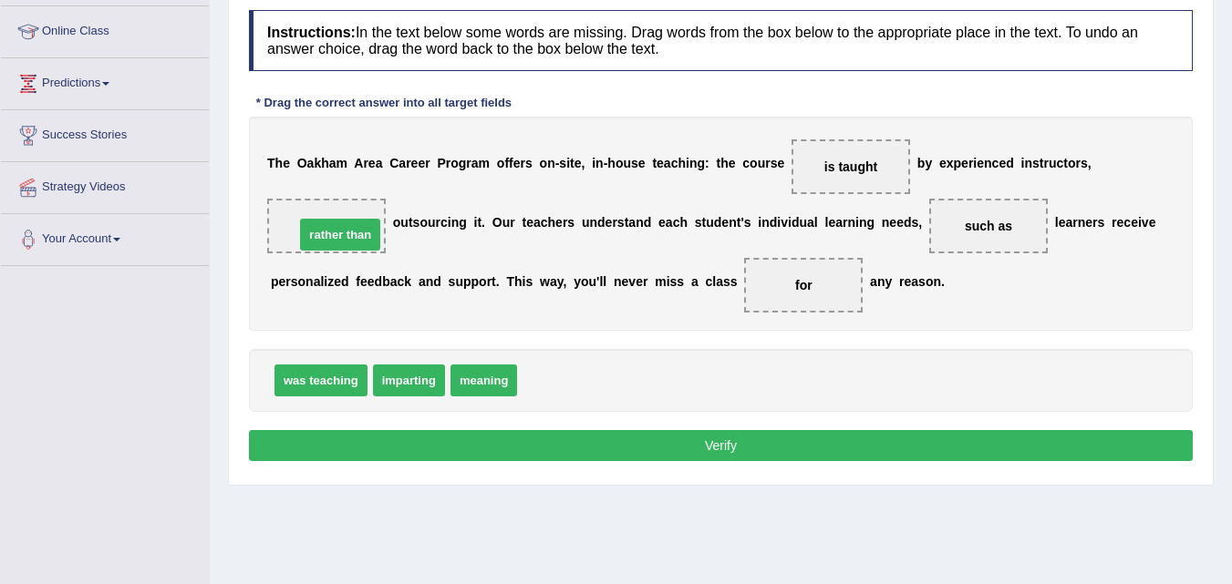
drag, startPoint x: 569, startPoint y: 390, endPoint x: 346, endPoint y: 243, distance: 266.5
click at [501, 451] on button "Verify" at bounding box center [721, 445] width 944 height 31
